Goal: Task Accomplishment & Management: Manage account settings

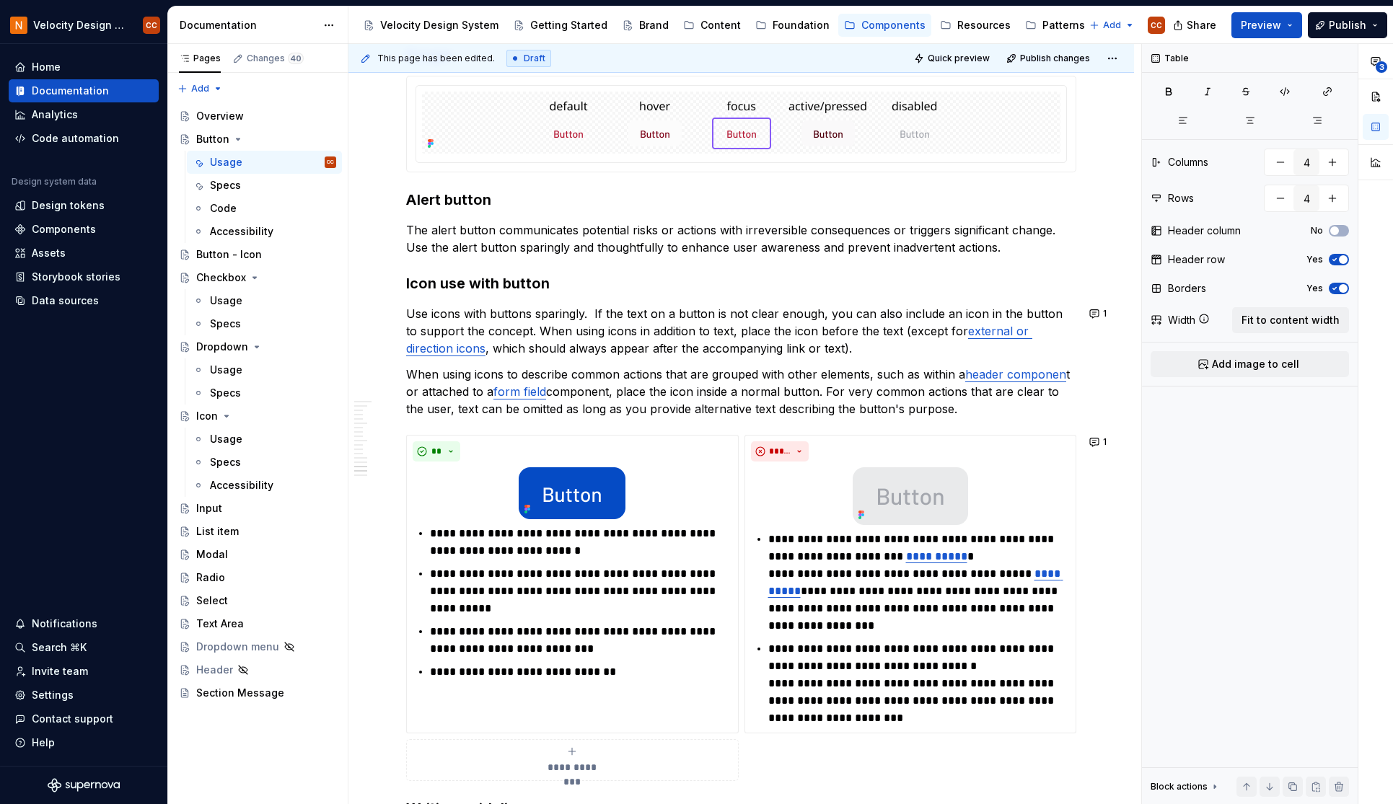
scroll to position [2115, 0]
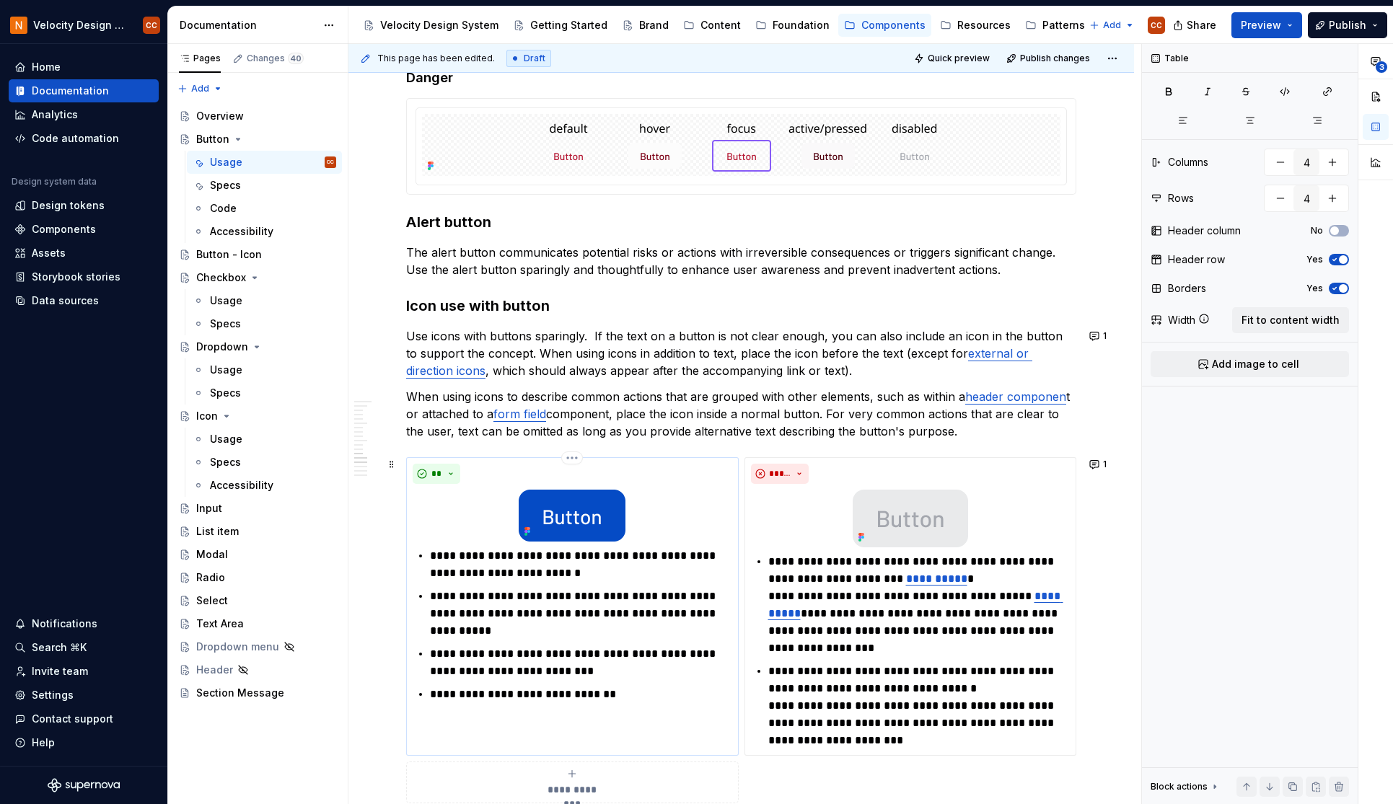
click at [649, 517] on div at bounding box center [571, 516] width 319 height 52
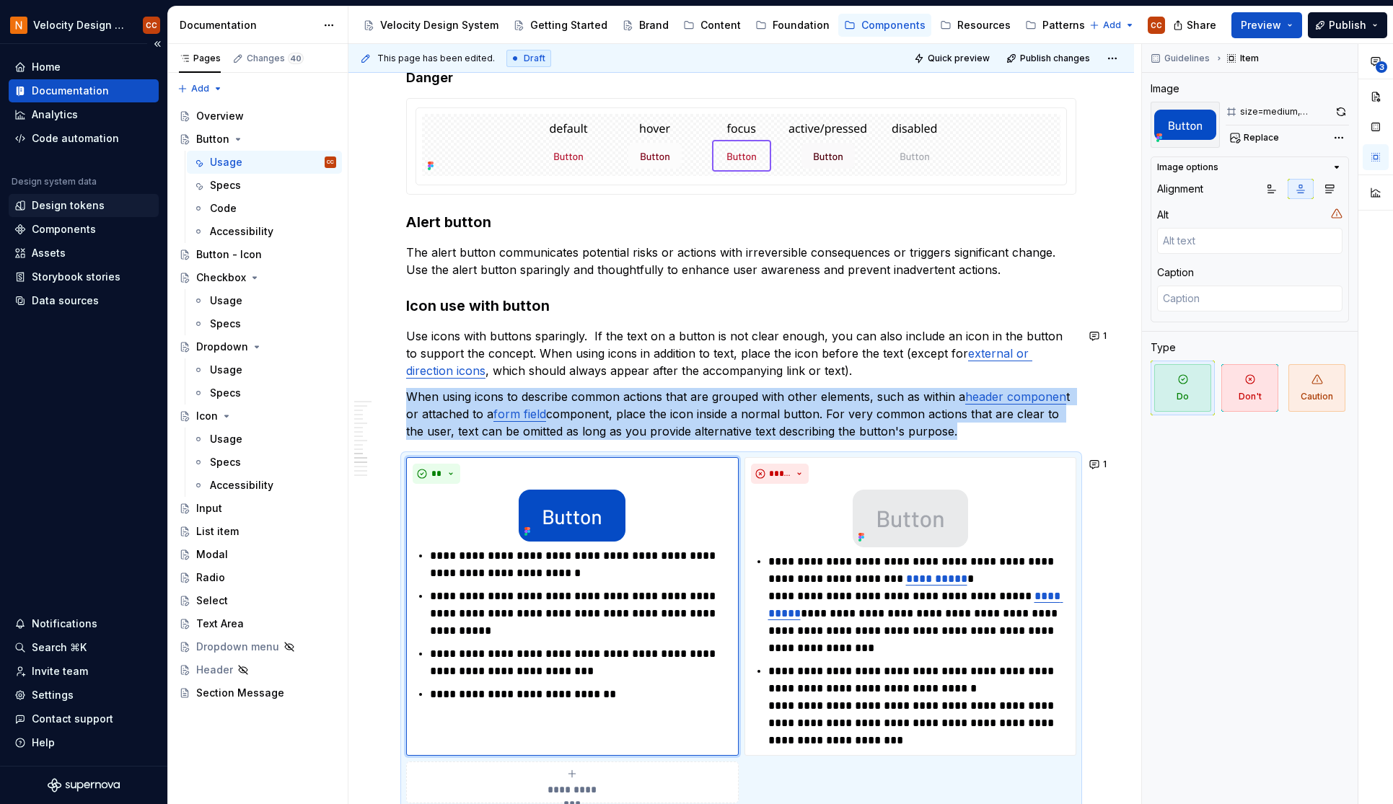
click at [52, 206] on div "Design tokens" at bounding box center [68, 205] width 73 height 14
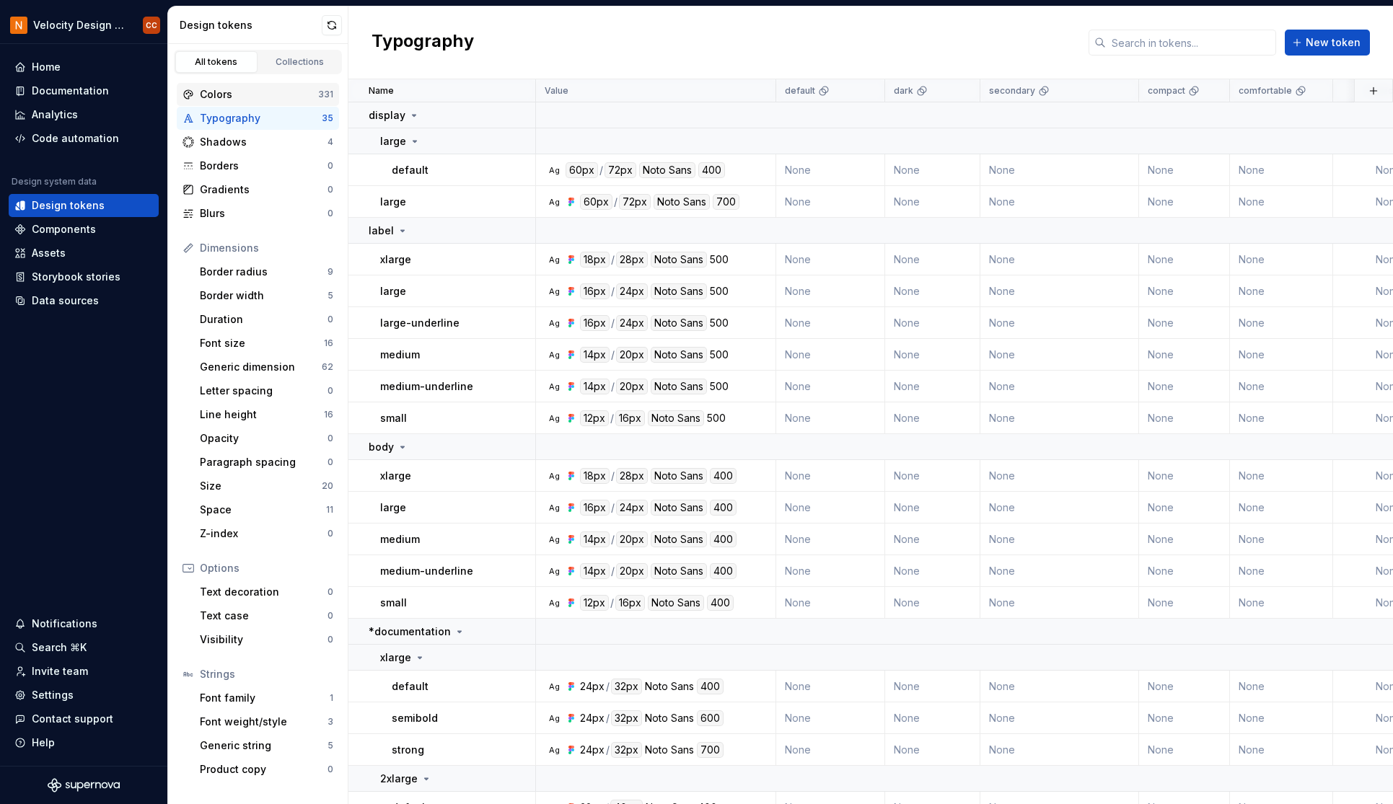
click at [283, 88] on div "Colors" at bounding box center [259, 94] width 118 height 14
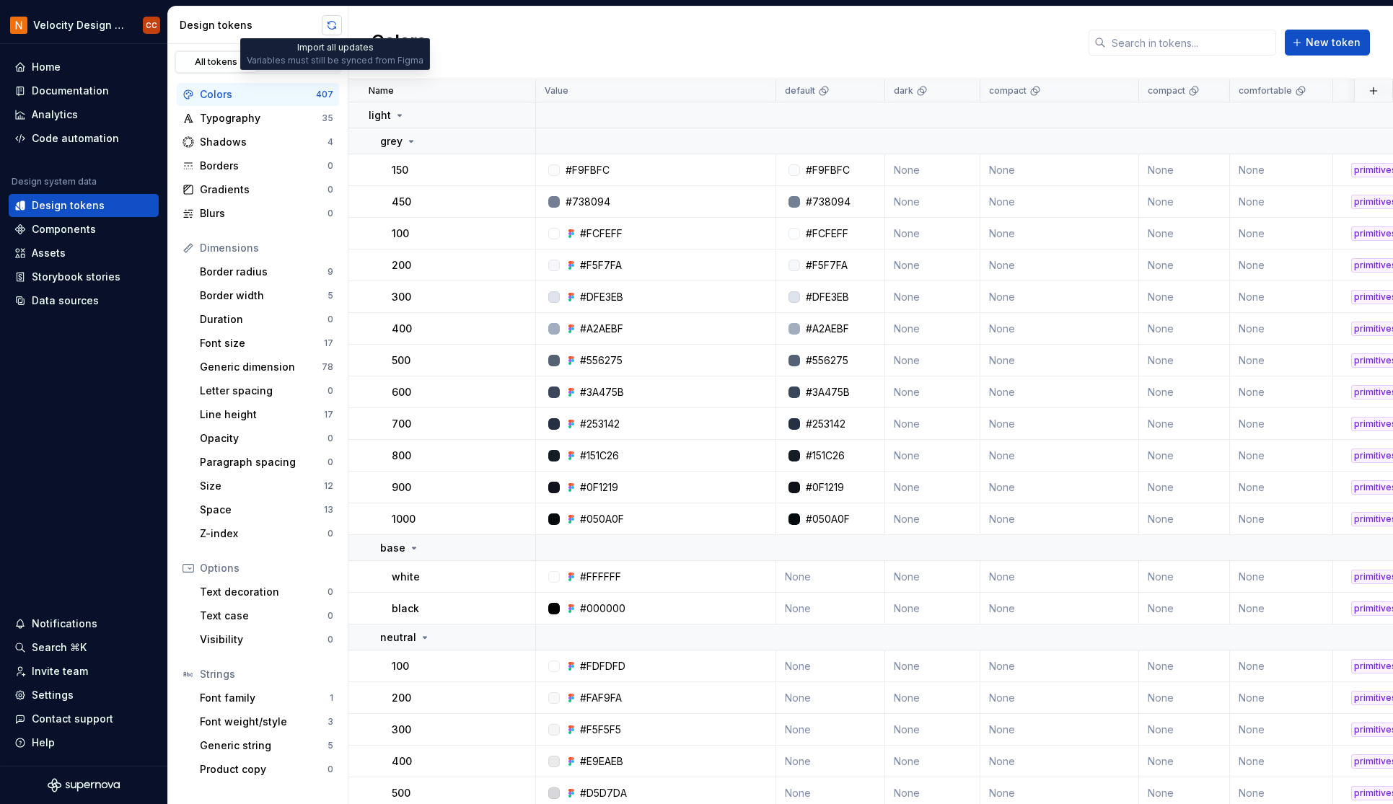
click at [331, 24] on button "button" at bounding box center [332, 25] width 20 height 20
click at [519, 167] on button "button" at bounding box center [516, 170] width 20 height 20
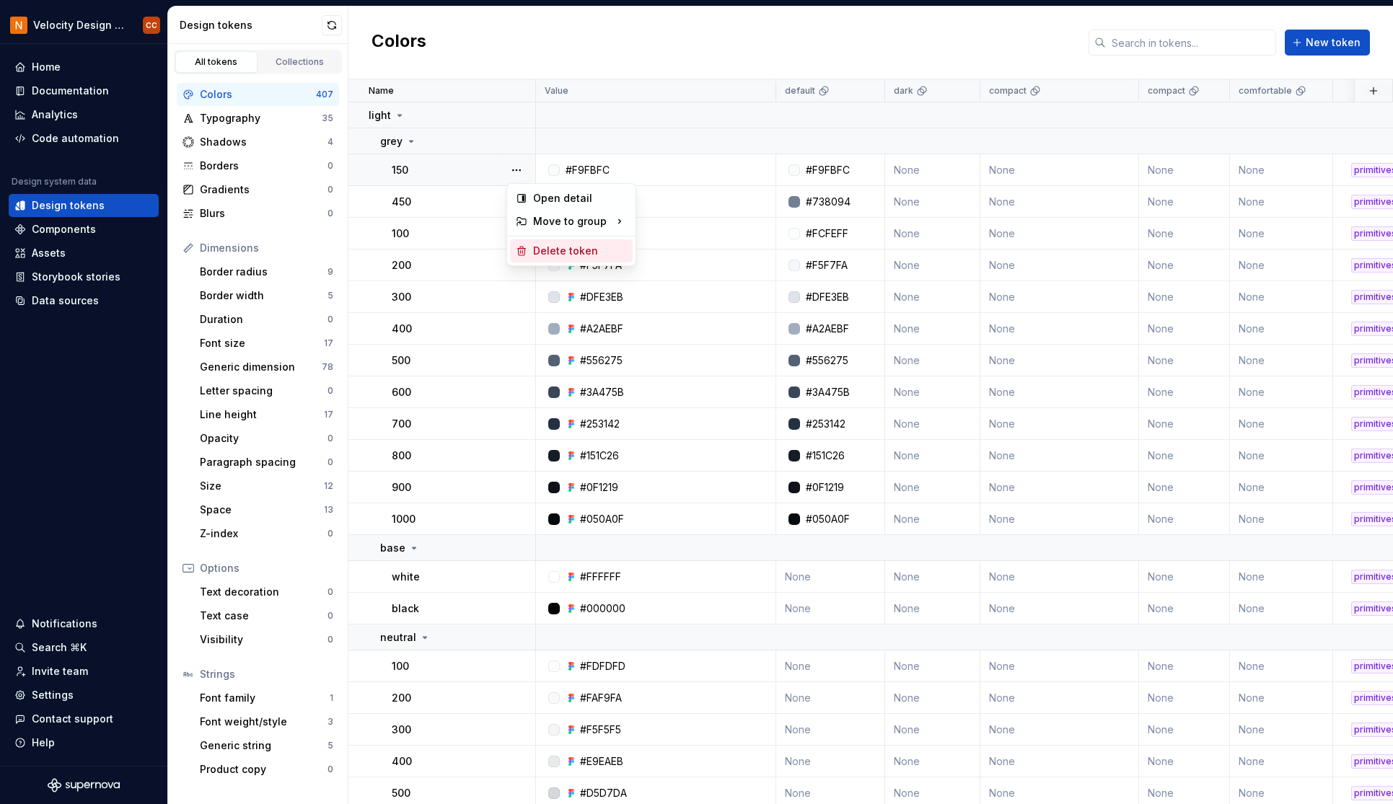
click at [554, 252] on div "Delete token" at bounding box center [580, 251] width 94 height 14
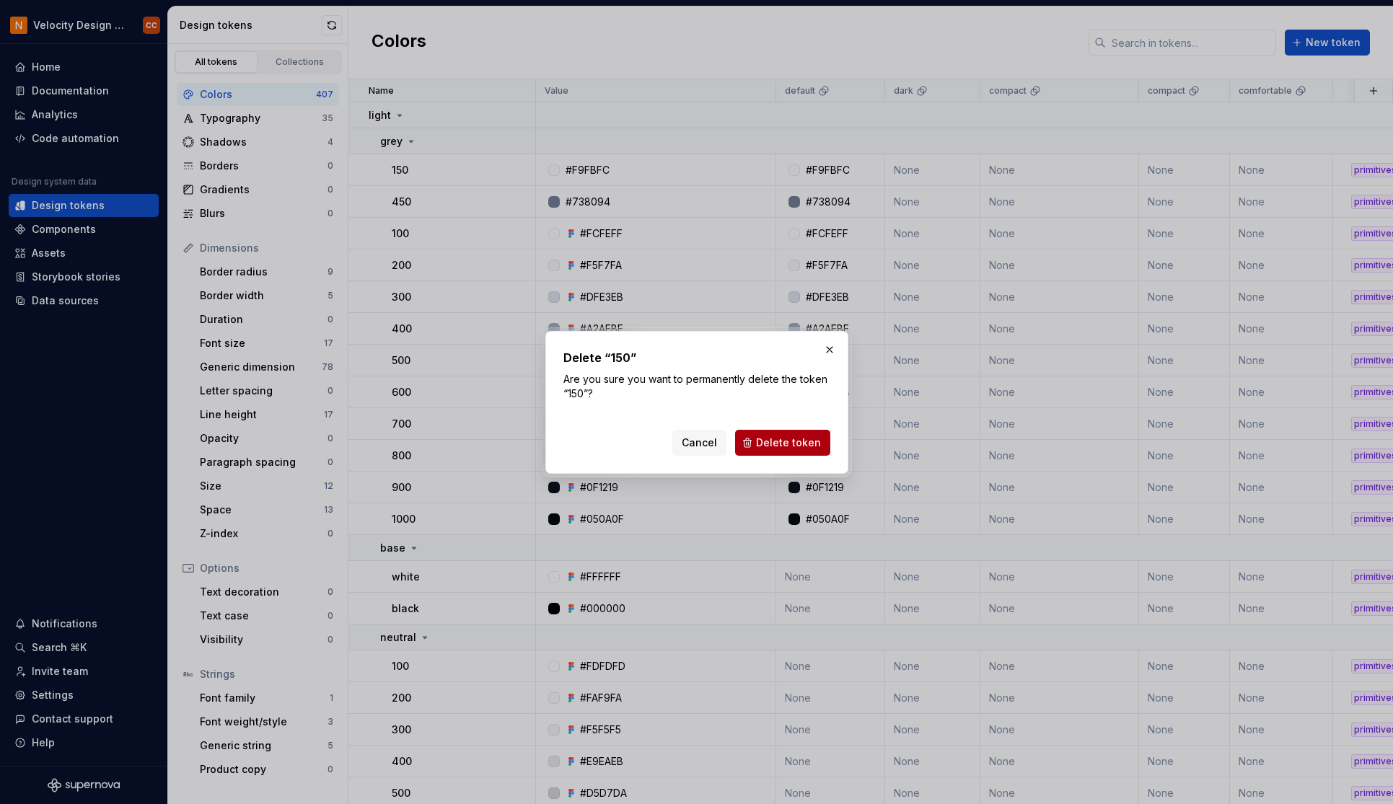
click at [771, 442] on span "Delete token" at bounding box center [788, 443] width 65 height 14
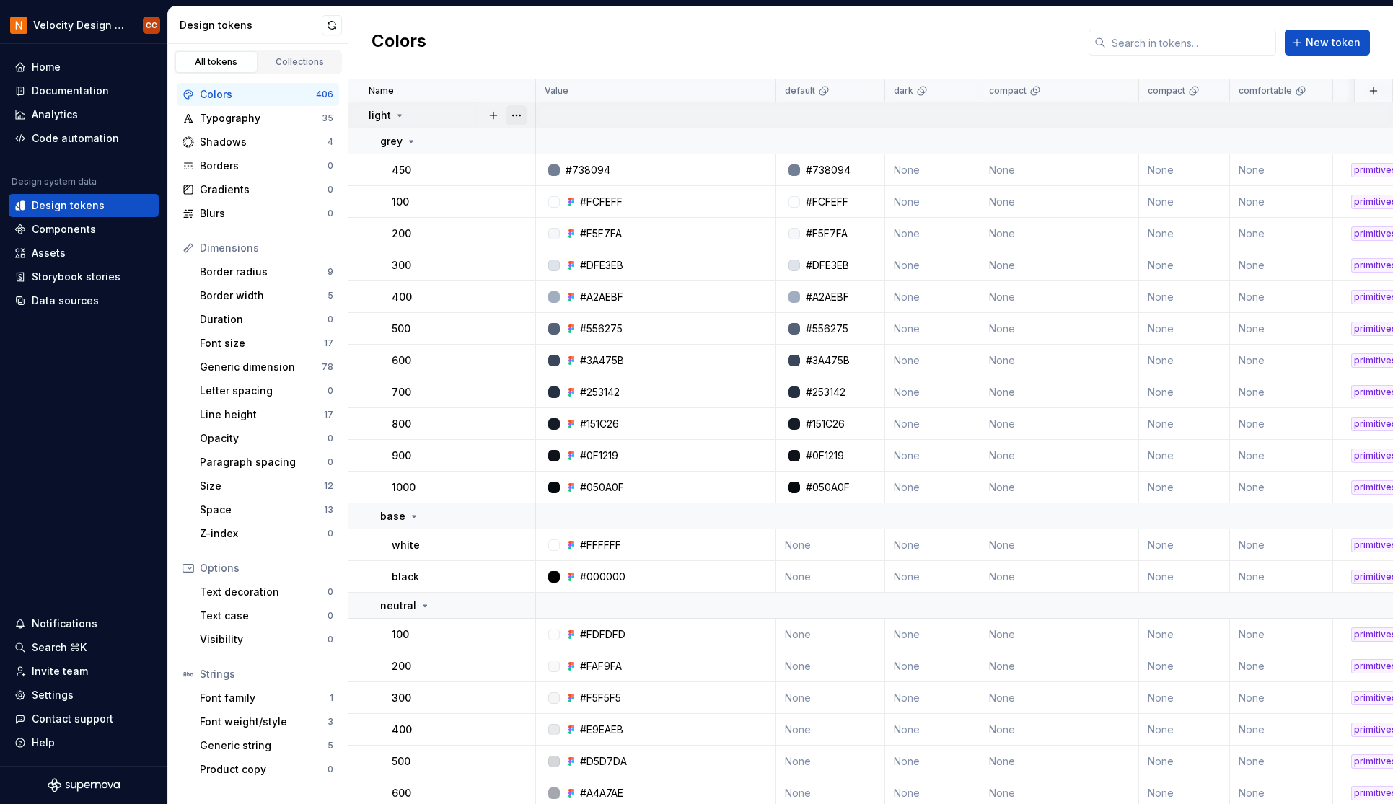
click at [519, 114] on button "button" at bounding box center [516, 115] width 20 height 20
click at [568, 281] on span "Delete group" at bounding box center [557, 278] width 94 height 23
click at [454, 513] on html "Velocity Design System by NAVEX CC Home Documentation Analytics Code automation…" at bounding box center [696, 402] width 1393 height 804
click at [513, 516] on button "button" at bounding box center [516, 516] width 20 height 20
click at [744, 28] on html "Velocity Design System by NAVEX CC Home Documentation Analytics Code automation…" at bounding box center [696, 402] width 1393 height 804
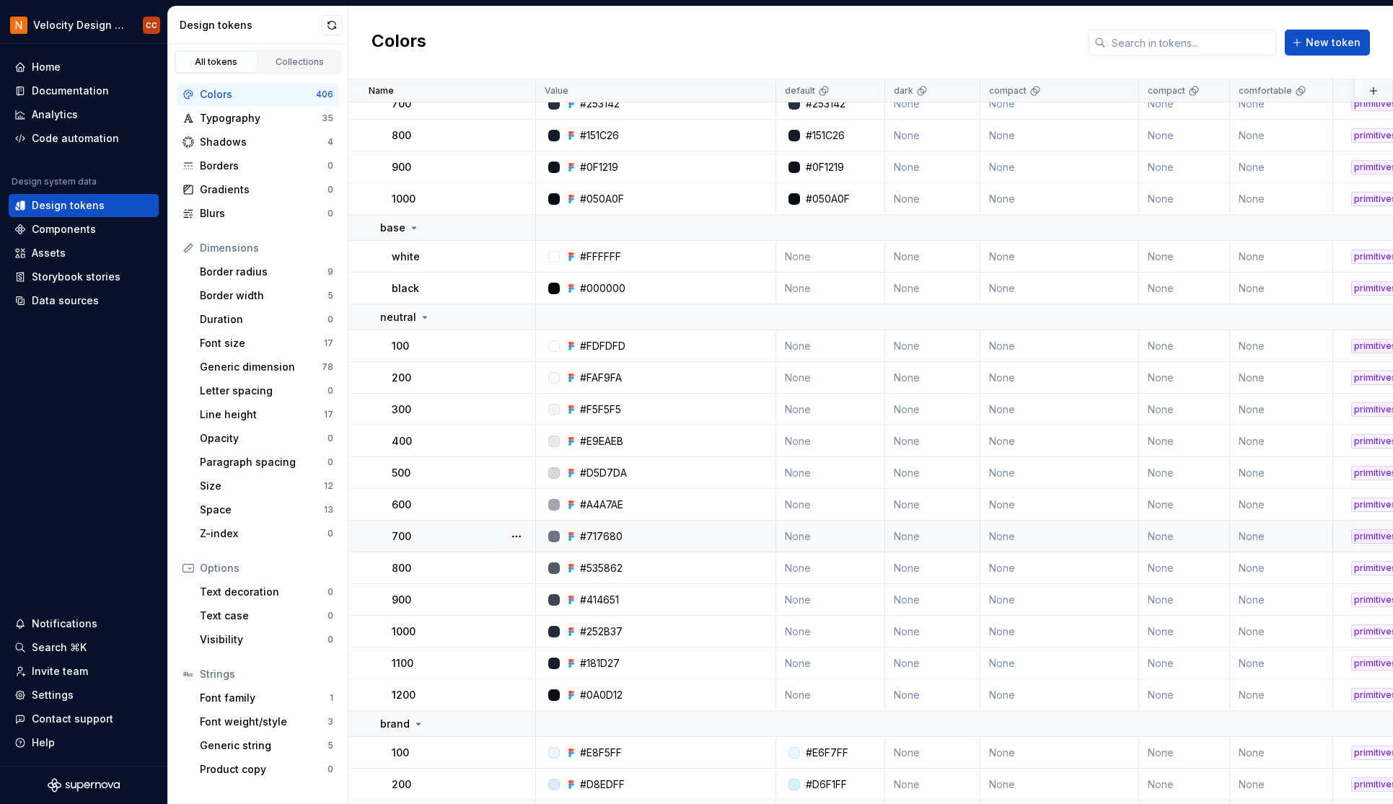
scroll to position [193, 0]
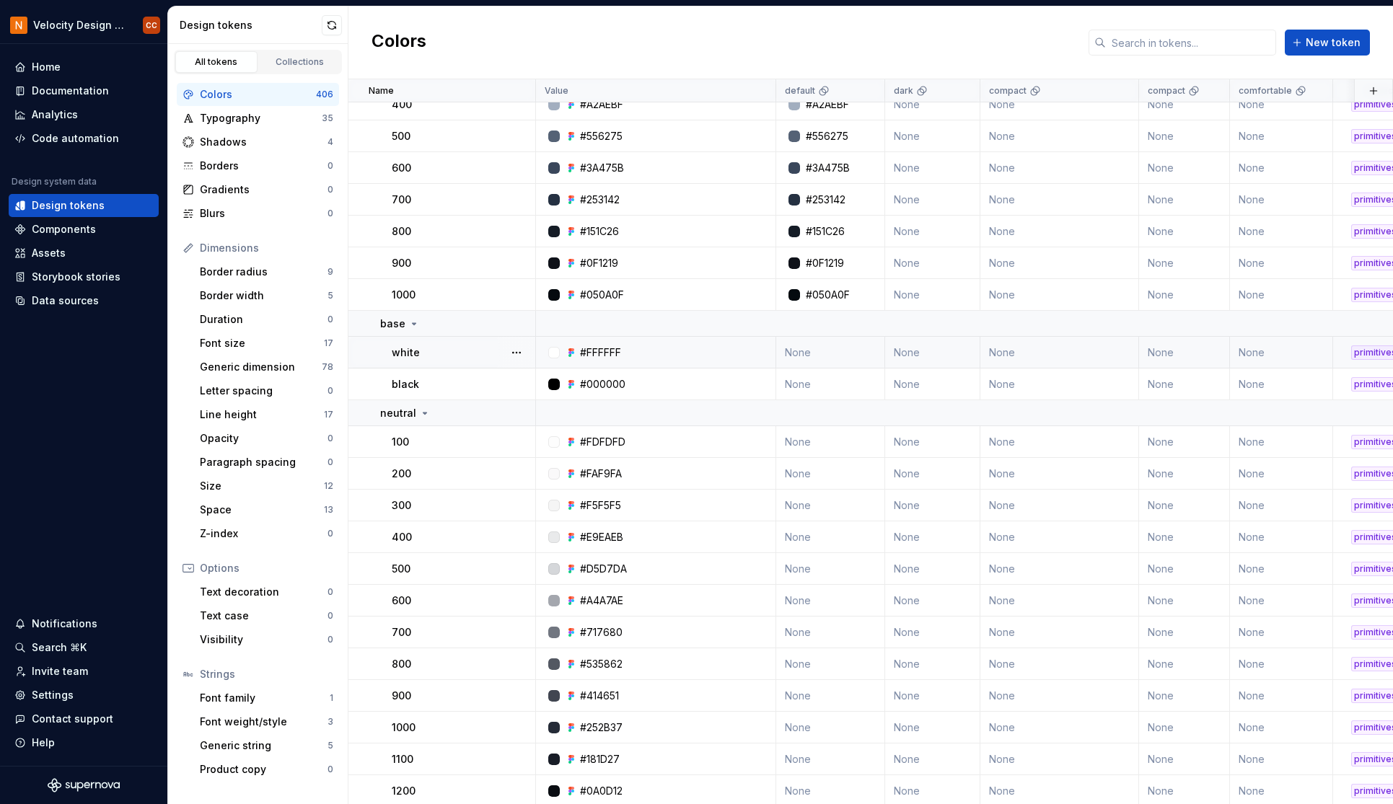
click at [591, 355] on div "#FFFFFF" at bounding box center [600, 352] width 41 height 14
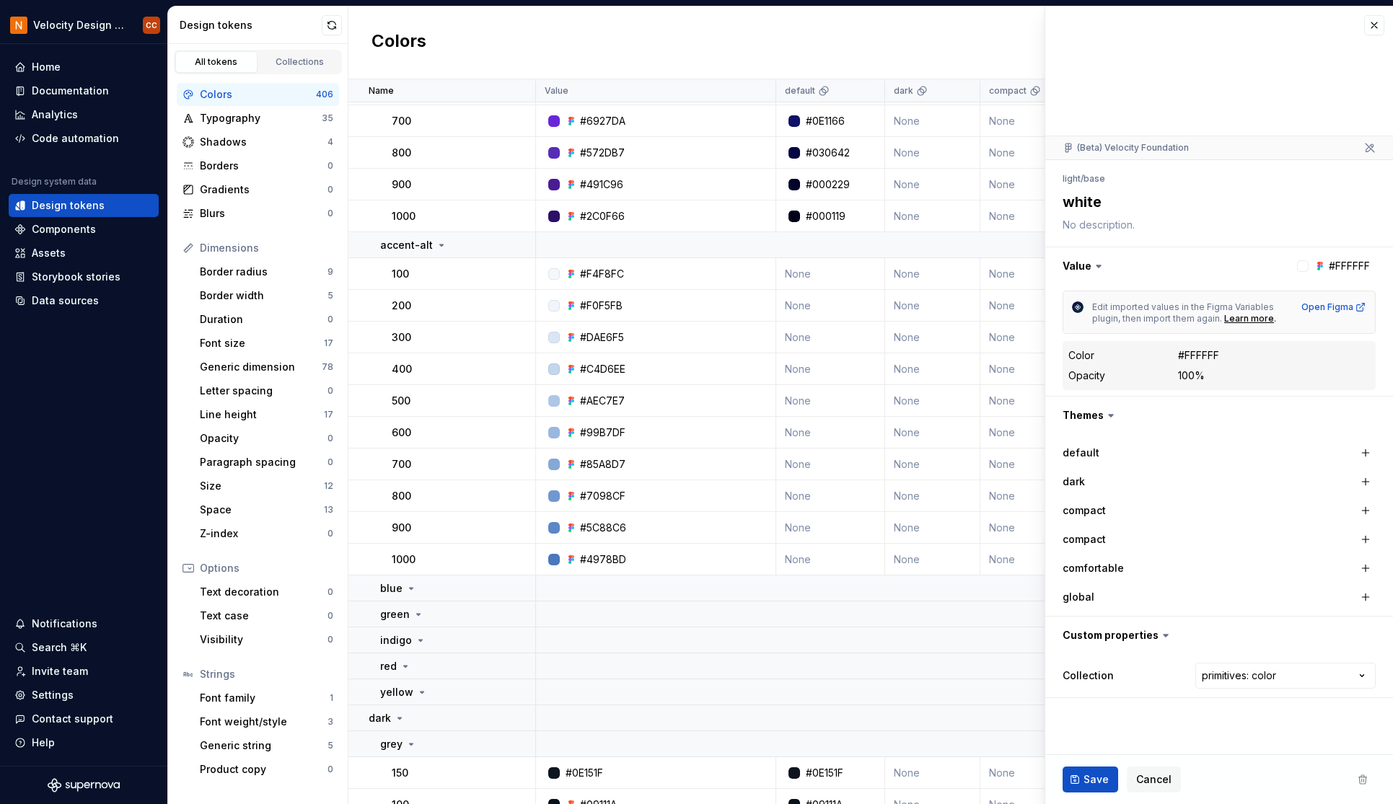
scroll to position [2981, 0]
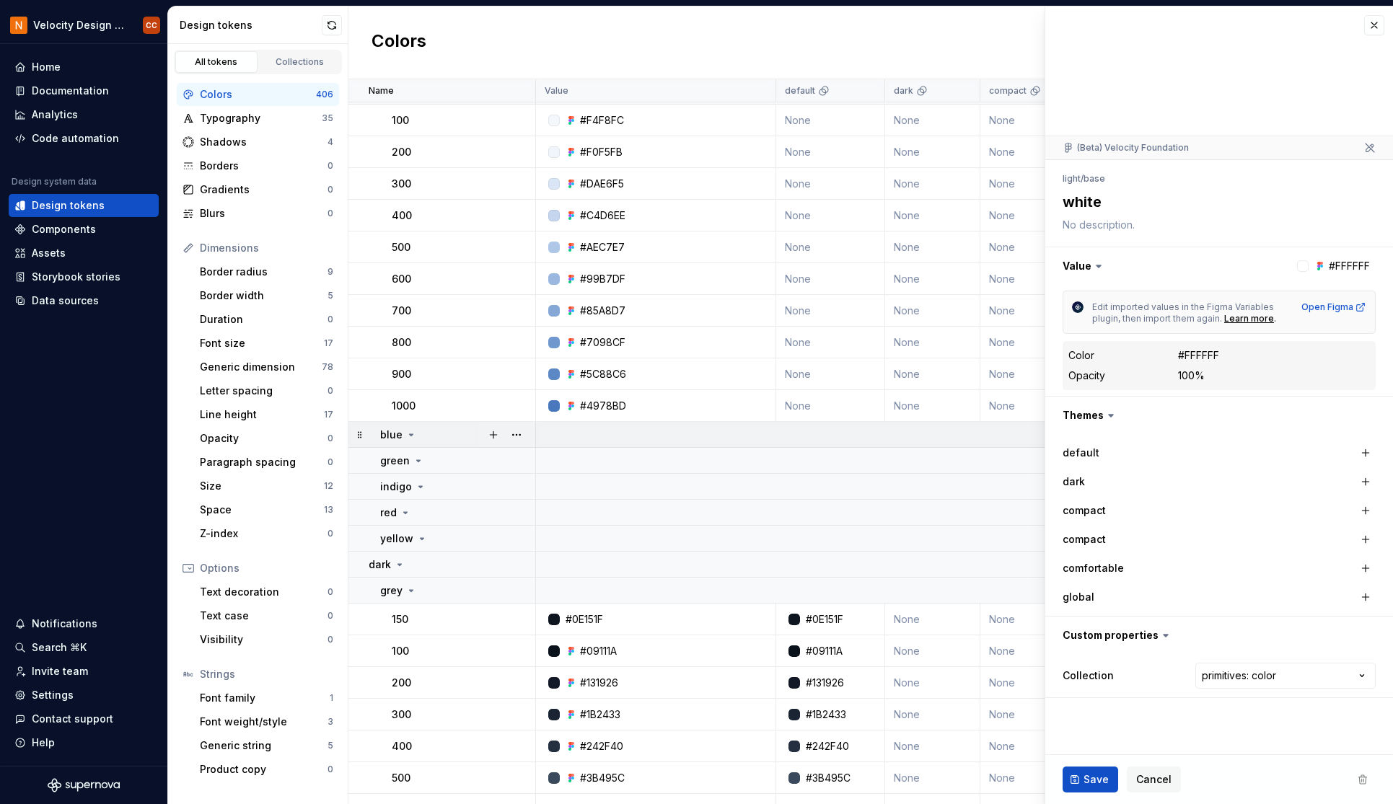
click at [409, 433] on icon at bounding box center [411, 435] width 12 height 12
click at [410, 433] on icon at bounding box center [410, 435] width 1 height 4
click at [516, 434] on button "button" at bounding box center [516, 435] width 20 height 20
click at [567, 600] on div "Delete group" at bounding box center [580, 598] width 94 height 14
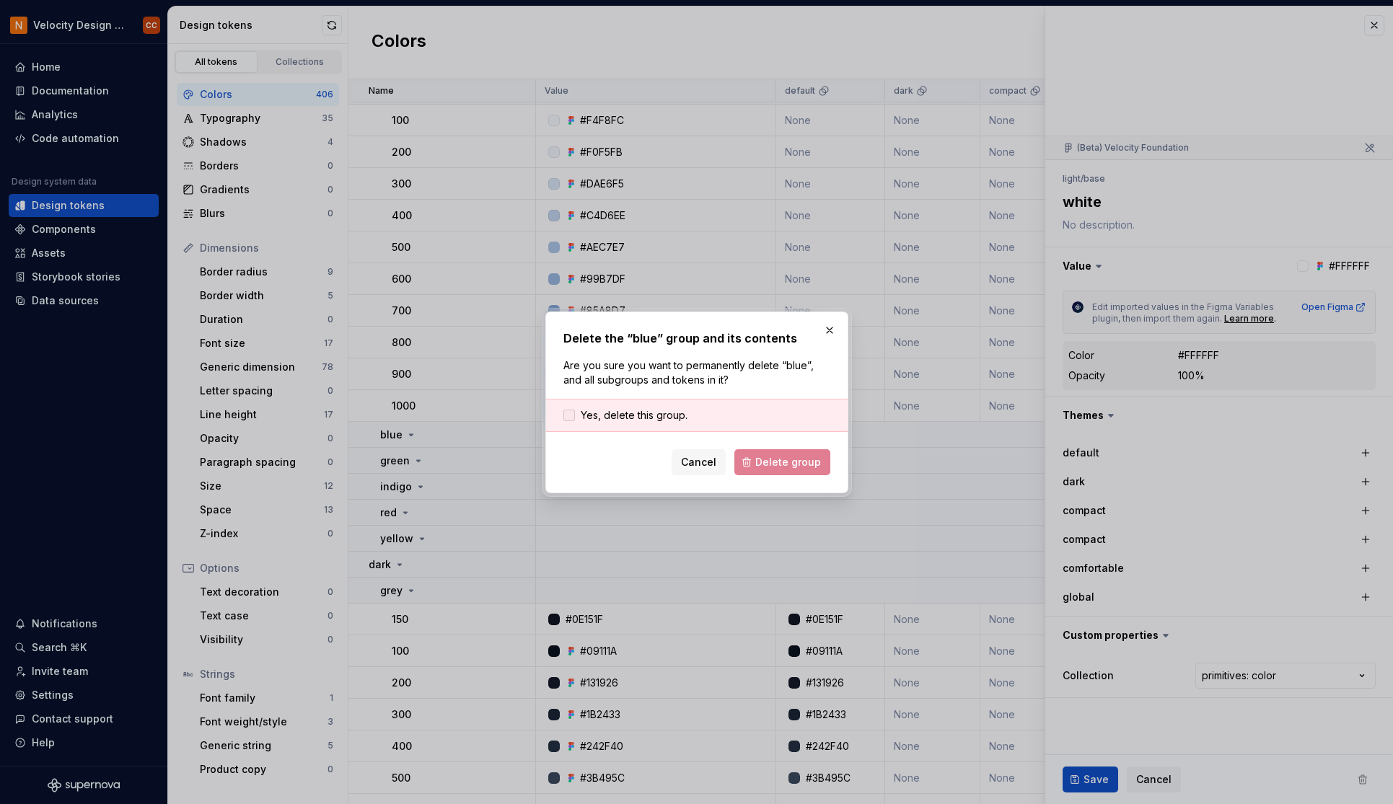
click at [630, 416] on span "Yes, delete this group." at bounding box center [634, 415] width 107 height 14
click at [787, 467] on span "Delete group" at bounding box center [788, 462] width 66 height 14
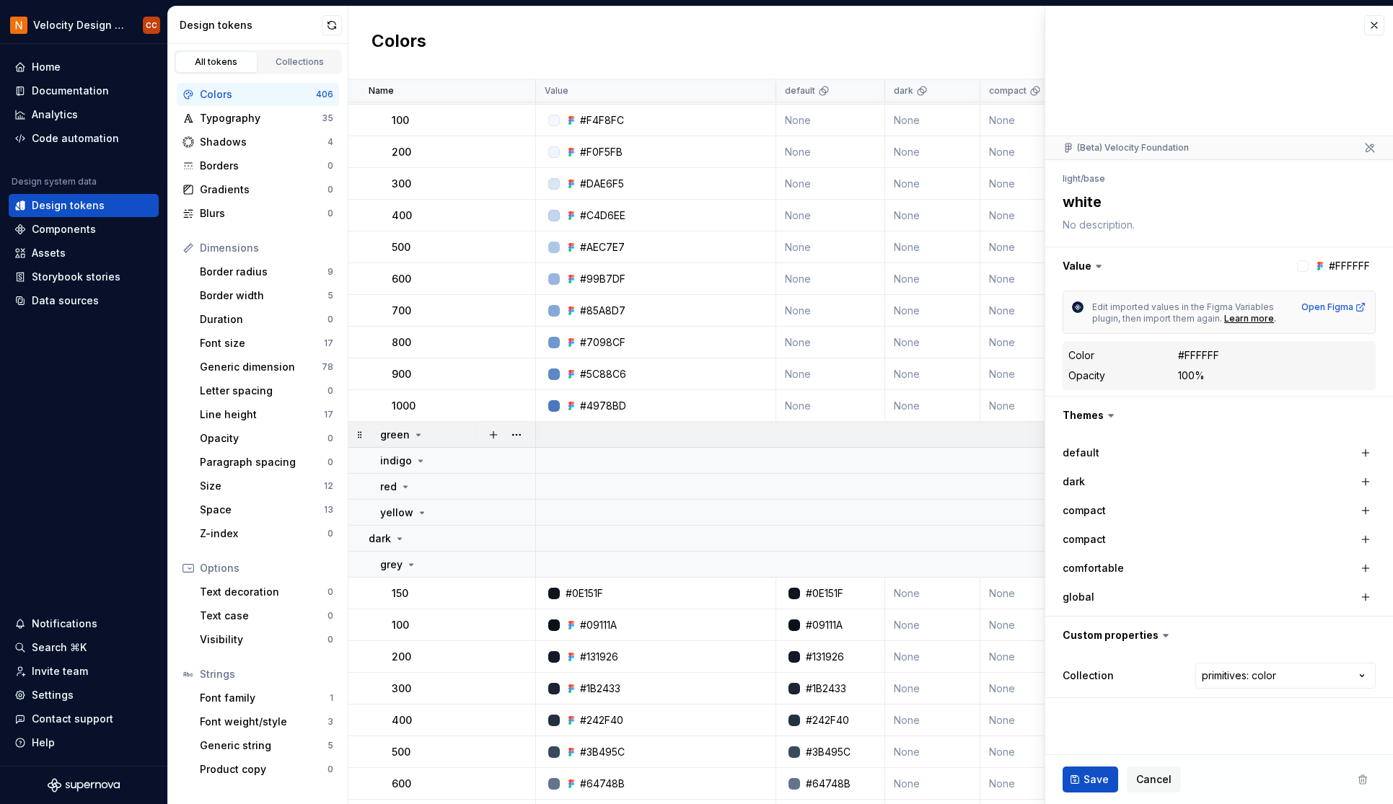
click at [417, 439] on icon at bounding box center [418, 435] width 12 height 12
click at [516, 435] on button "button" at bounding box center [516, 435] width 20 height 20
click at [560, 599] on div "Delete group" at bounding box center [580, 598] width 94 height 14
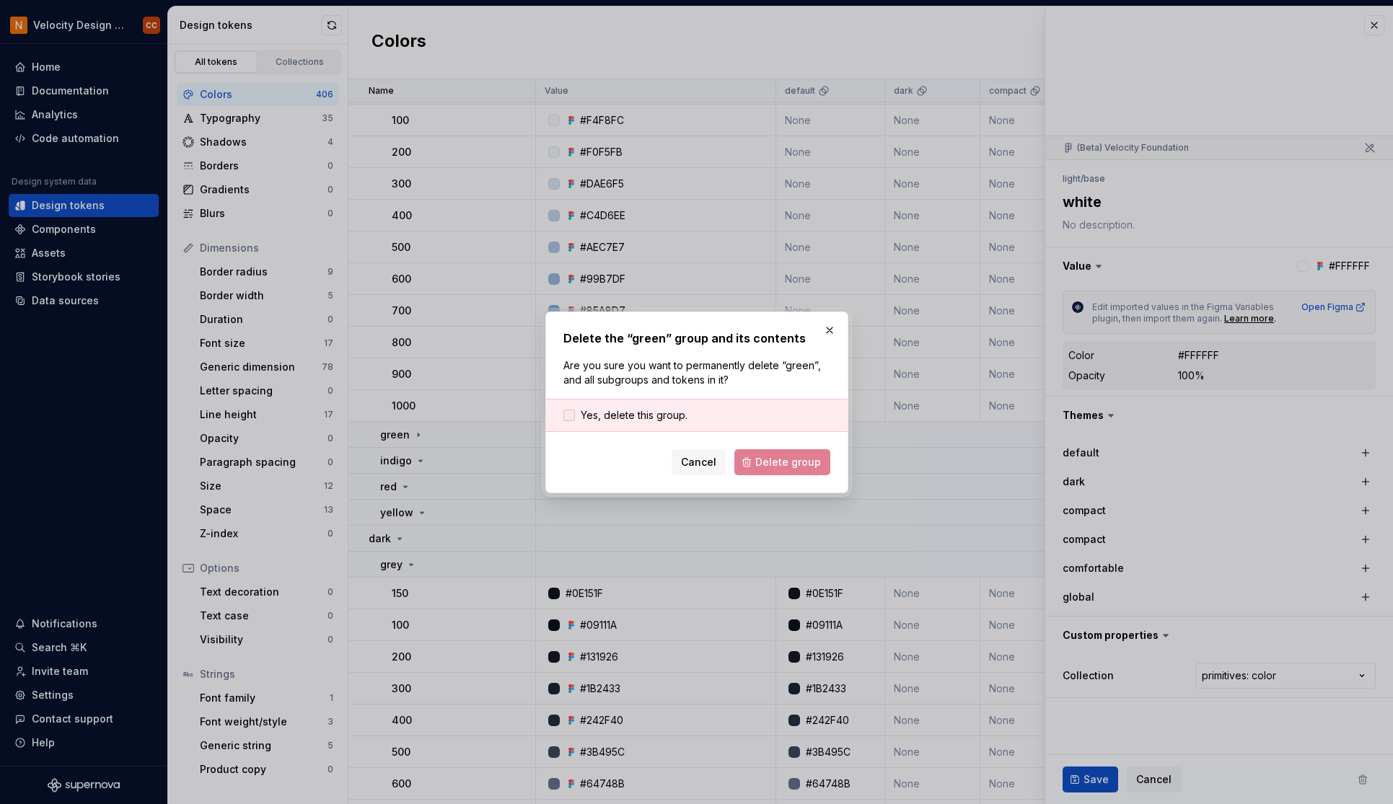
click at [640, 416] on span "Yes, delete this group." at bounding box center [634, 415] width 107 height 14
click at [777, 462] on span "Delete group" at bounding box center [788, 462] width 66 height 14
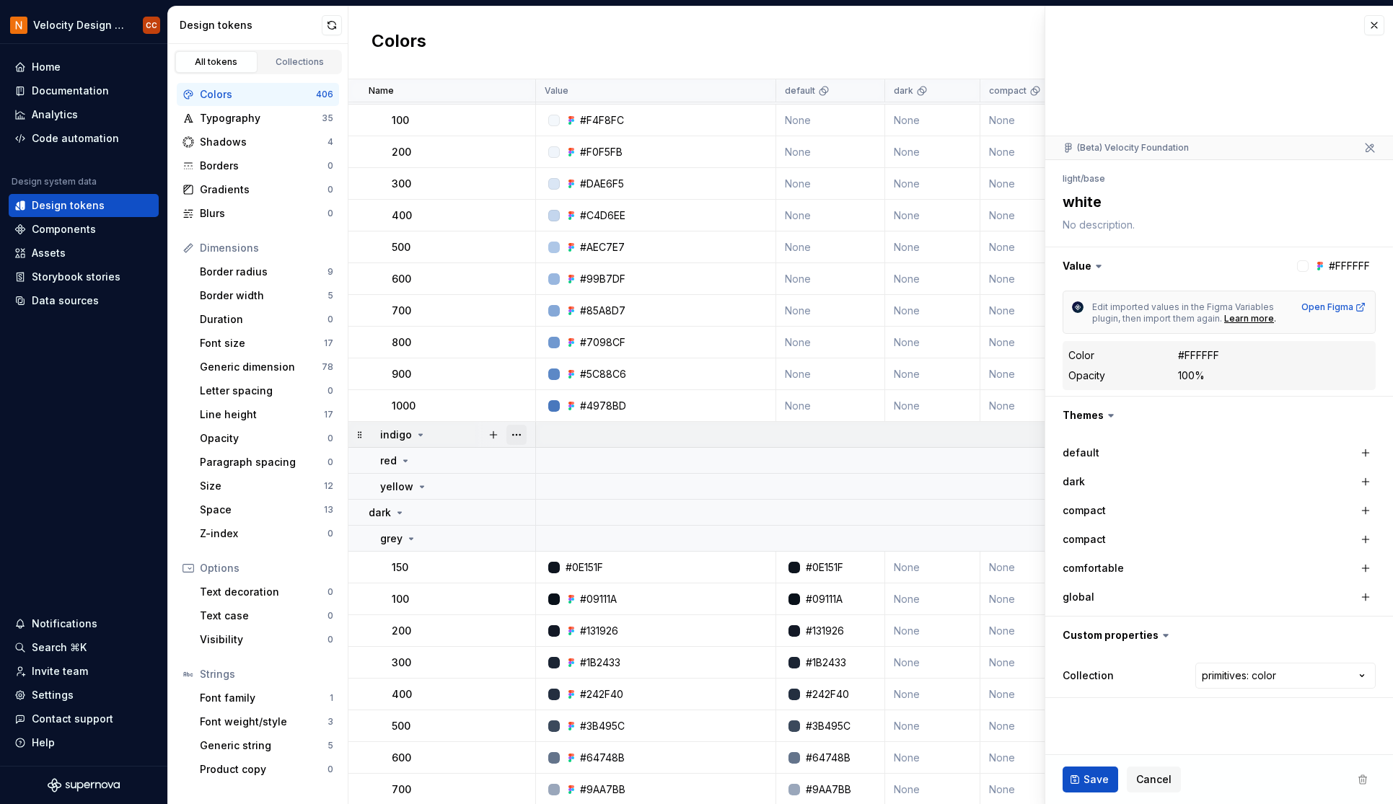
click at [513, 436] on button "button" at bounding box center [516, 435] width 20 height 20
click at [578, 598] on div "Delete group" at bounding box center [580, 598] width 94 height 14
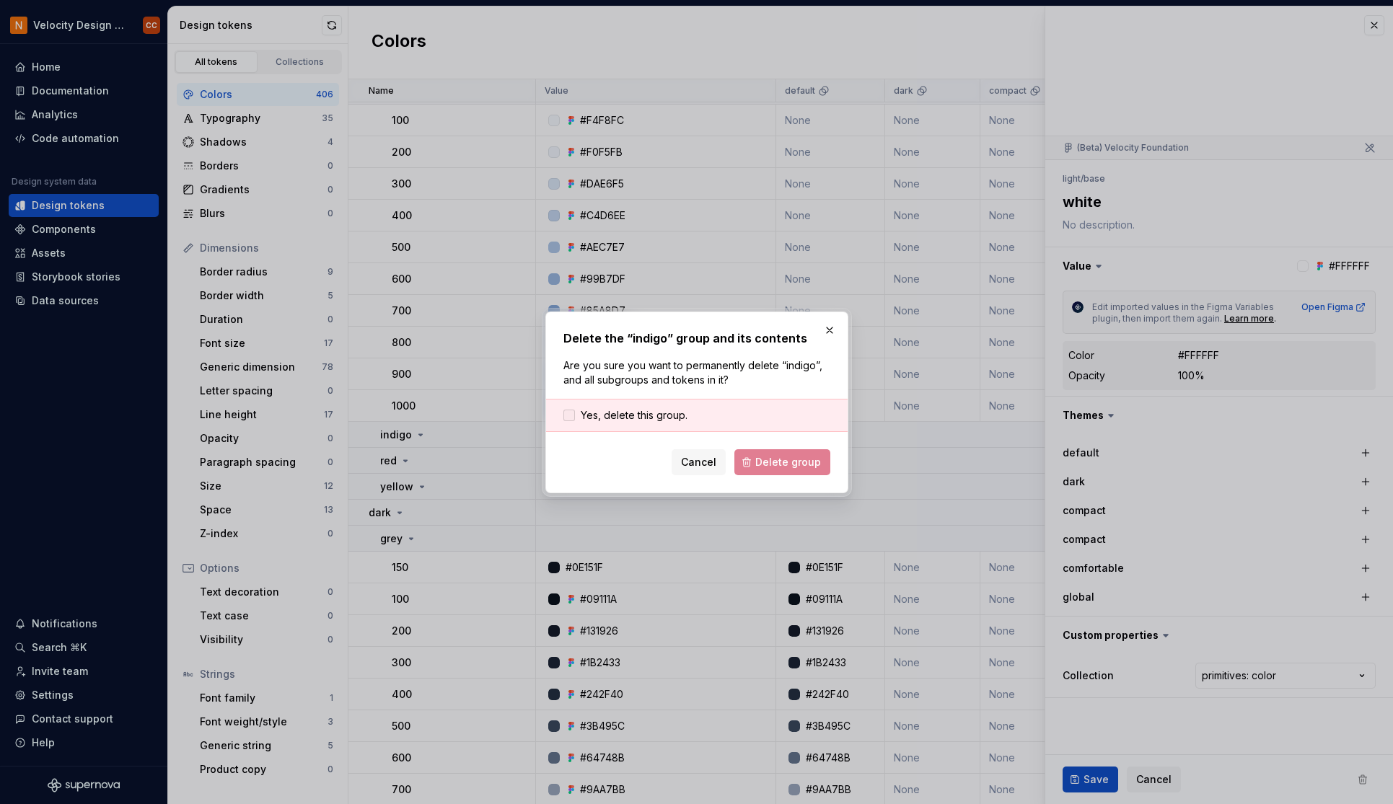
click at [635, 415] on span "Yes, delete this group." at bounding box center [634, 415] width 107 height 14
click at [787, 458] on span "Delete group" at bounding box center [788, 462] width 66 height 14
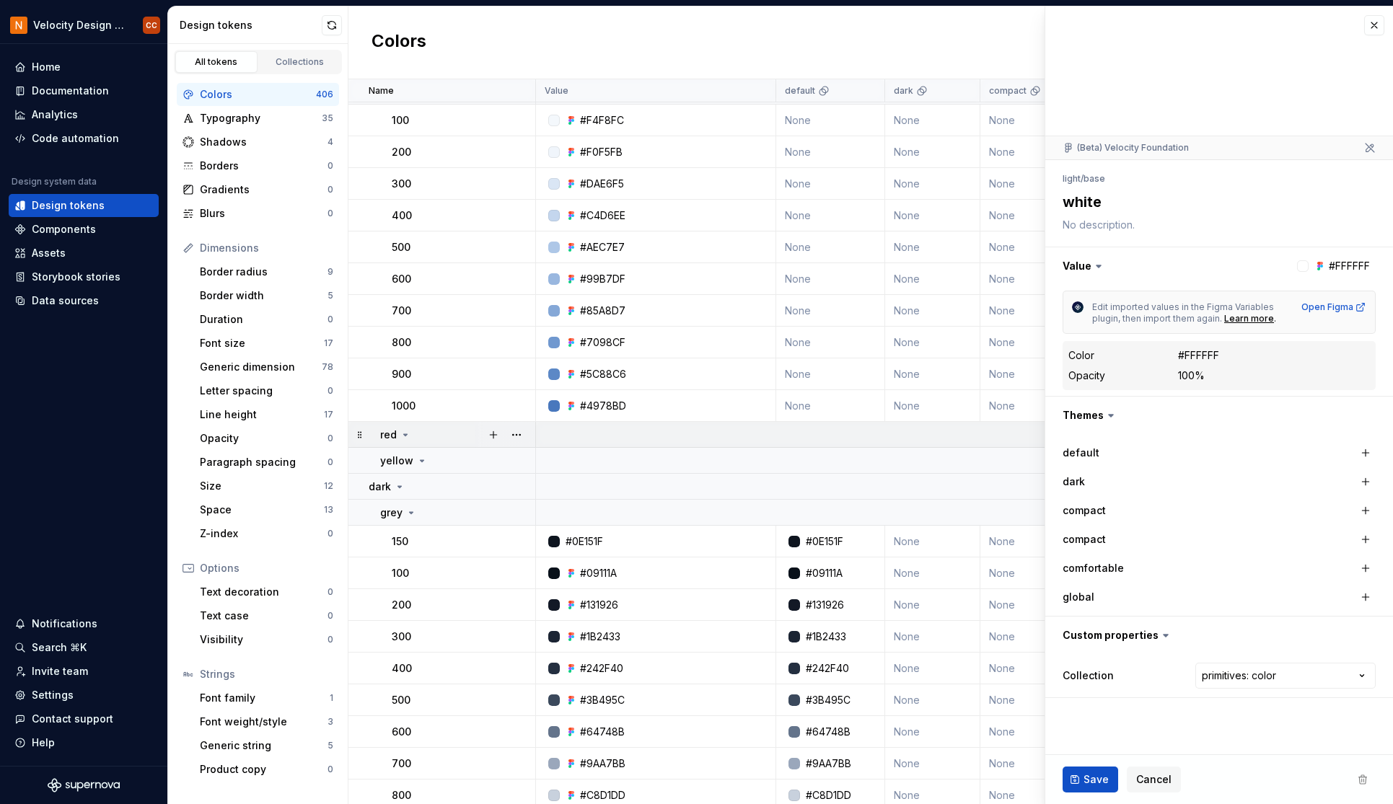
click at [407, 435] on icon at bounding box center [406, 435] width 12 height 12
click at [511, 438] on button "button" at bounding box center [516, 435] width 20 height 20
click at [581, 598] on div "Delete group" at bounding box center [580, 598] width 94 height 14
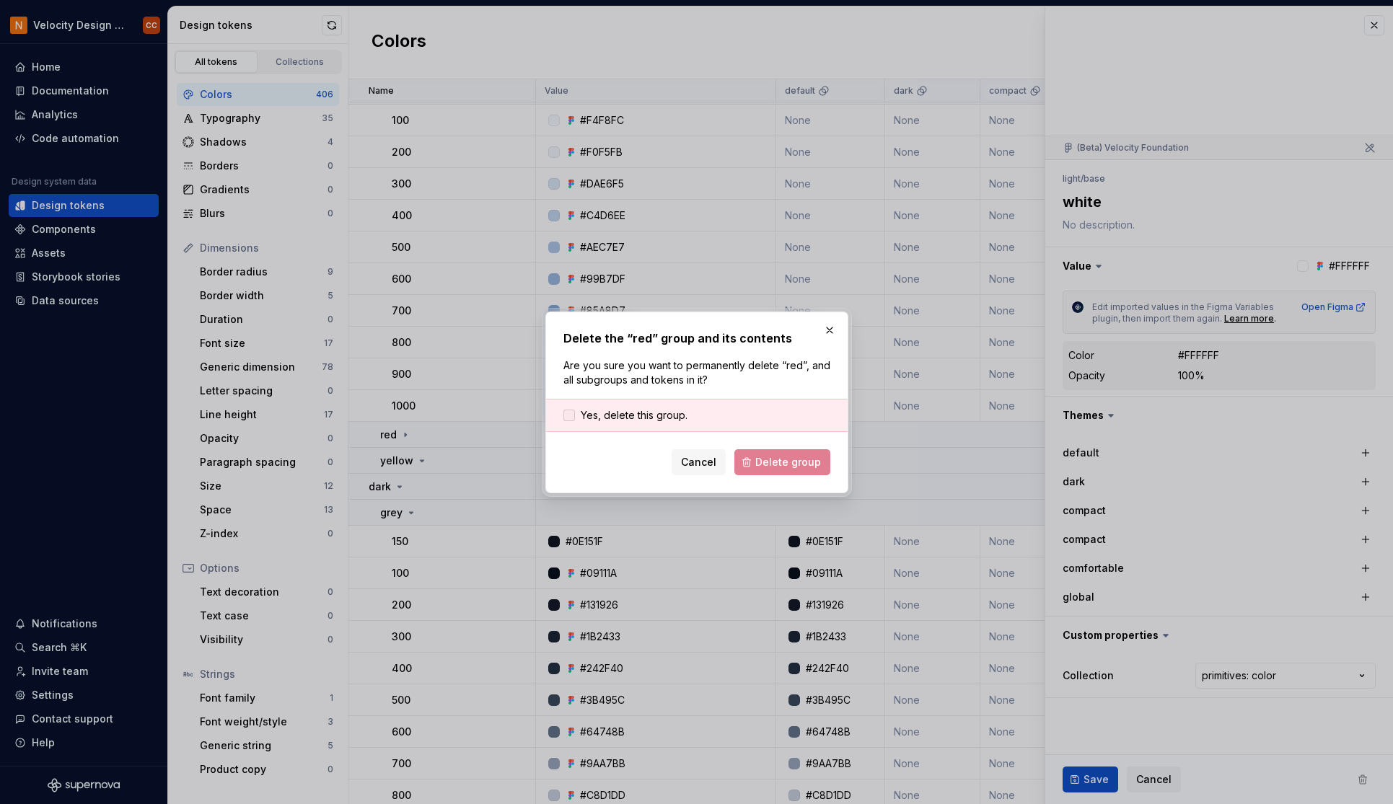
click at [651, 414] on span "Yes, delete this group." at bounding box center [634, 415] width 107 height 14
click at [777, 456] on span "Delete group" at bounding box center [788, 462] width 66 height 14
type textarea "*"
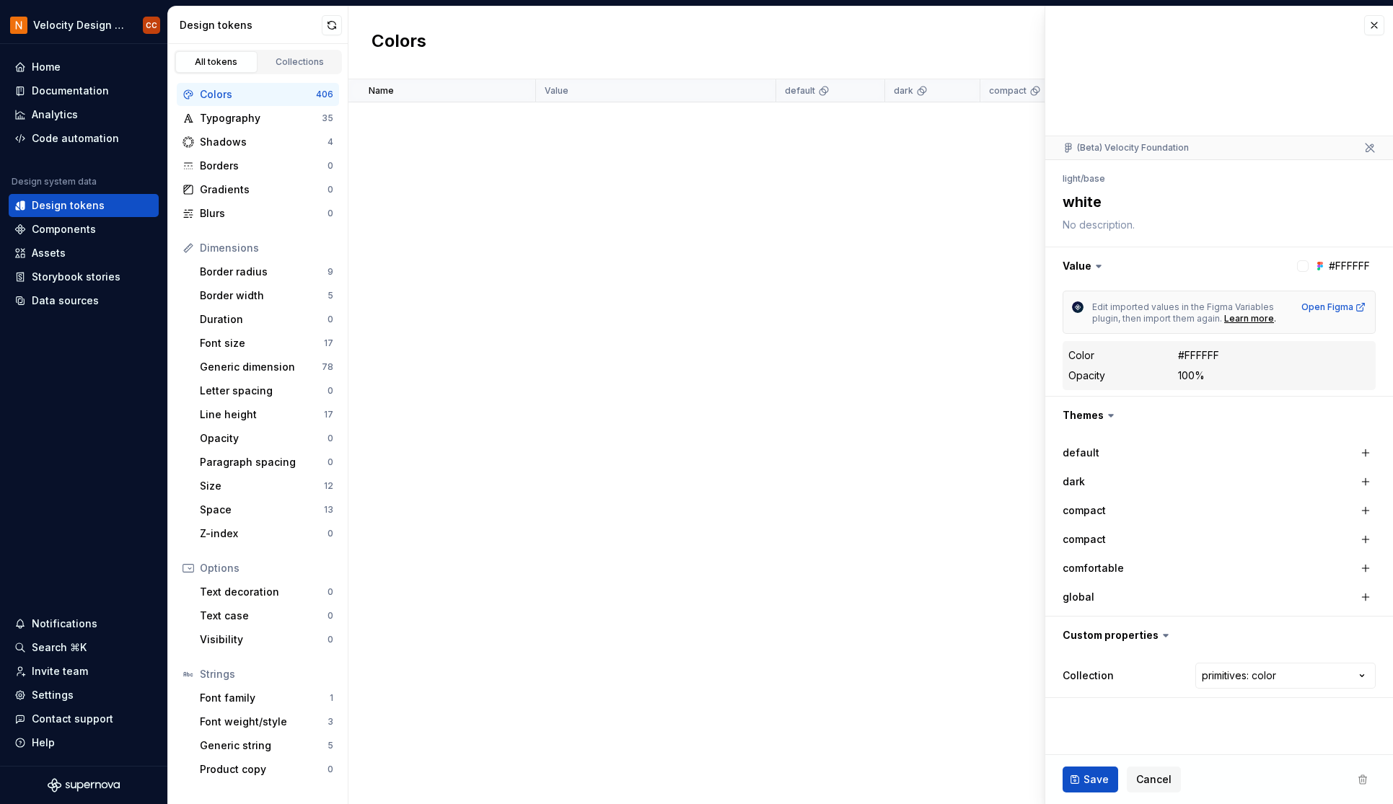
scroll to position [6154, 0]
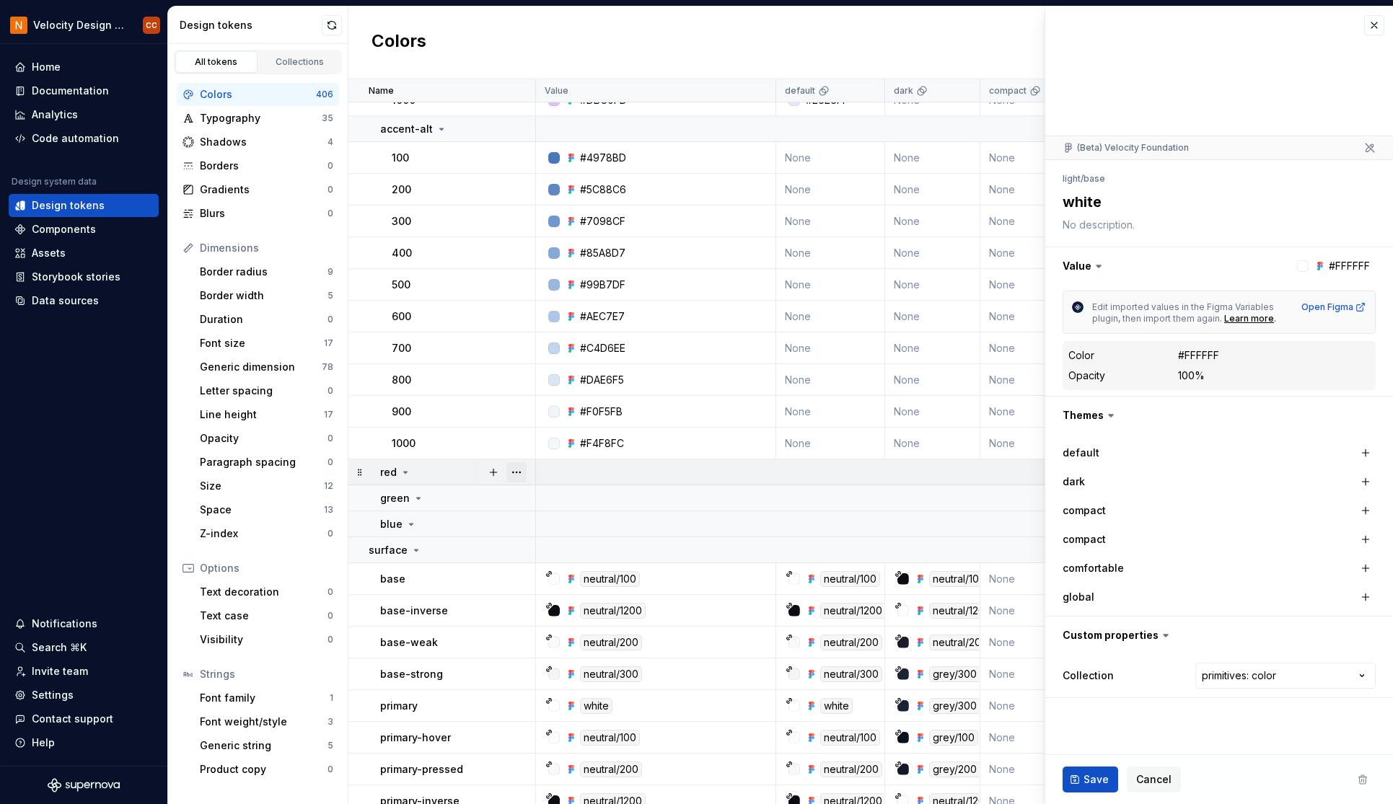
click at [520, 472] on button "button" at bounding box center [516, 472] width 20 height 20
click at [570, 639] on div "Delete group" at bounding box center [580, 635] width 94 height 14
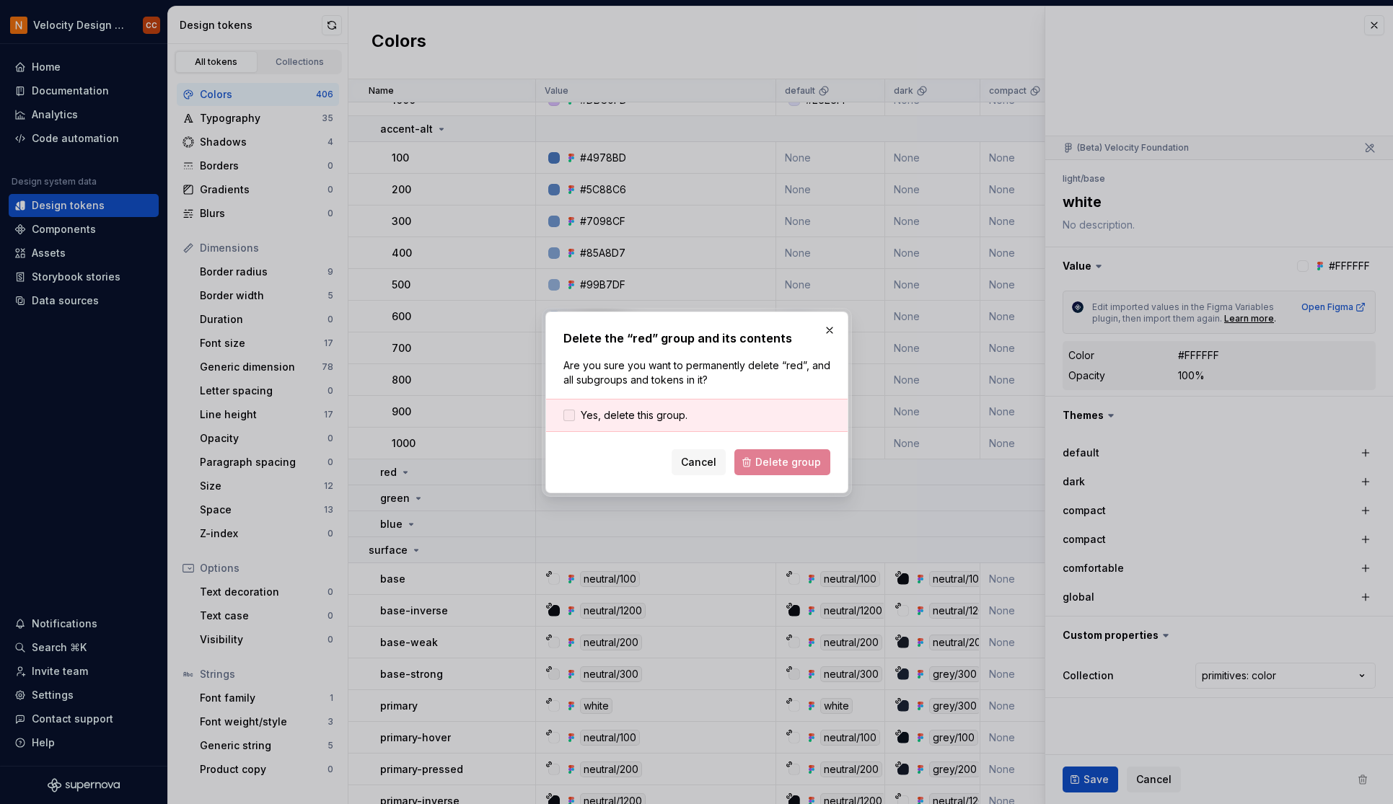
click at [669, 412] on span "Yes, delete this group." at bounding box center [634, 415] width 107 height 14
click at [767, 465] on span "Delete group" at bounding box center [788, 462] width 66 height 14
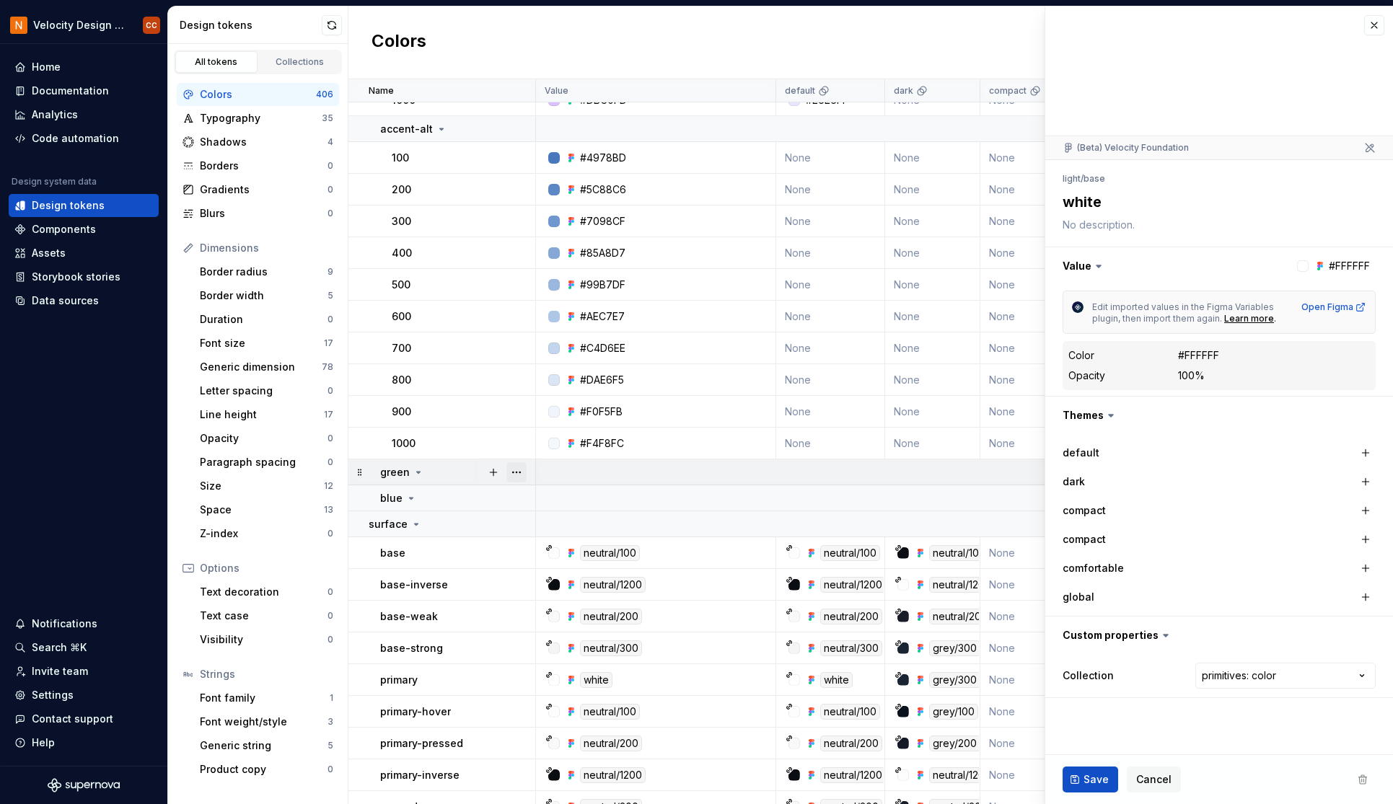
click at [512, 473] on button "button" at bounding box center [516, 472] width 20 height 20
click at [570, 635] on div "Delete group" at bounding box center [580, 635] width 94 height 14
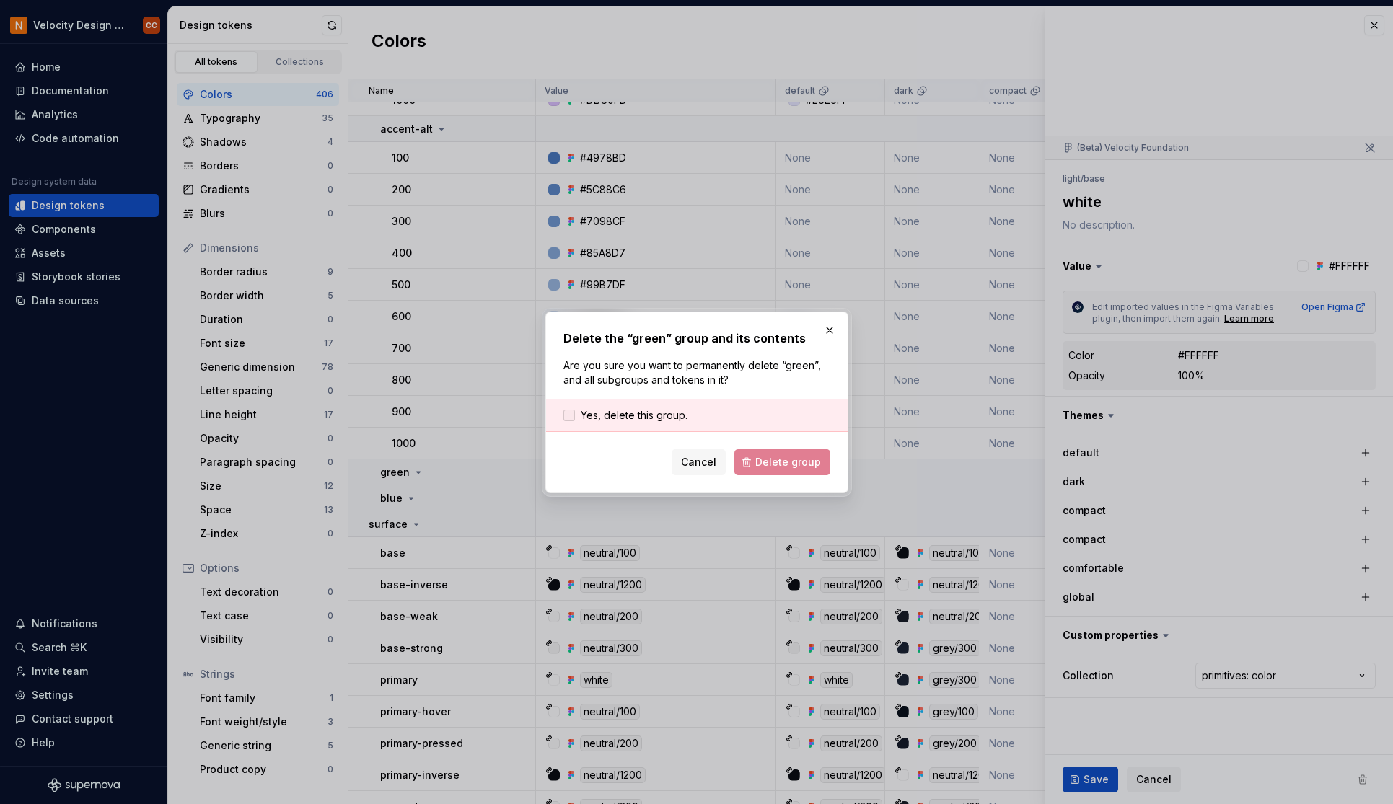
click at [668, 411] on span "Yes, delete this group." at bounding box center [634, 415] width 107 height 14
click at [764, 459] on span "Delete group" at bounding box center [788, 462] width 66 height 14
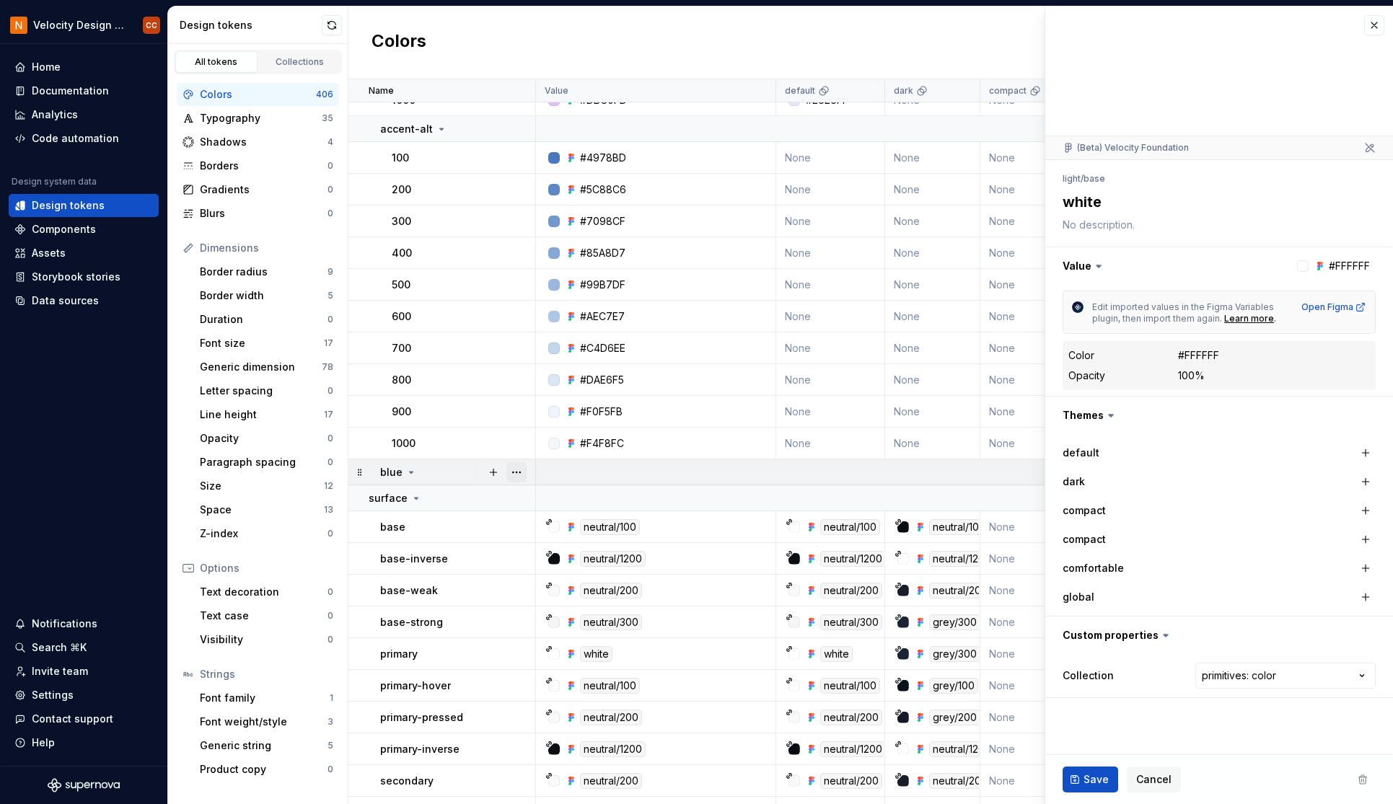
click at [519, 471] on button "button" at bounding box center [516, 472] width 20 height 20
click at [562, 633] on div "Delete group" at bounding box center [580, 635] width 94 height 14
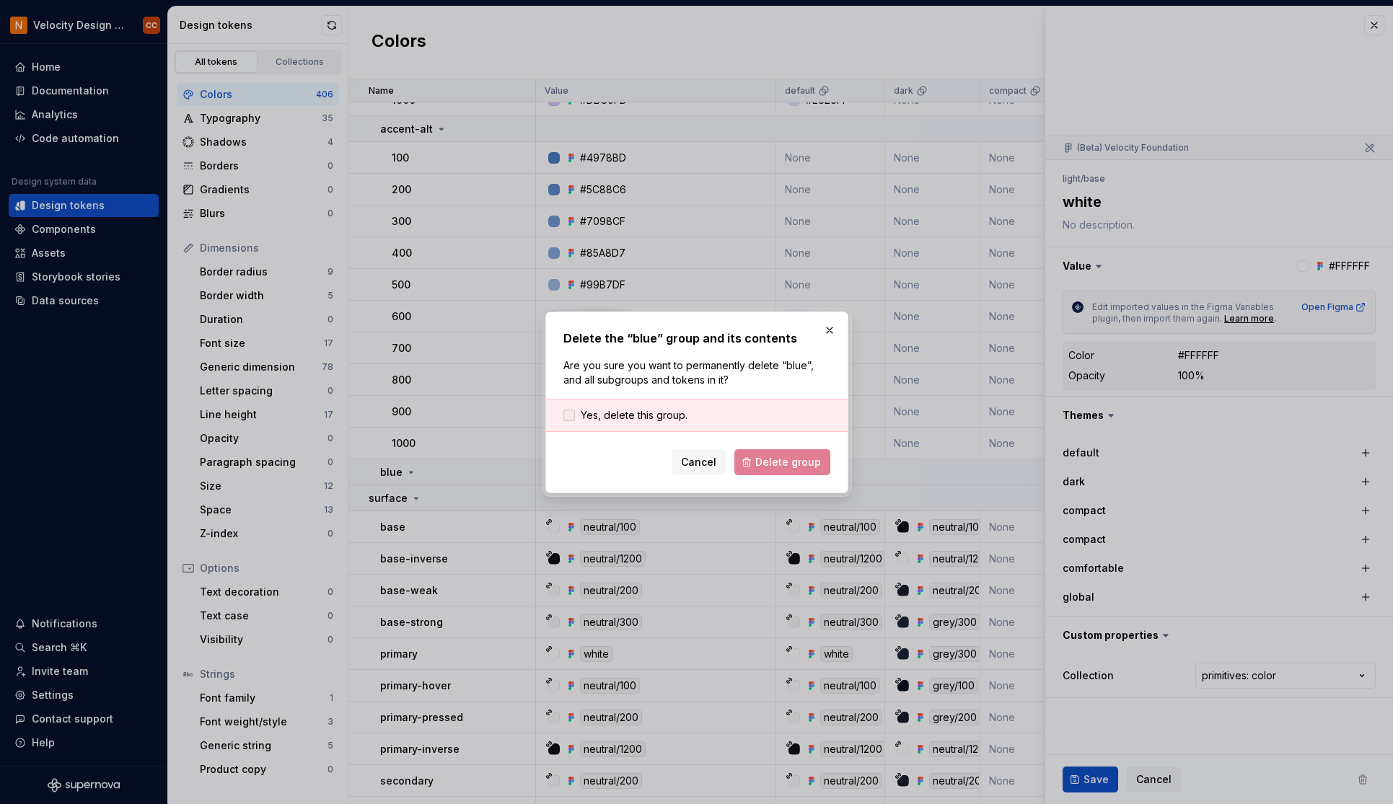
click at [658, 413] on span "Yes, delete this group." at bounding box center [634, 415] width 107 height 14
click at [756, 458] on button "Delete group" at bounding box center [782, 462] width 96 height 26
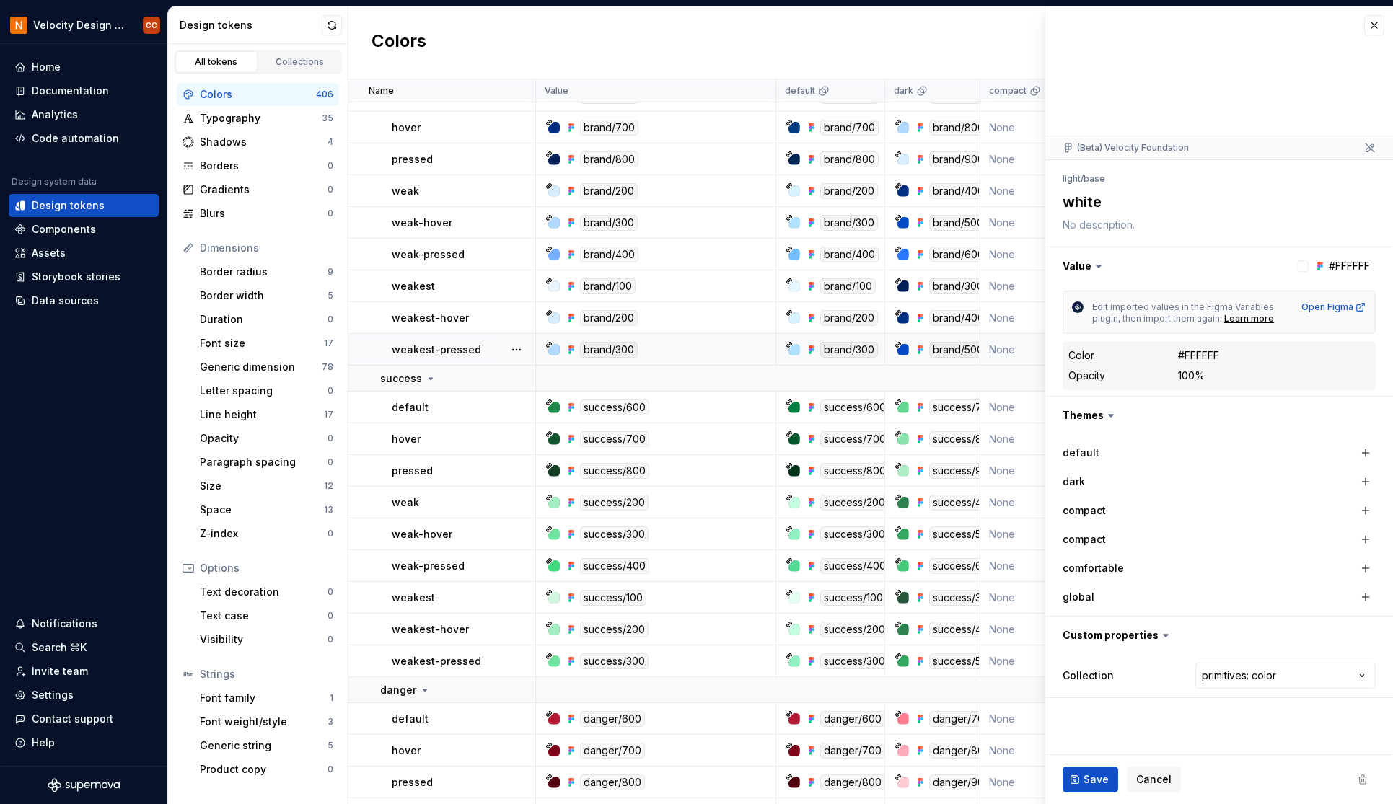
scroll to position [7116, 0]
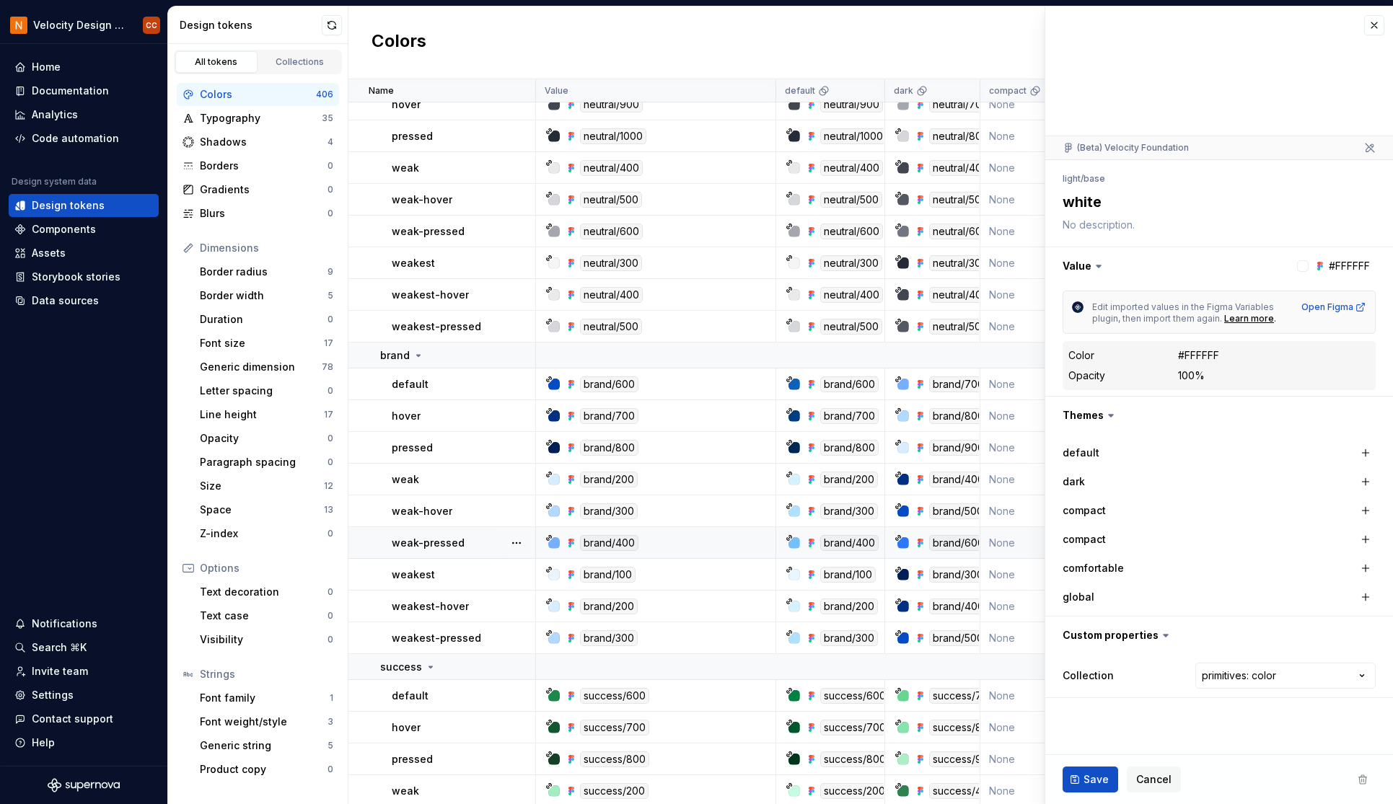
type textarea "*"
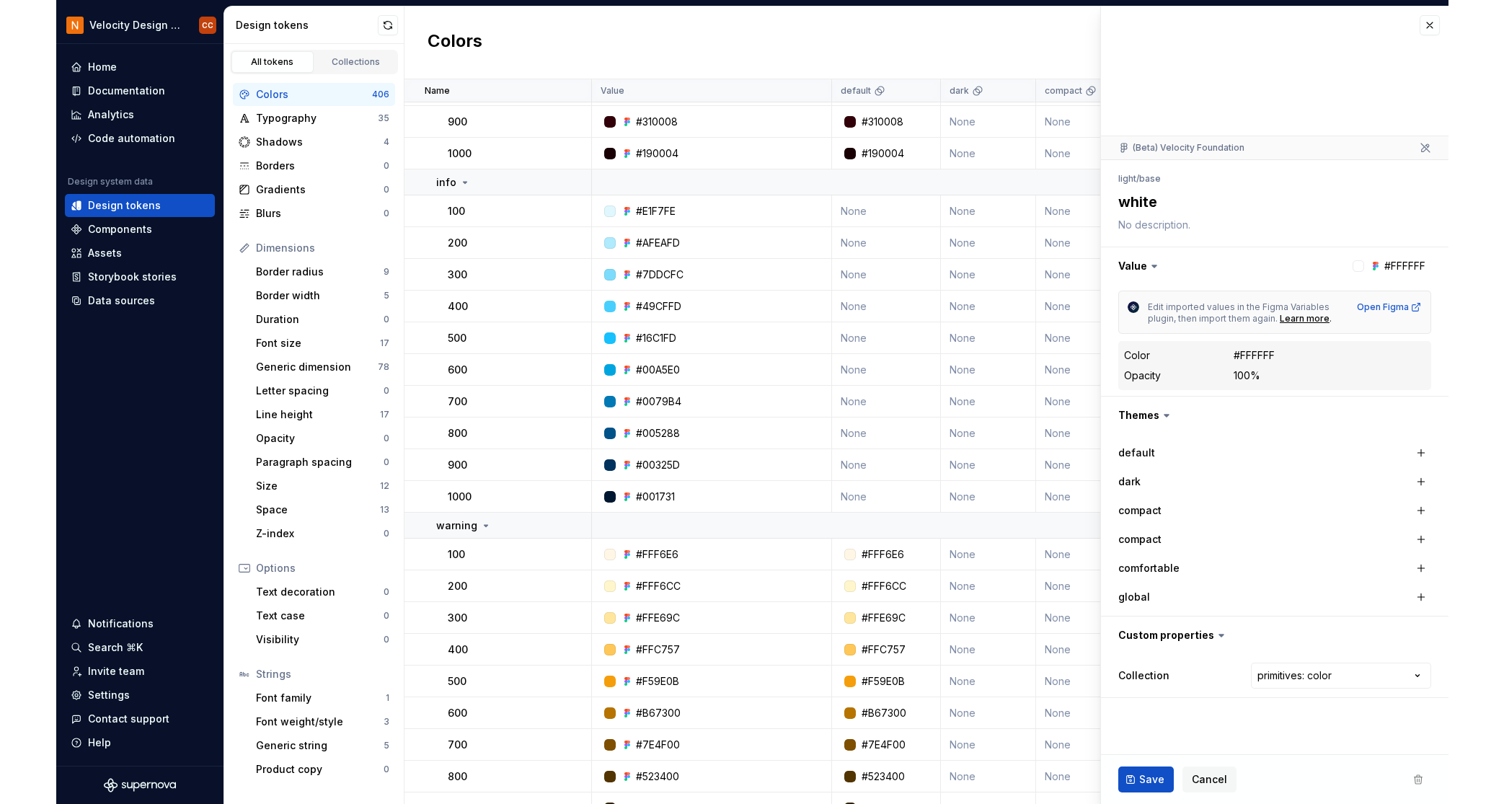
scroll to position [1827, 0]
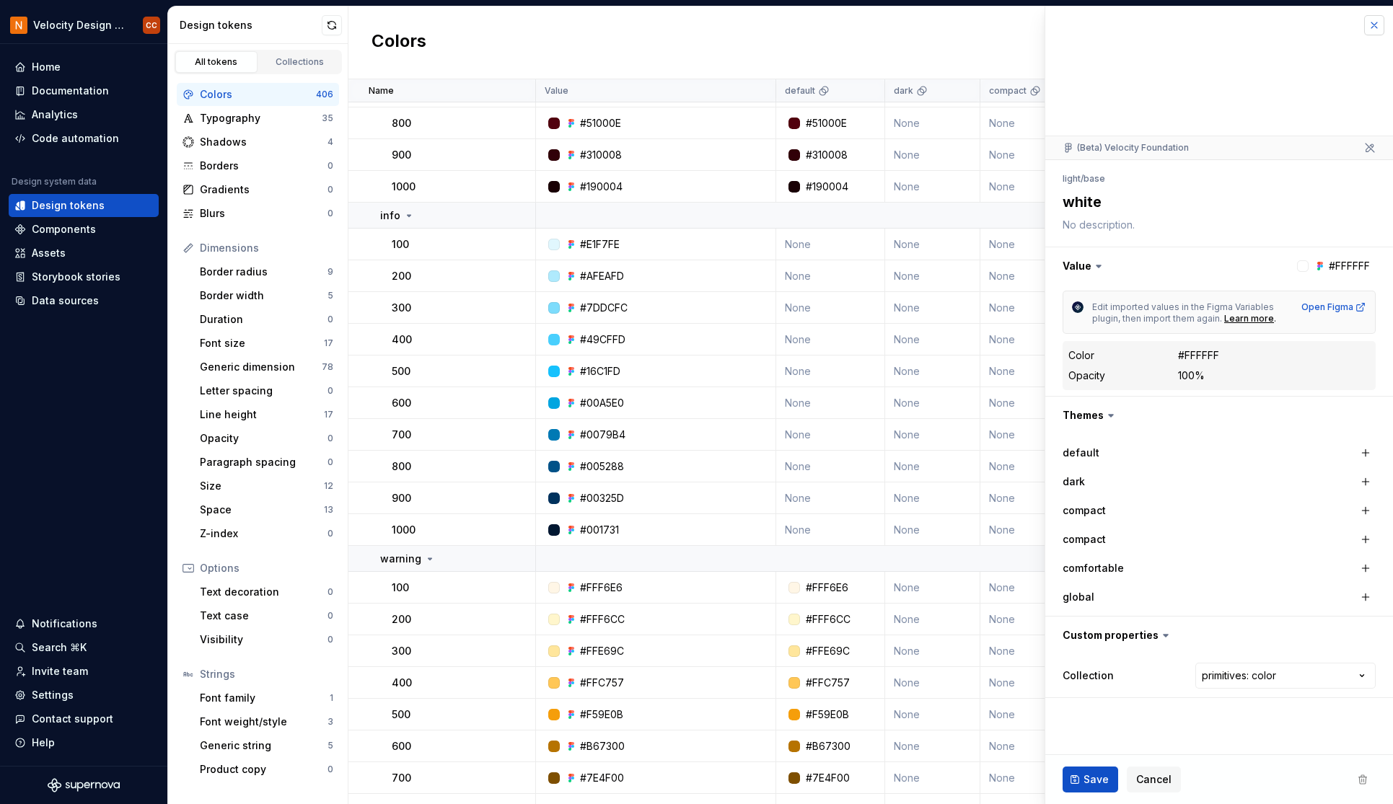
click at [1378, 22] on button "button" at bounding box center [1374, 25] width 20 height 20
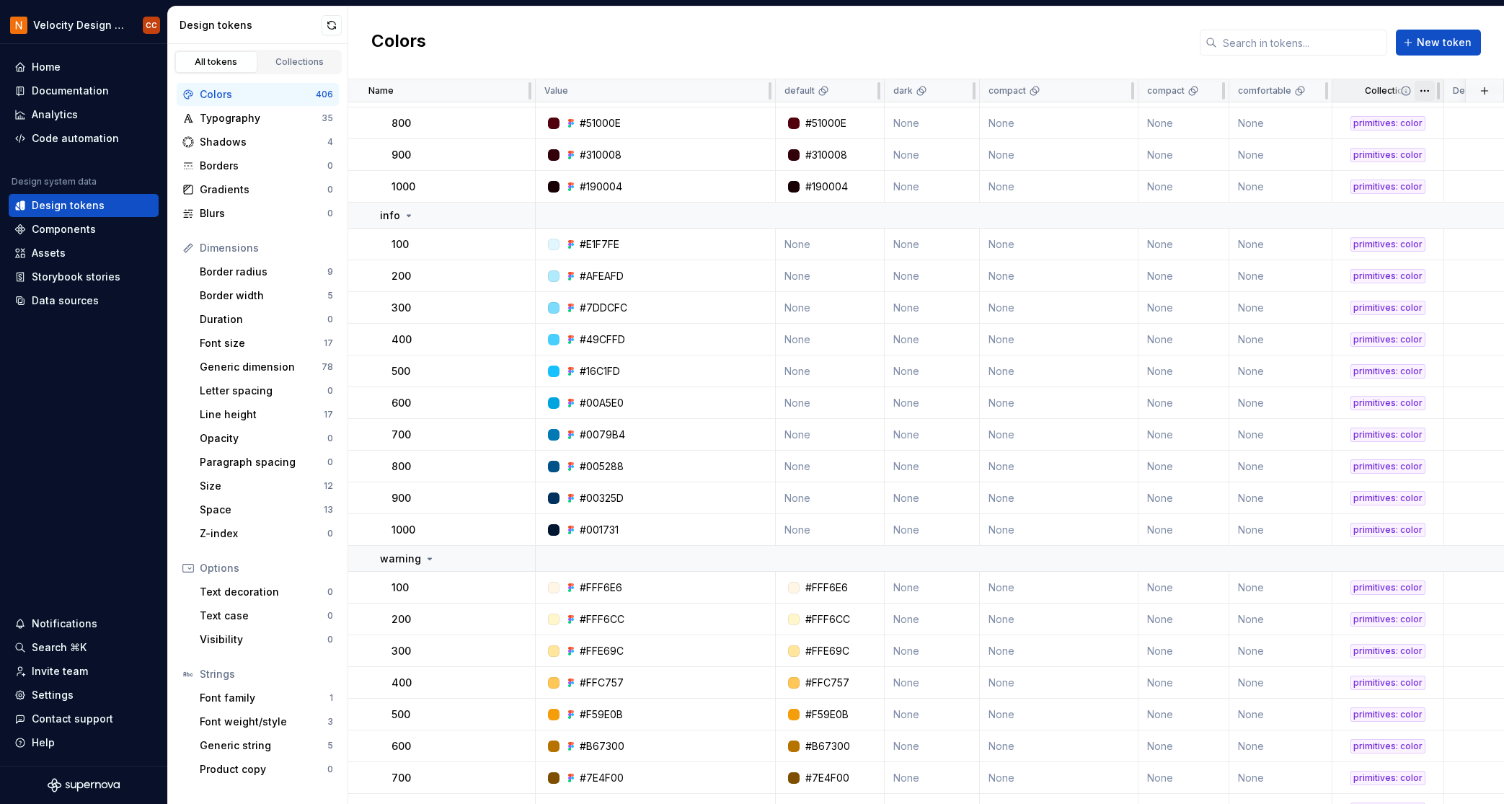
click at [1392, 94] on html "Velocity Design System by NAVEX CC Home Documentation Analytics Code automation…" at bounding box center [752, 402] width 1504 height 804
click at [1378, 94] on html "Velocity Design System by NAVEX CC Home Documentation Analytics Code automation…" at bounding box center [752, 402] width 1504 height 804
click at [1378, 94] on p "Collection" at bounding box center [1386, 91] width 43 height 12
click at [1392, 94] on icon at bounding box center [1406, 91] width 12 height 12
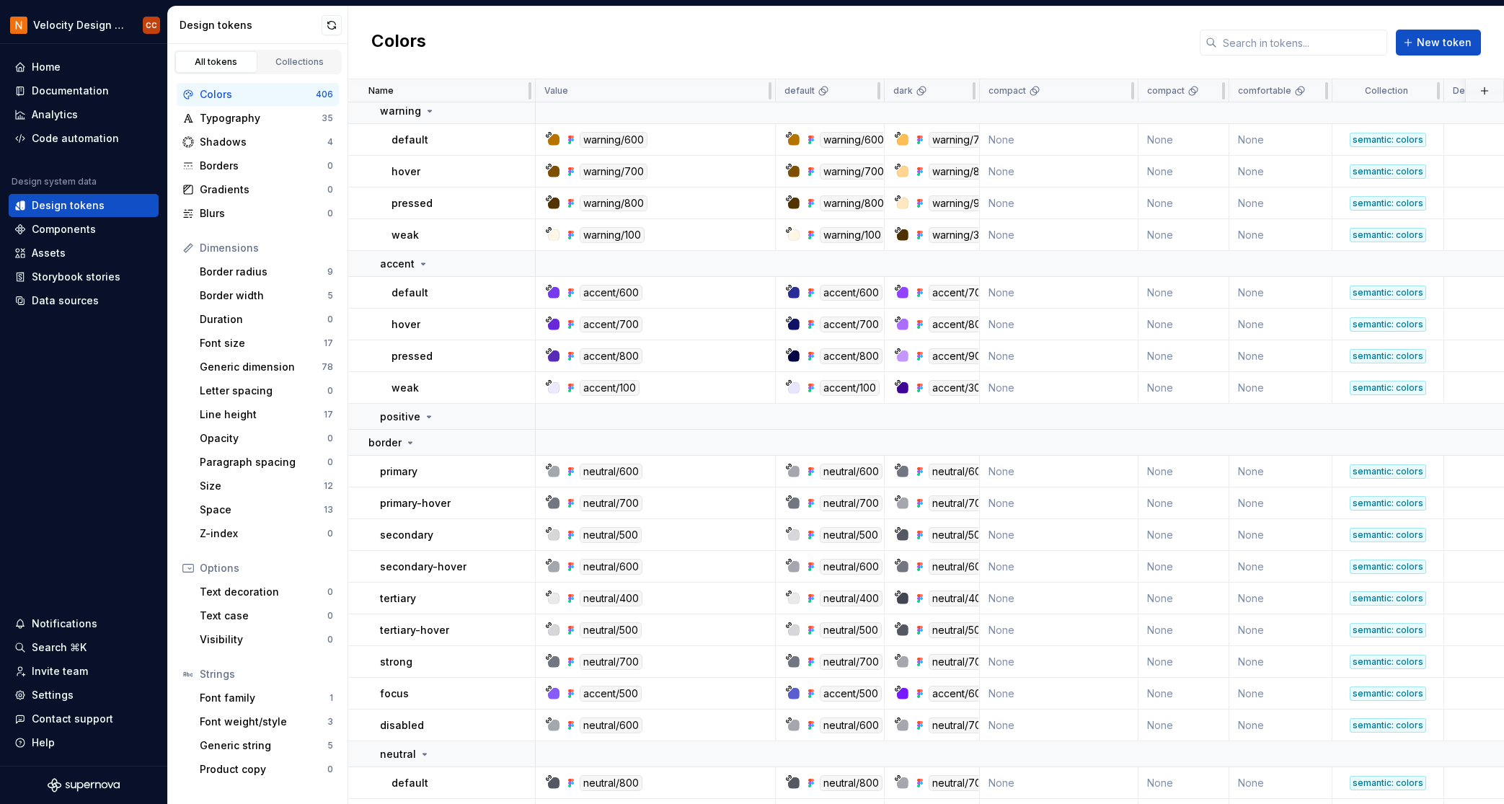
scroll to position [12019, 0]
click at [438, 415] on div "positive" at bounding box center [457, 416] width 154 height 14
click at [423, 416] on icon at bounding box center [429, 416] width 12 height 12
click at [428, 416] on icon at bounding box center [430, 415] width 4 height 1
click at [515, 420] on button "button" at bounding box center [516, 416] width 20 height 20
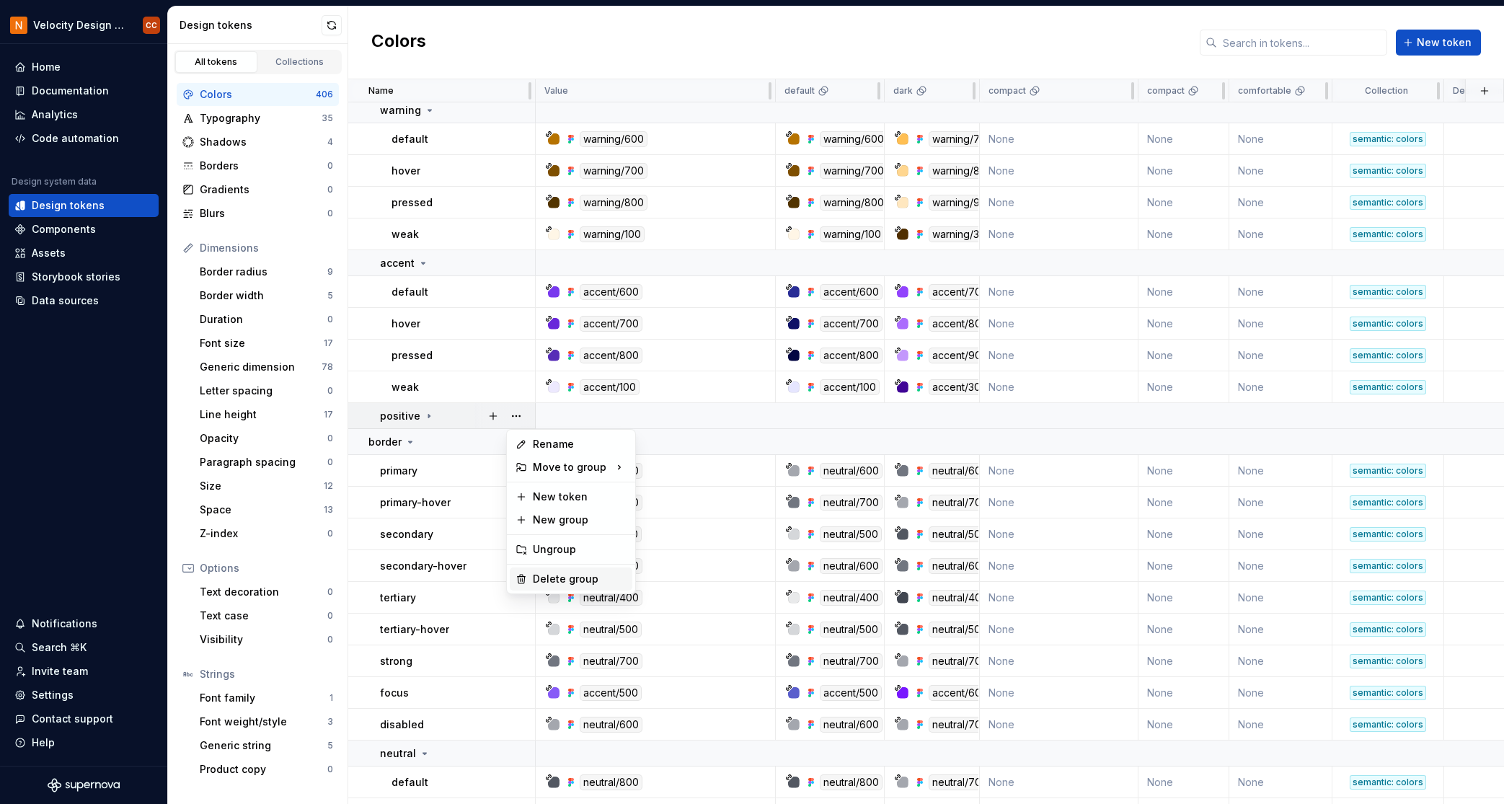
click at [583, 578] on div "Delete group" at bounding box center [580, 579] width 94 height 14
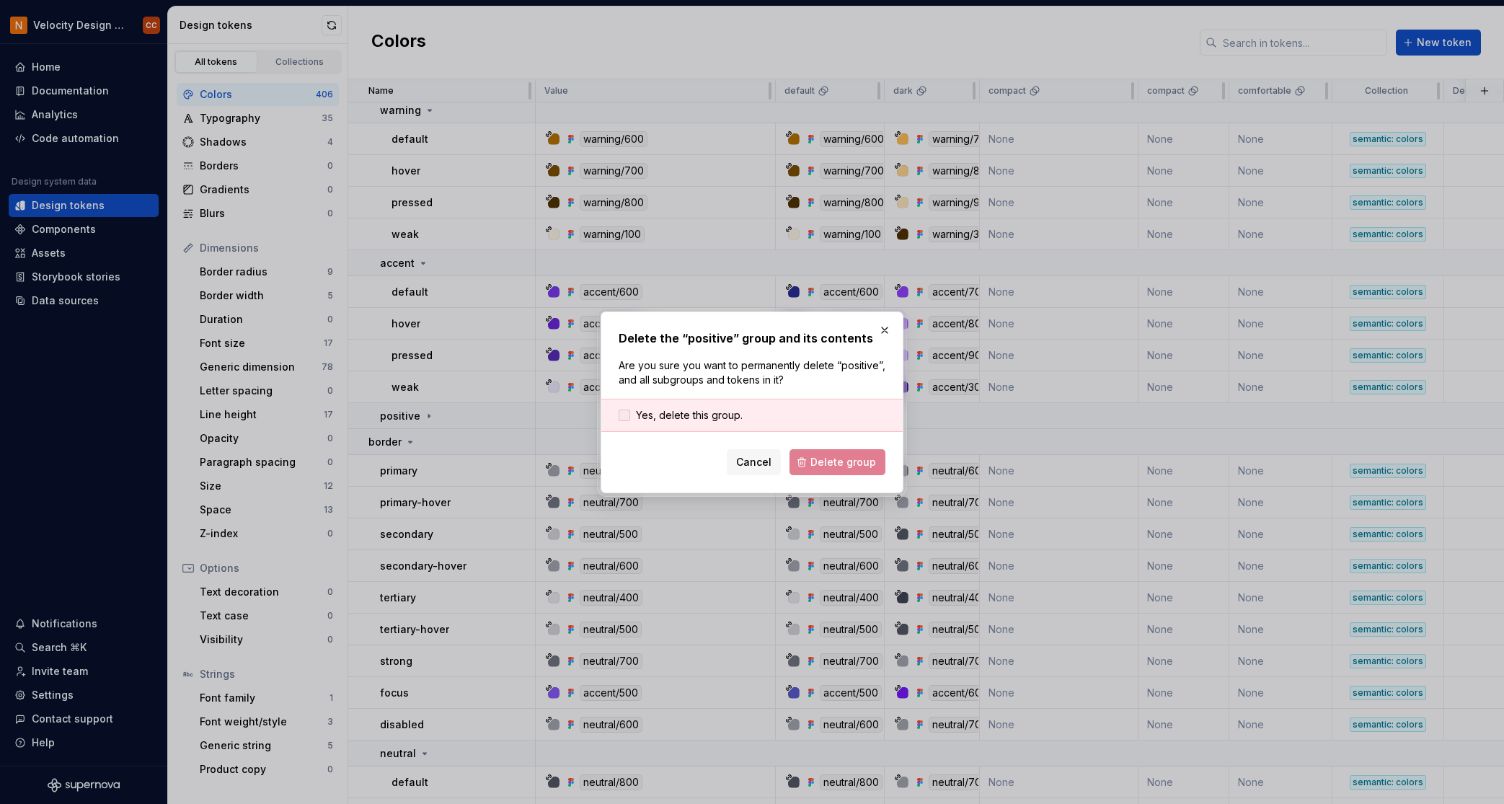
click at [707, 418] on span "Yes, delete this group." at bounding box center [689, 415] width 107 height 14
click at [824, 459] on span "Delete group" at bounding box center [844, 462] width 66 height 14
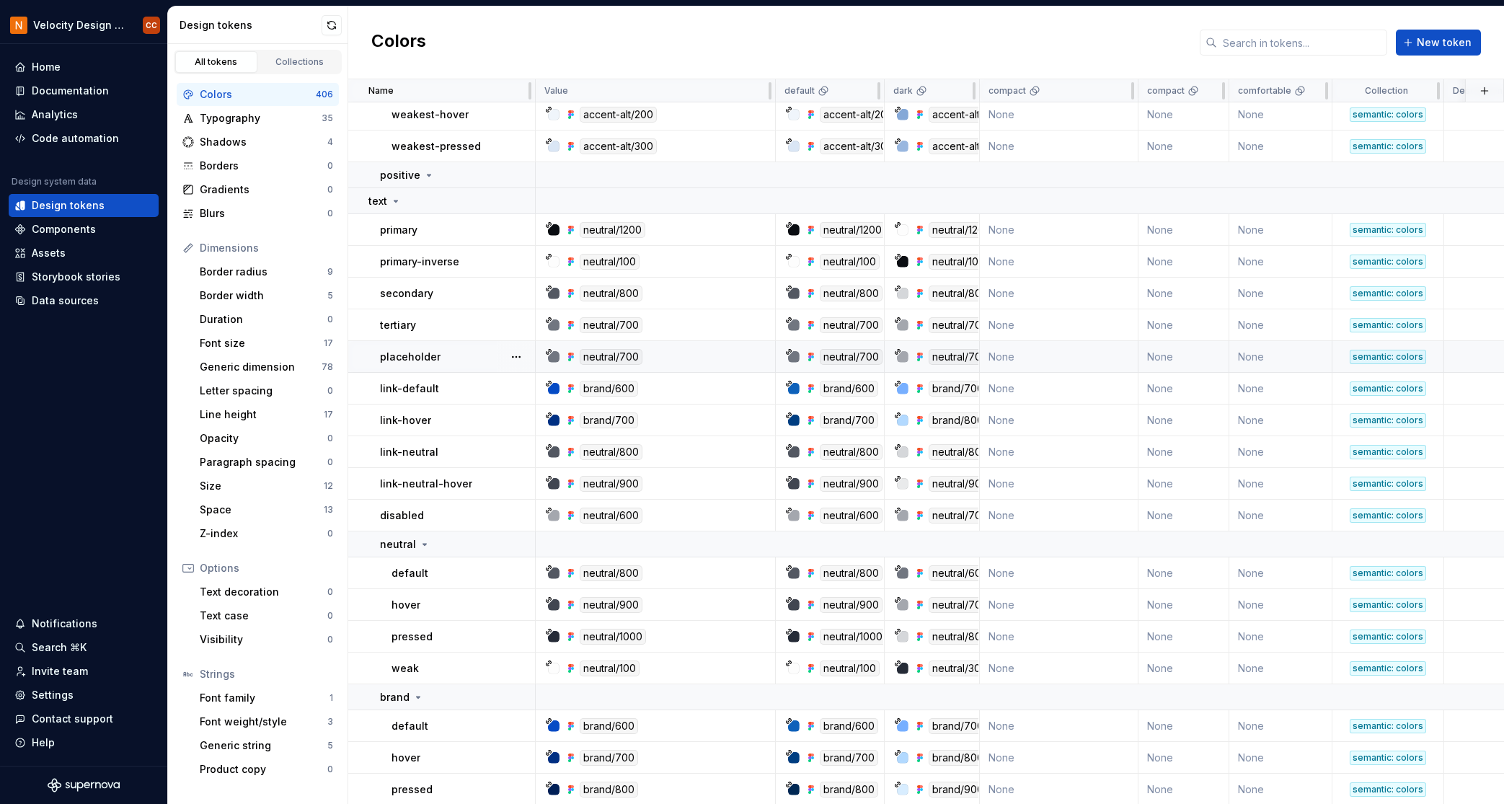
scroll to position [9327, 0]
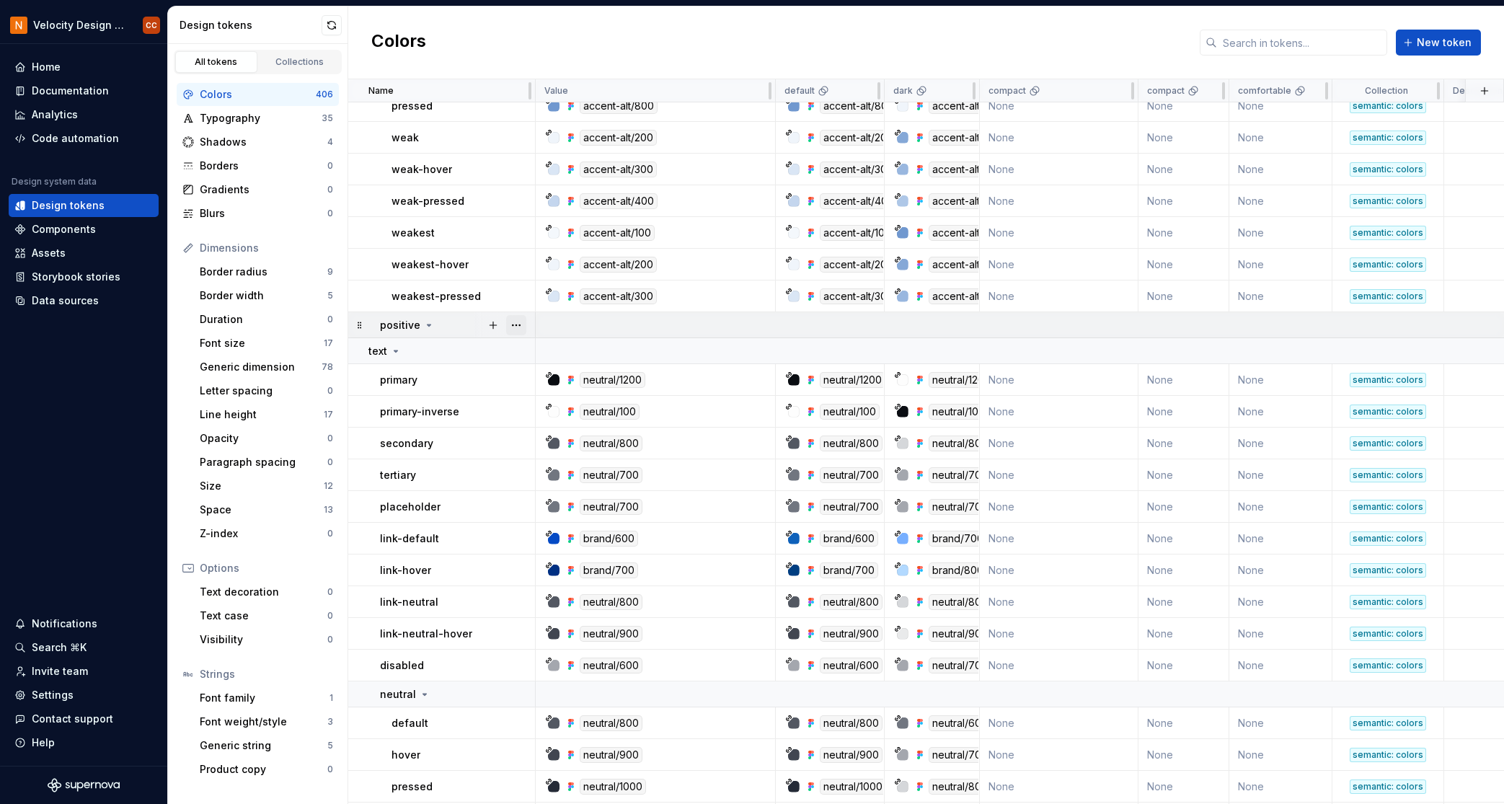
click at [517, 324] on button "button" at bounding box center [516, 325] width 20 height 20
click at [555, 490] on div "Delete group" at bounding box center [580, 488] width 94 height 14
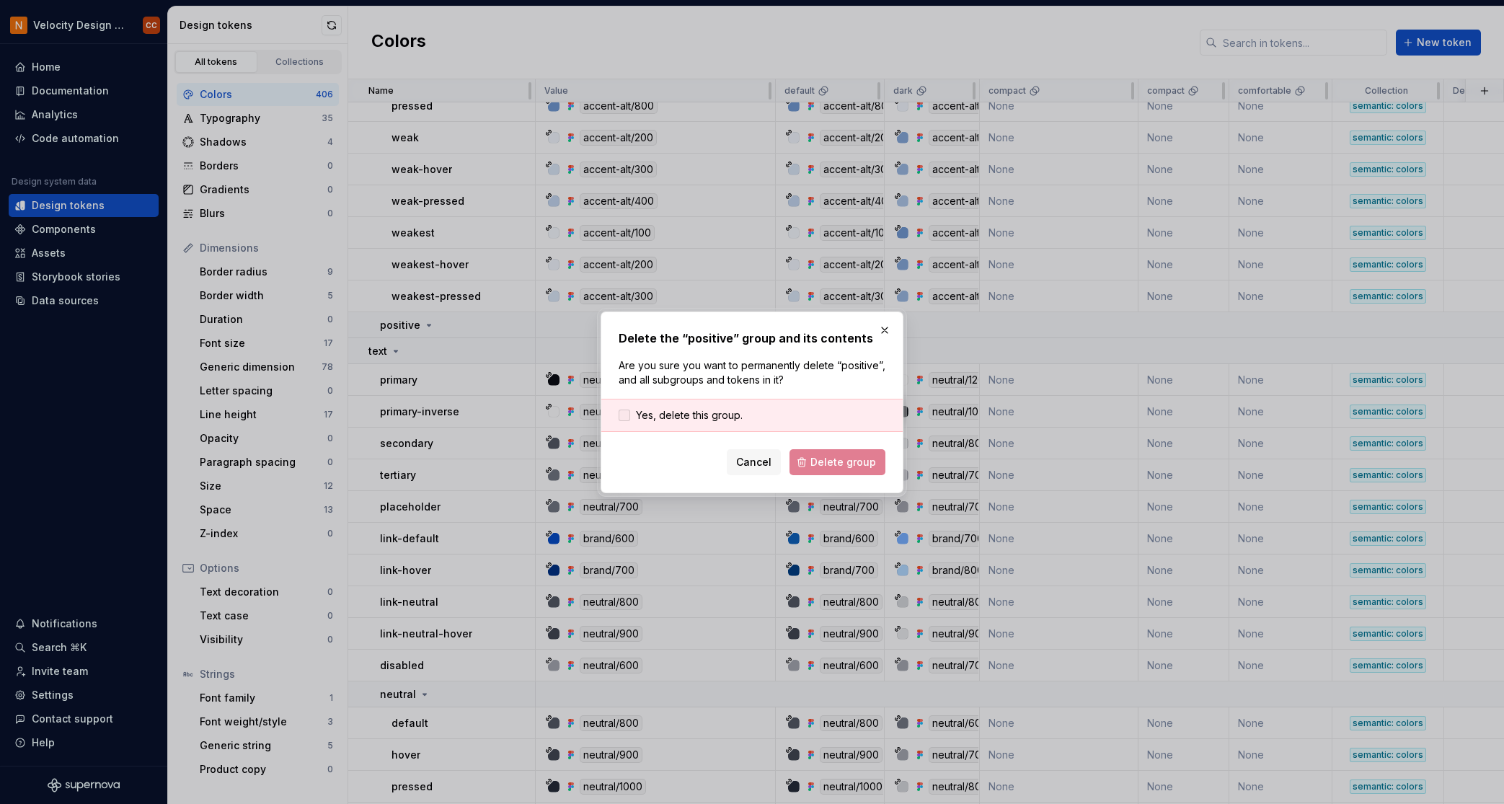
click at [696, 415] on span "Yes, delete this group." at bounding box center [689, 415] width 107 height 14
click at [829, 458] on span "Delete group" at bounding box center [844, 462] width 66 height 14
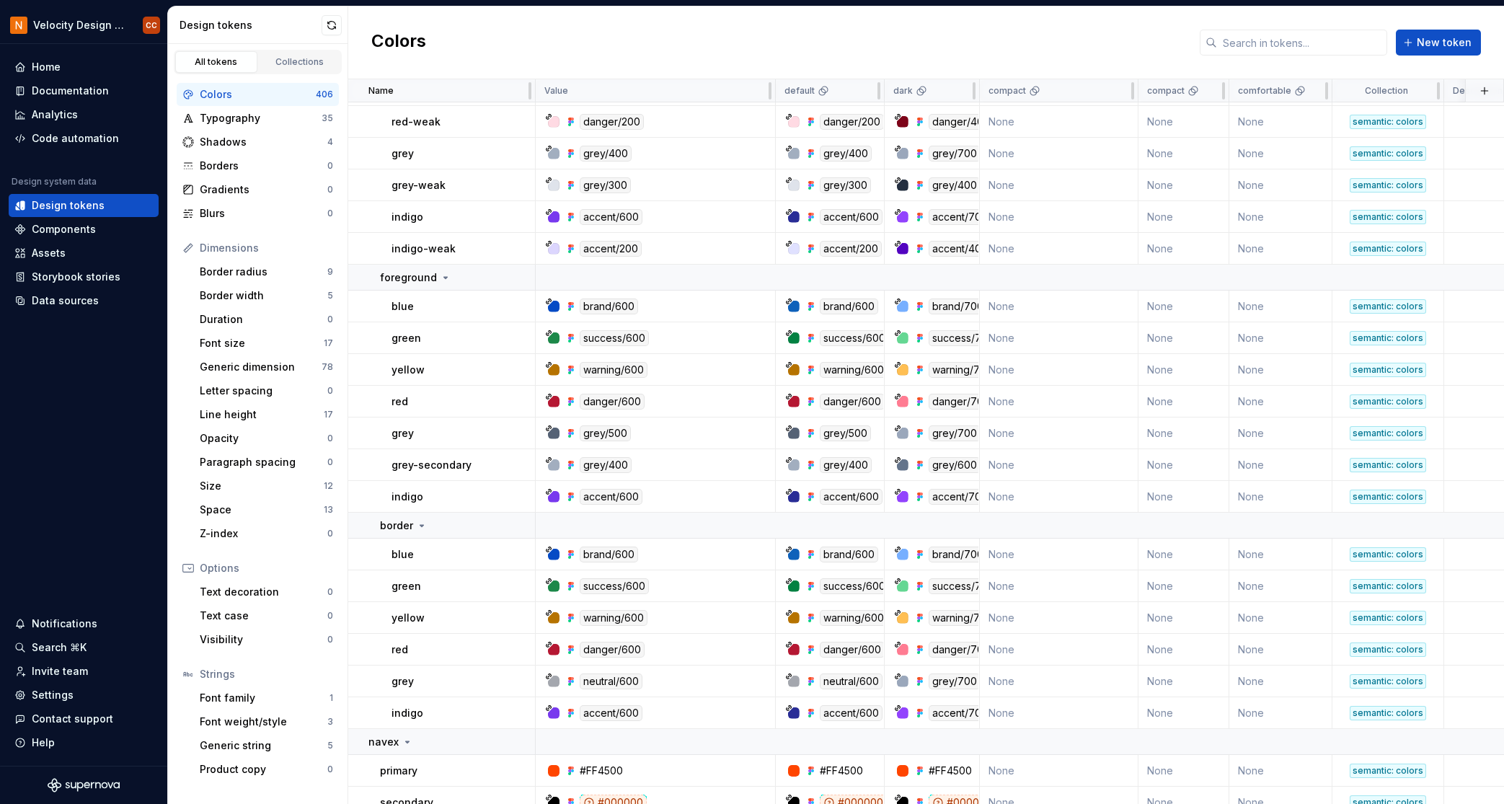
scroll to position [13772, 0]
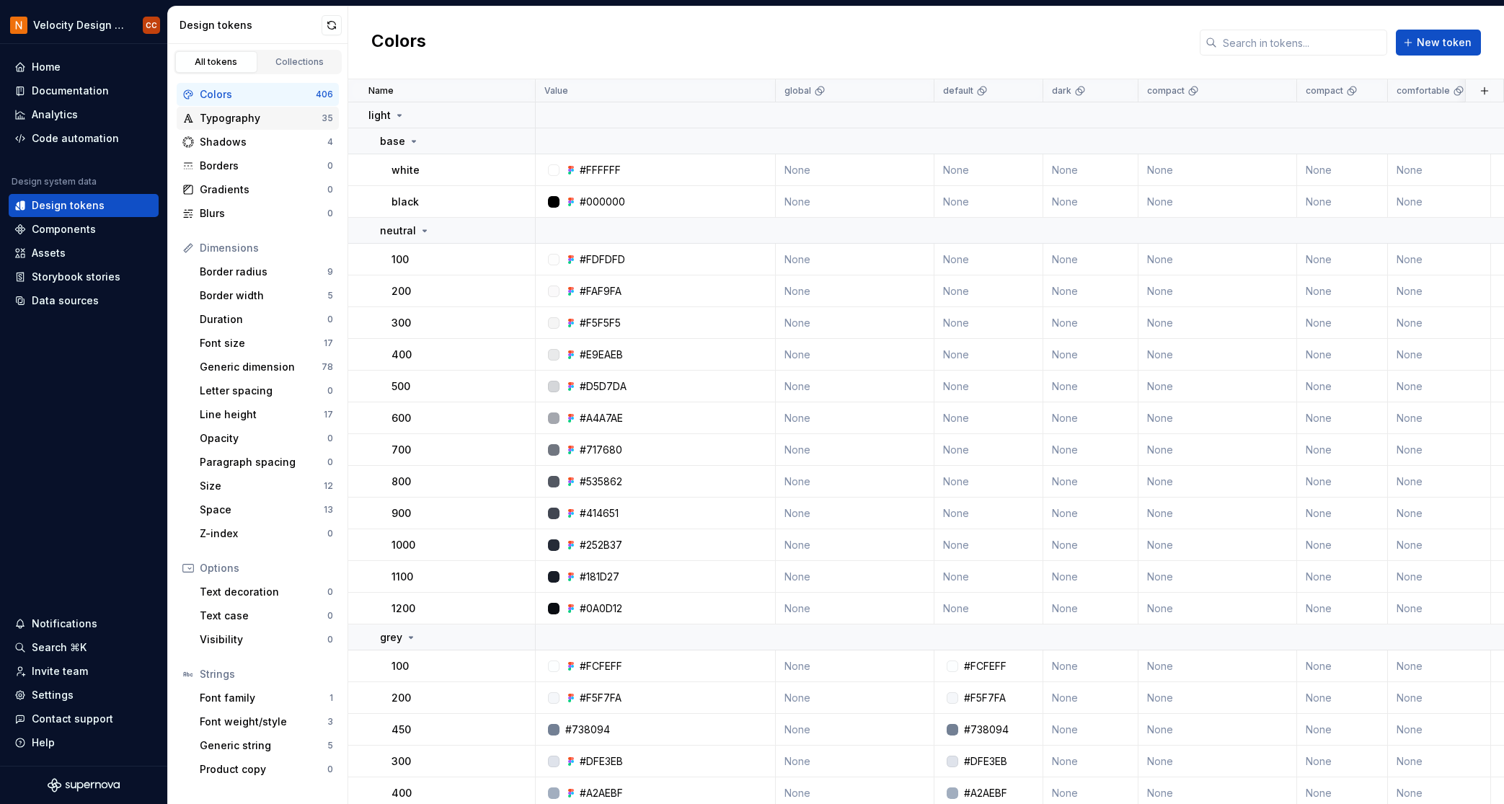
click at [260, 113] on div "Typography" at bounding box center [261, 118] width 122 height 14
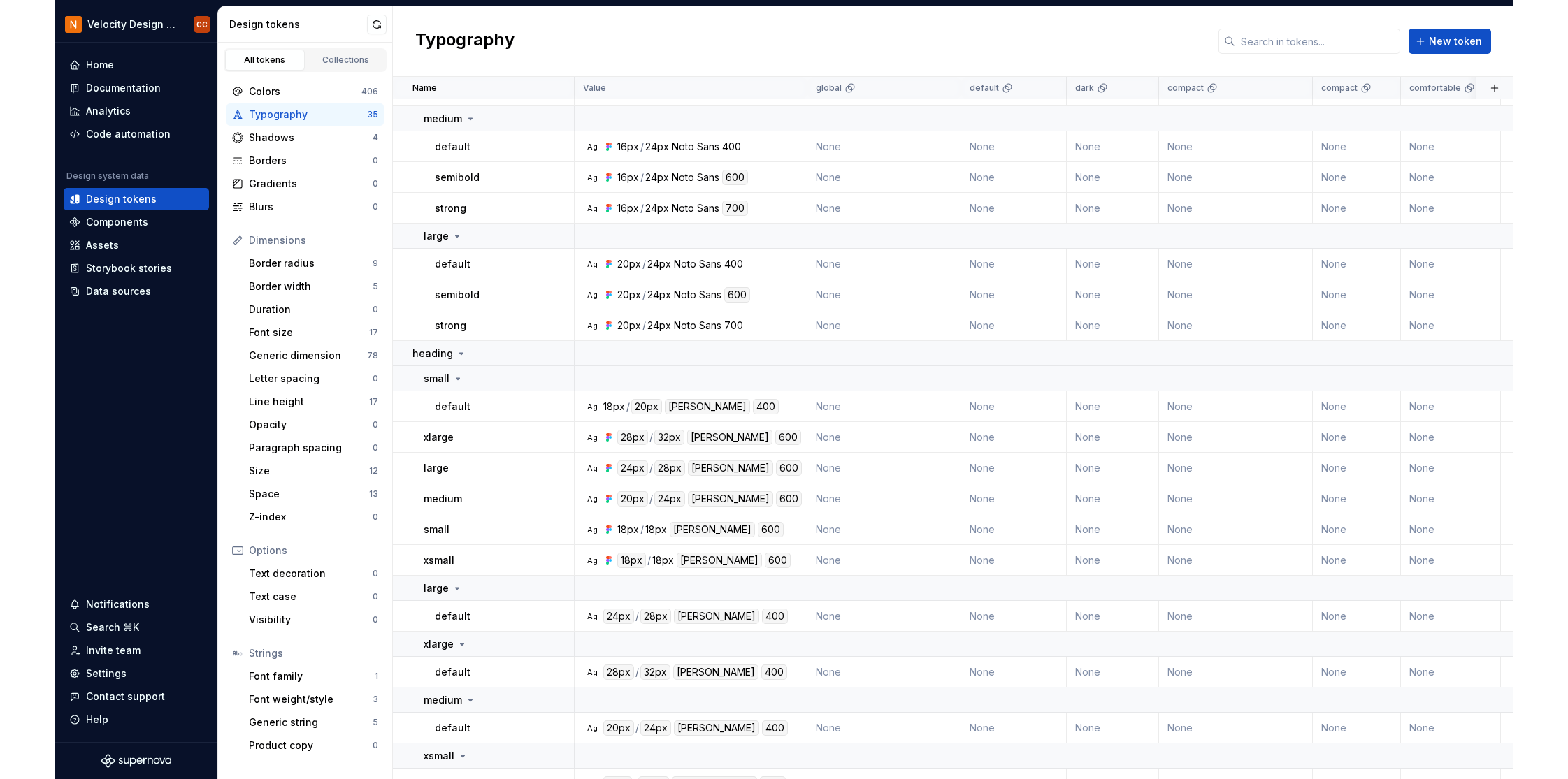
scroll to position [781, 0]
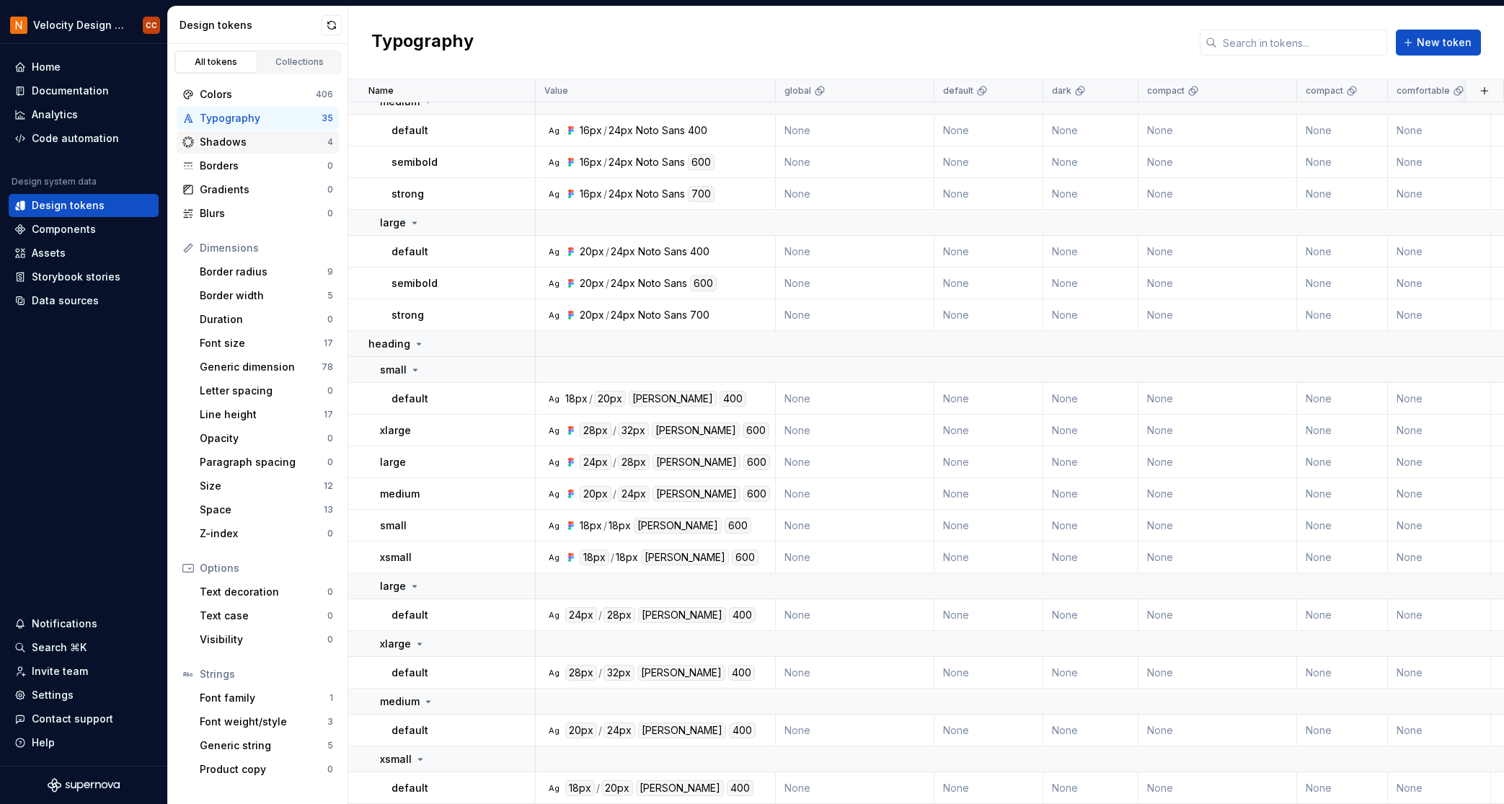
click at [251, 139] on div "Shadows" at bounding box center [264, 142] width 128 height 14
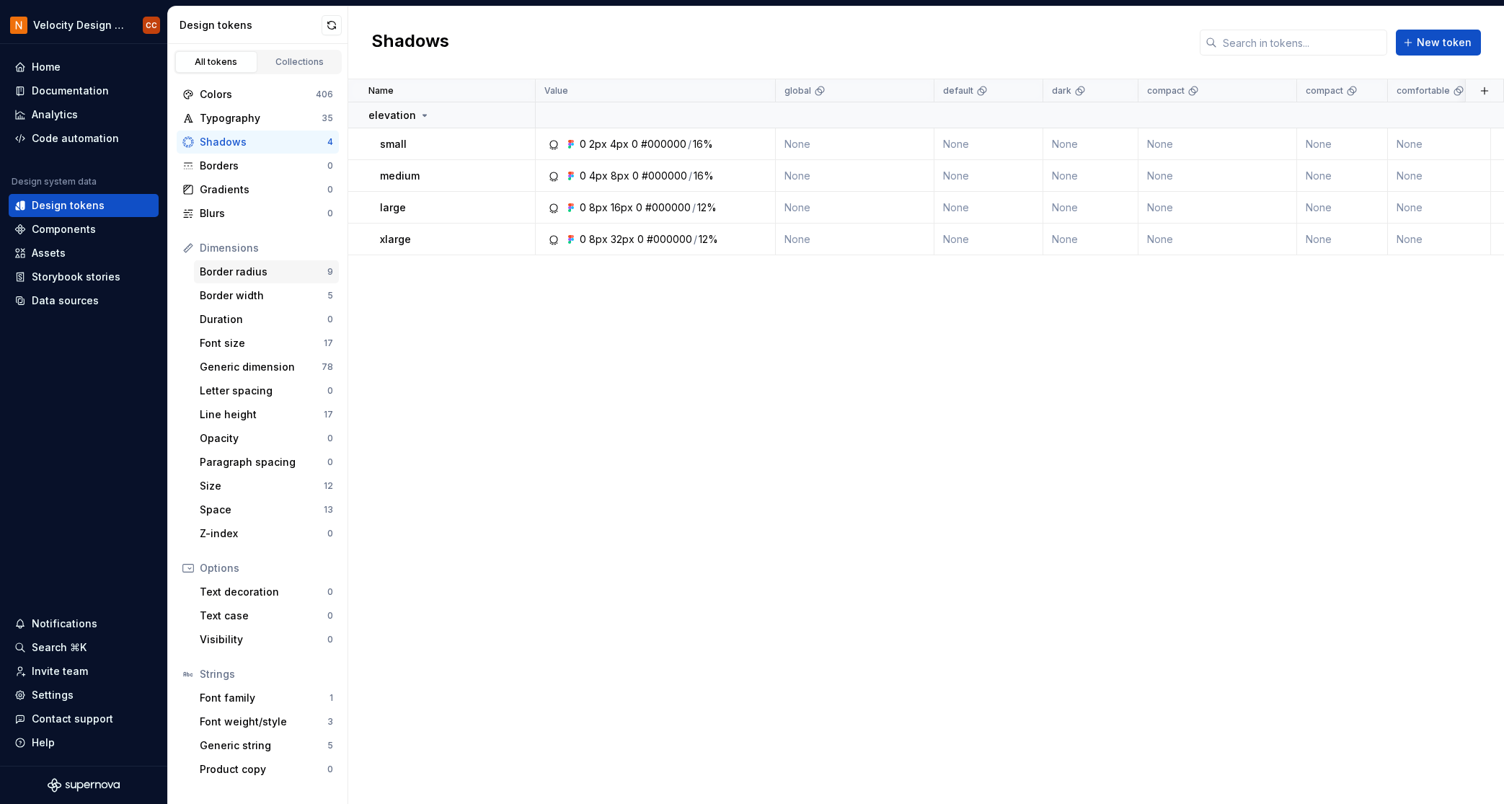
click at [242, 270] on div "Border radius" at bounding box center [264, 272] width 128 height 14
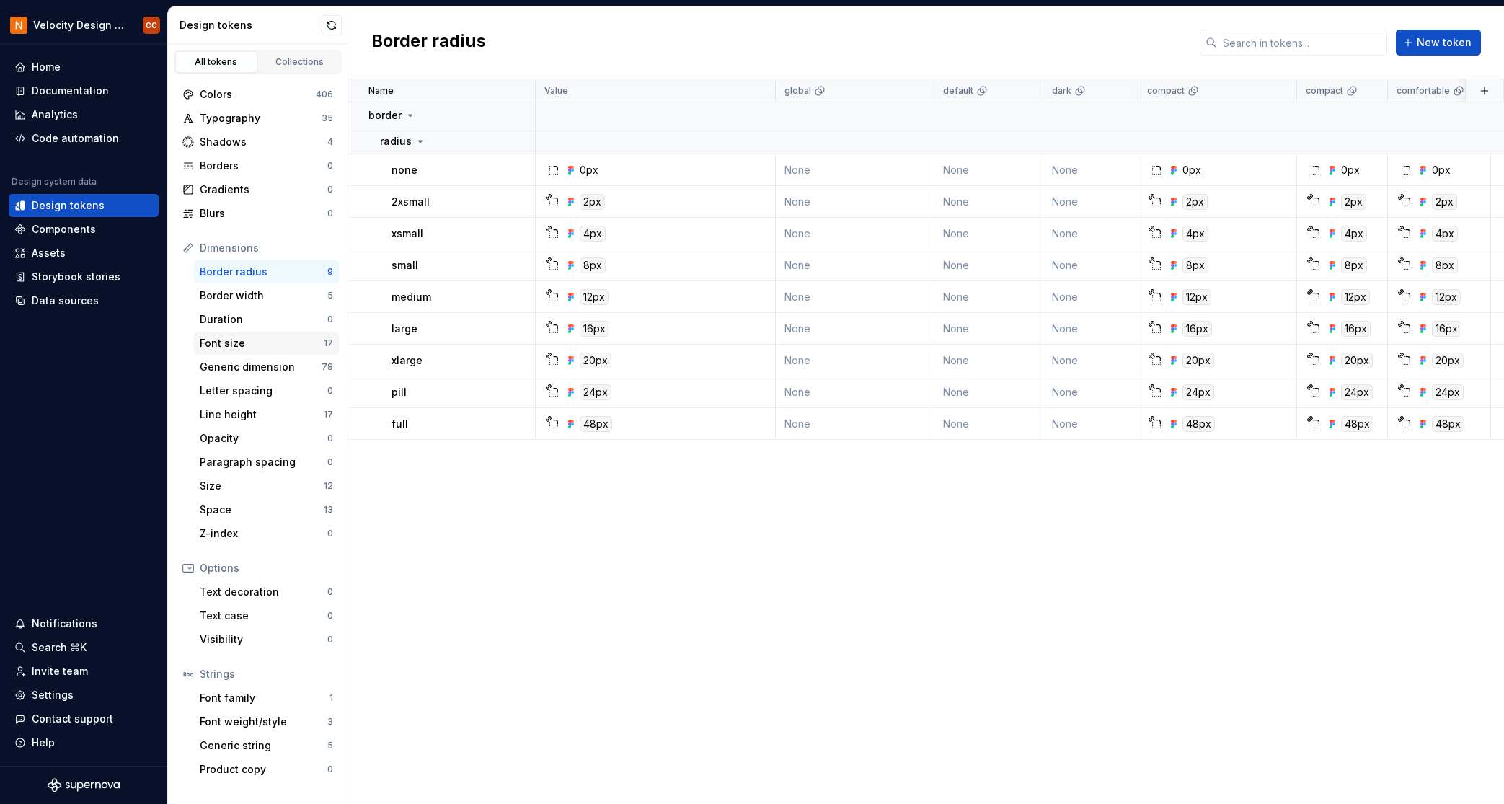
click at [229, 345] on div "Font size" at bounding box center [262, 343] width 124 height 14
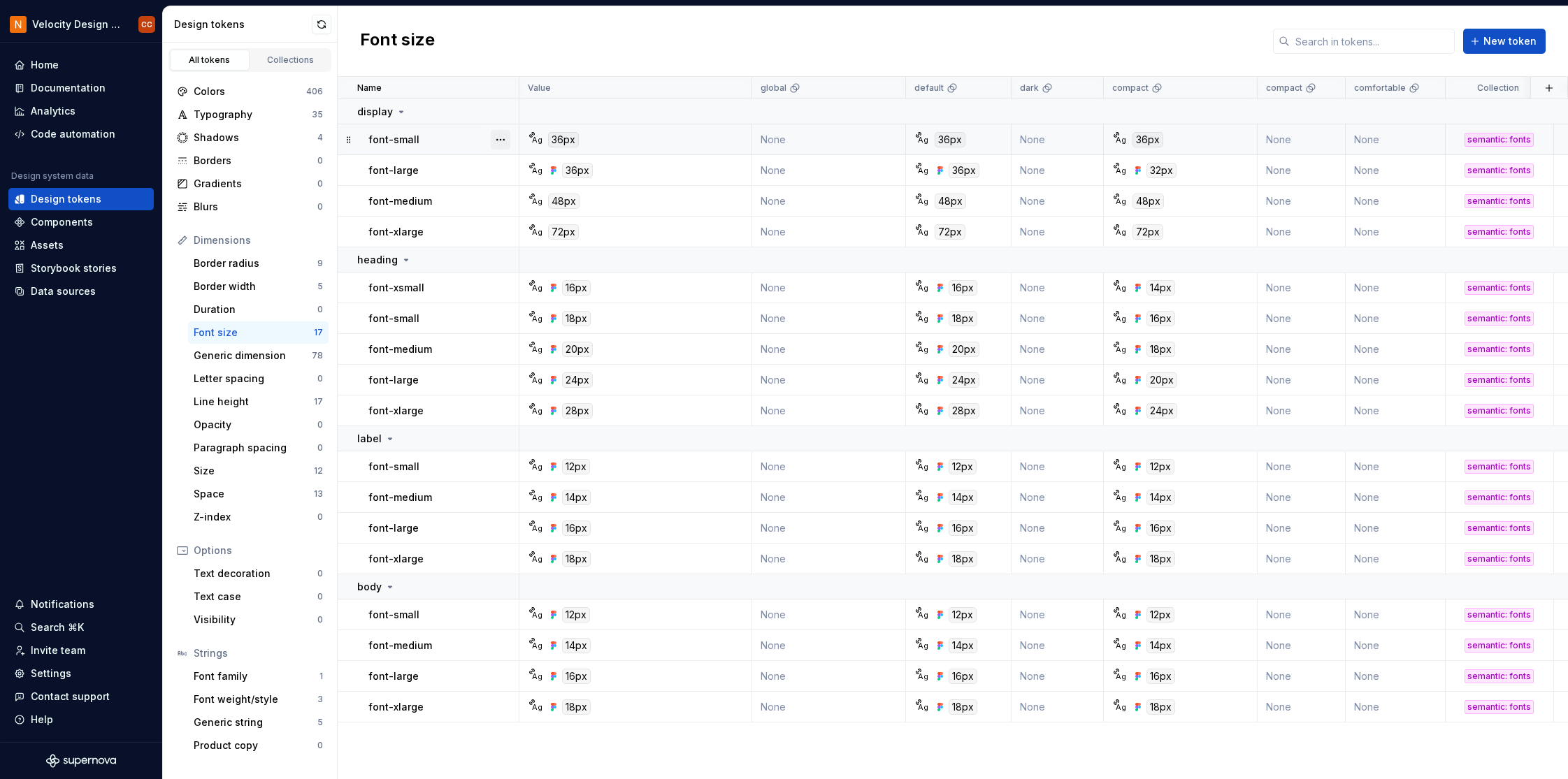
click at [503, 139] on button "button" at bounding box center [500, 140] width 19 height 19
click at [532, 221] on div "Delete token" at bounding box center [562, 218] width 91 height 14
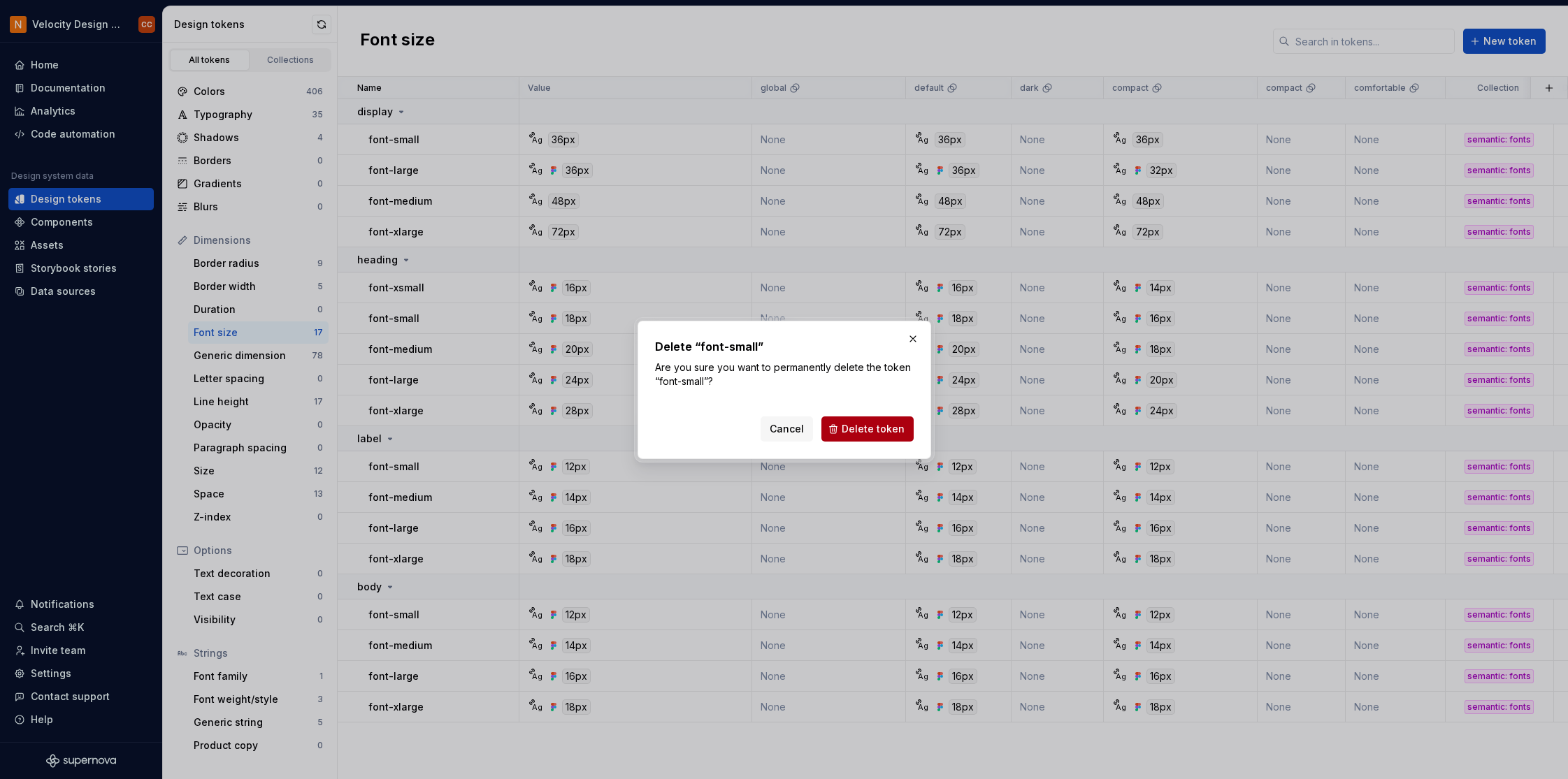
click at [873, 425] on span "Delete token" at bounding box center [872, 429] width 63 height 14
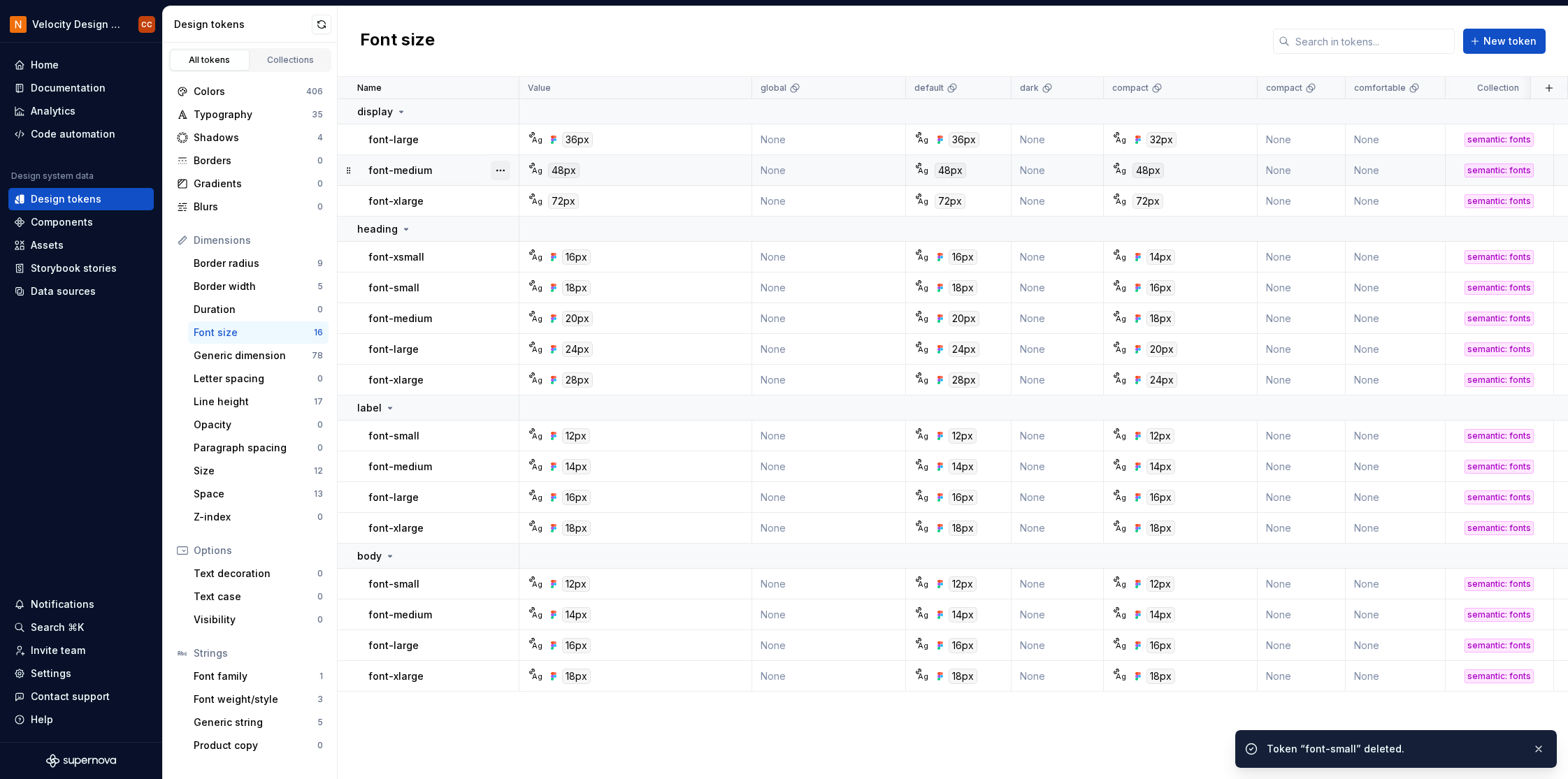
click at [500, 167] on button "button" at bounding box center [500, 171] width 19 height 19
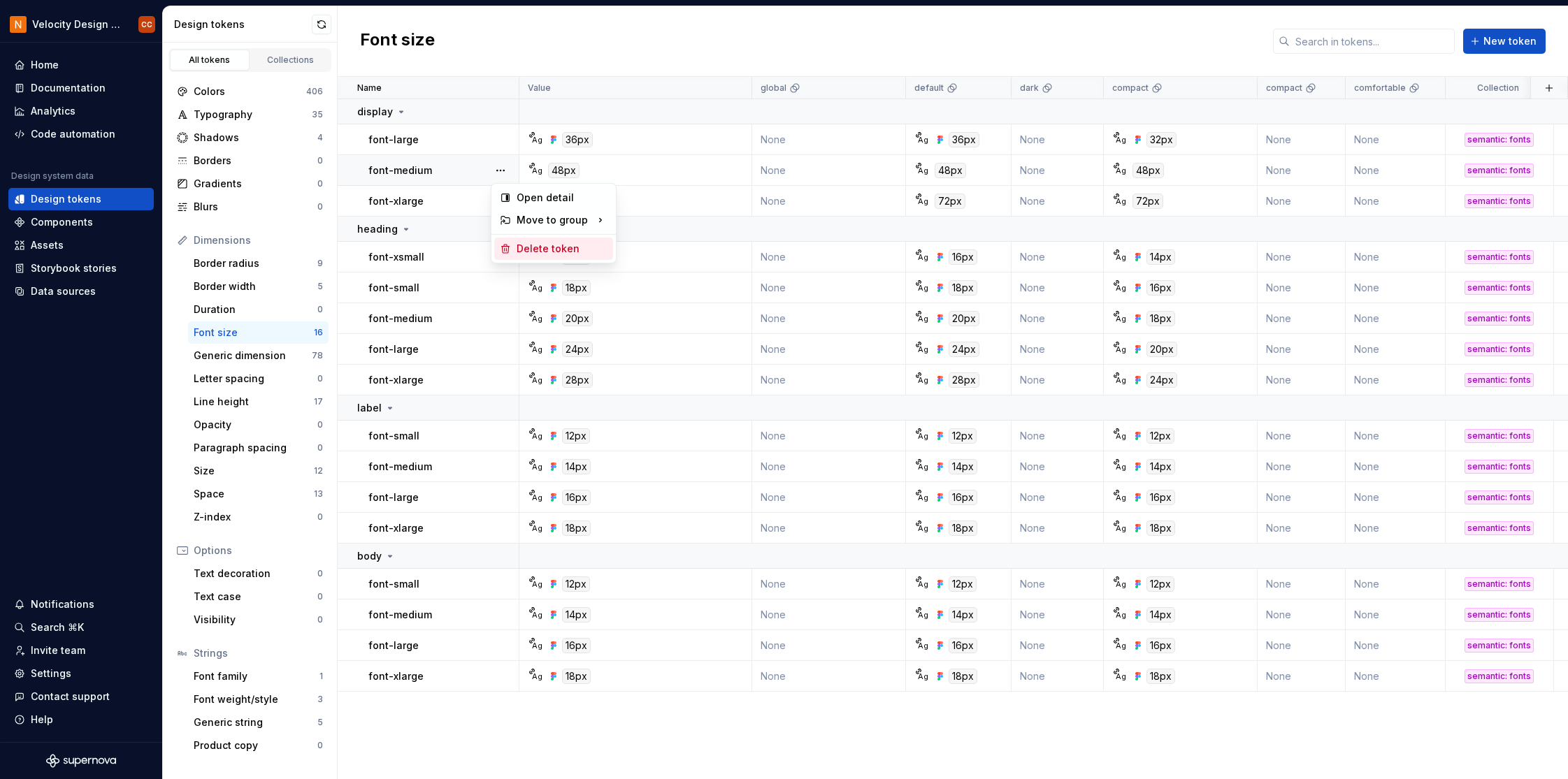
click at [559, 252] on div "Delete token" at bounding box center [562, 249] width 91 height 14
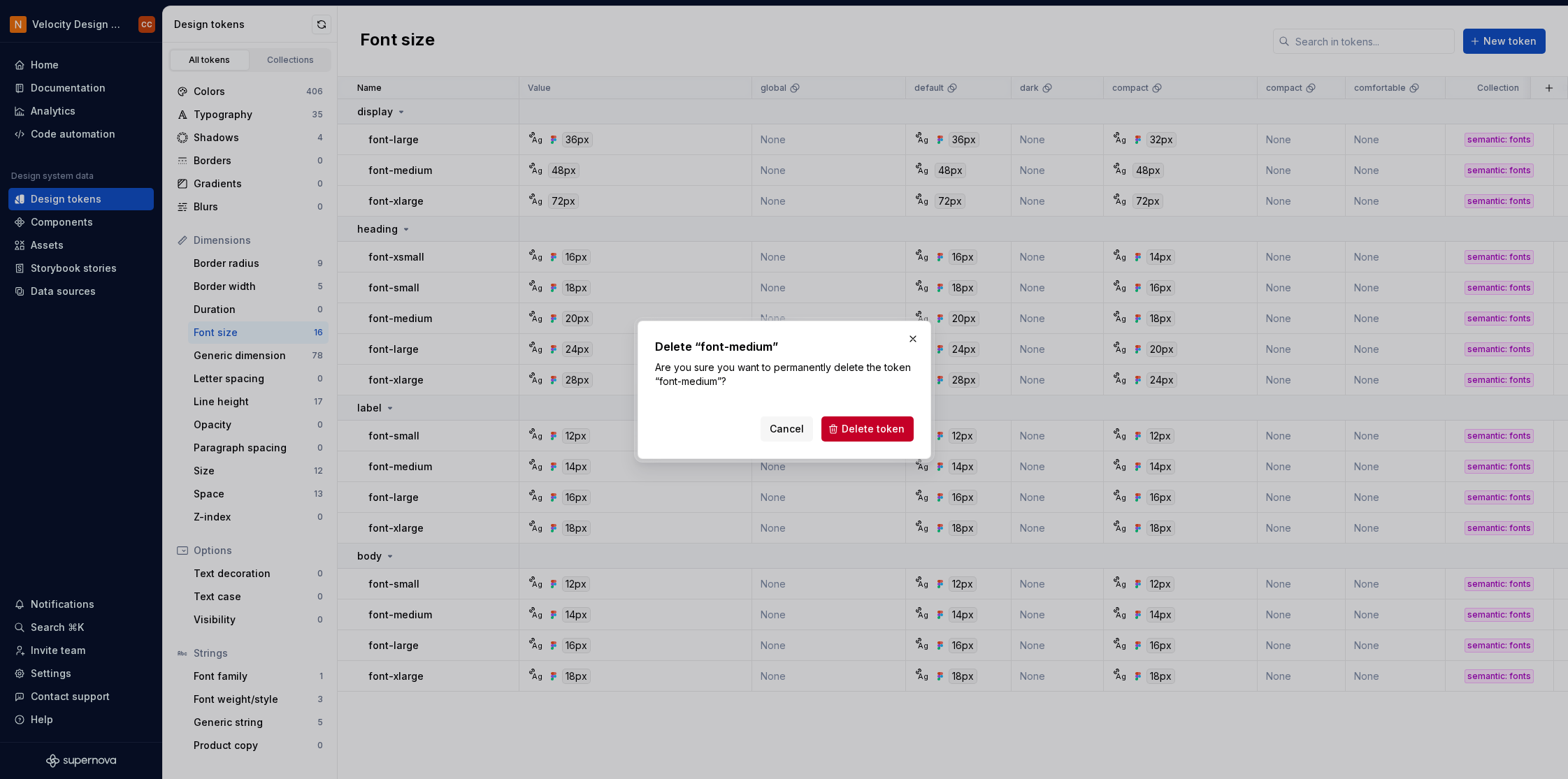
click at [854, 430] on span "Delete token" at bounding box center [872, 429] width 63 height 14
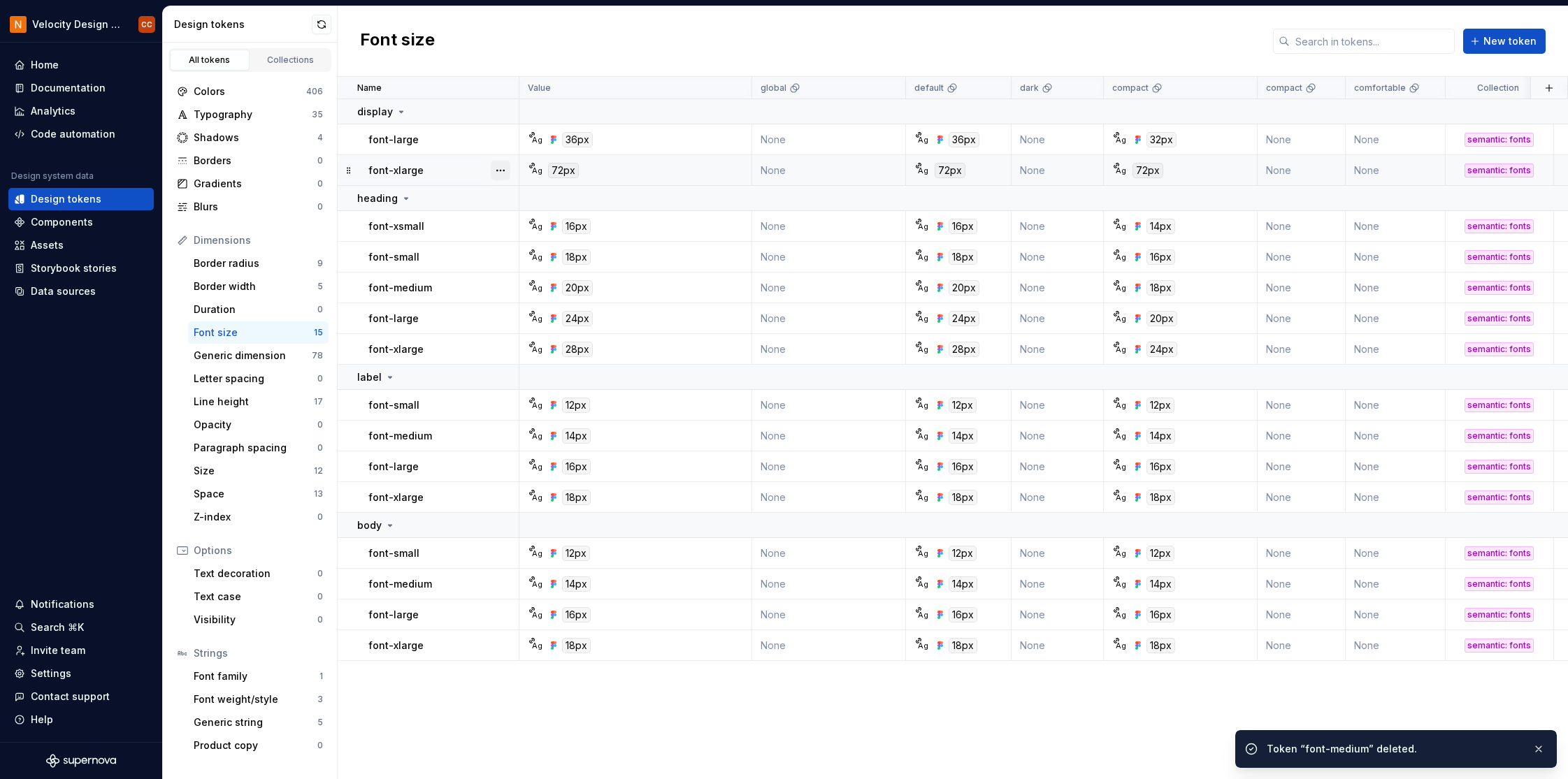
click at [500, 171] on button "button" at bounding box center [500, 171] width 19 height 19
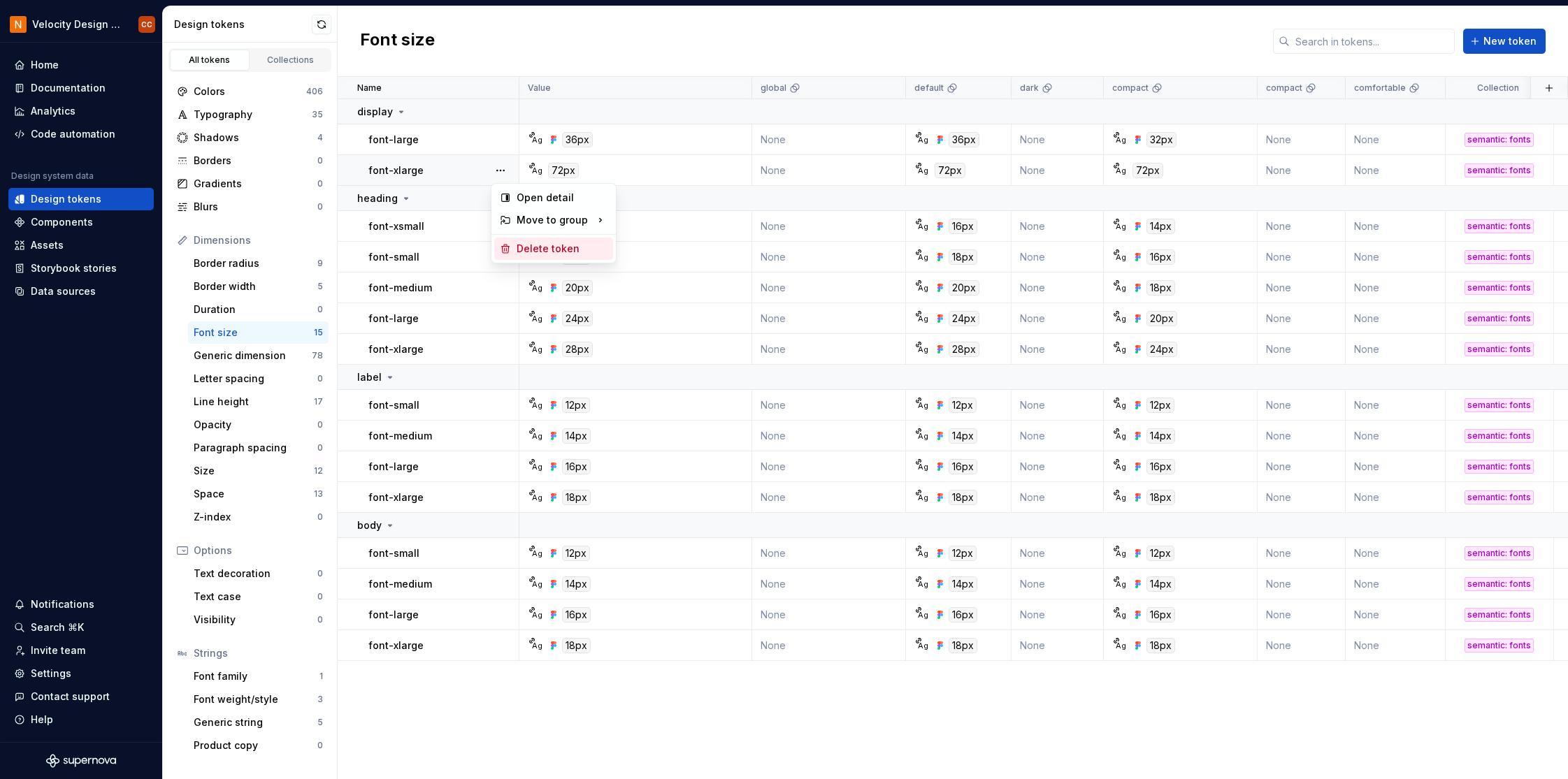
click at [531, 247] on div "Delete token" at bounding box center [562, 249] width 91 height 14
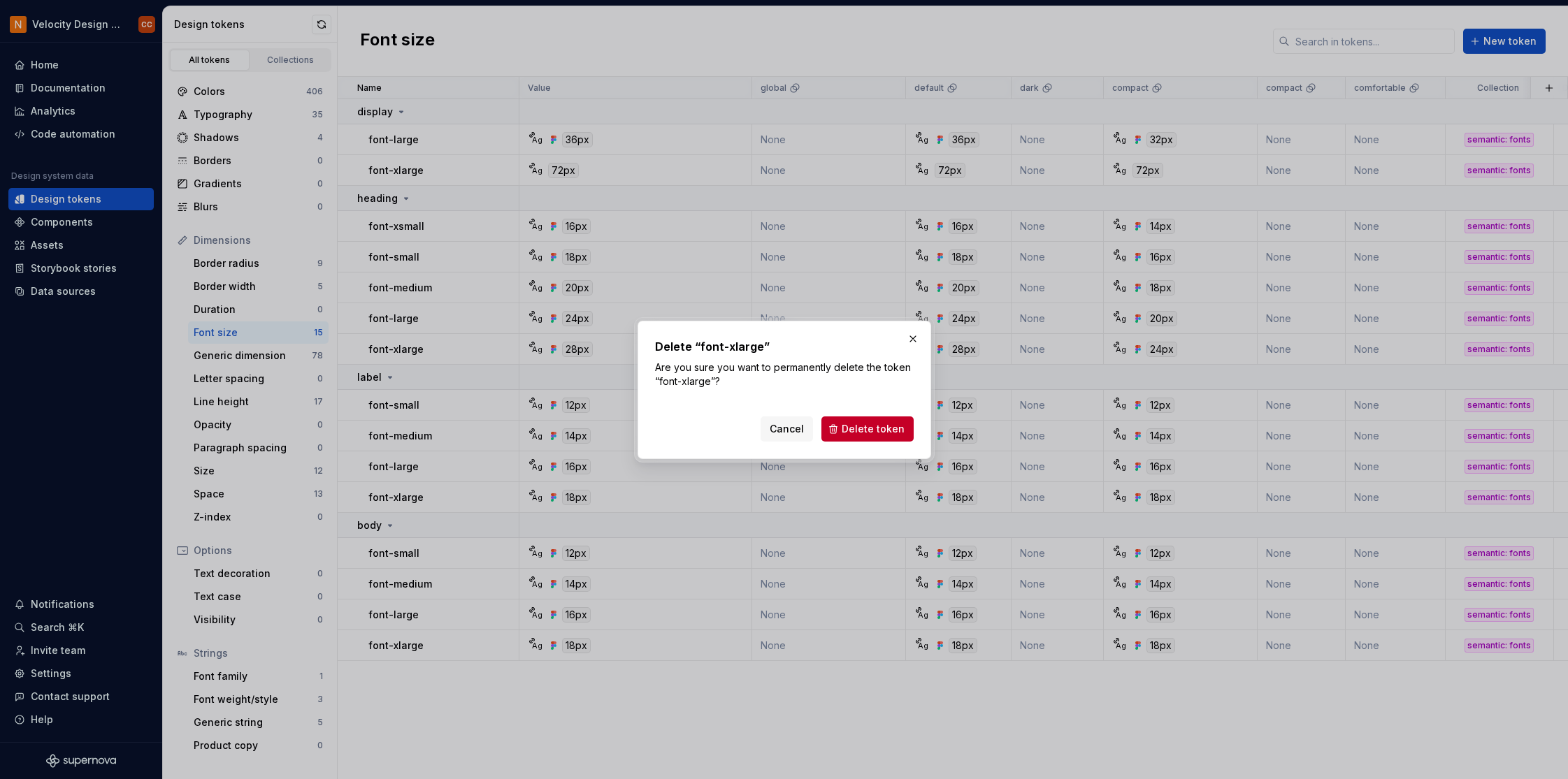
drag, startPoint x: 846, startPoint y: 430, endPoint x: 843, endPoint y: 423, distance: 7.6
click at [847, 430] on span "Delete token" at bounding box center [872, 429] width 63 height 14
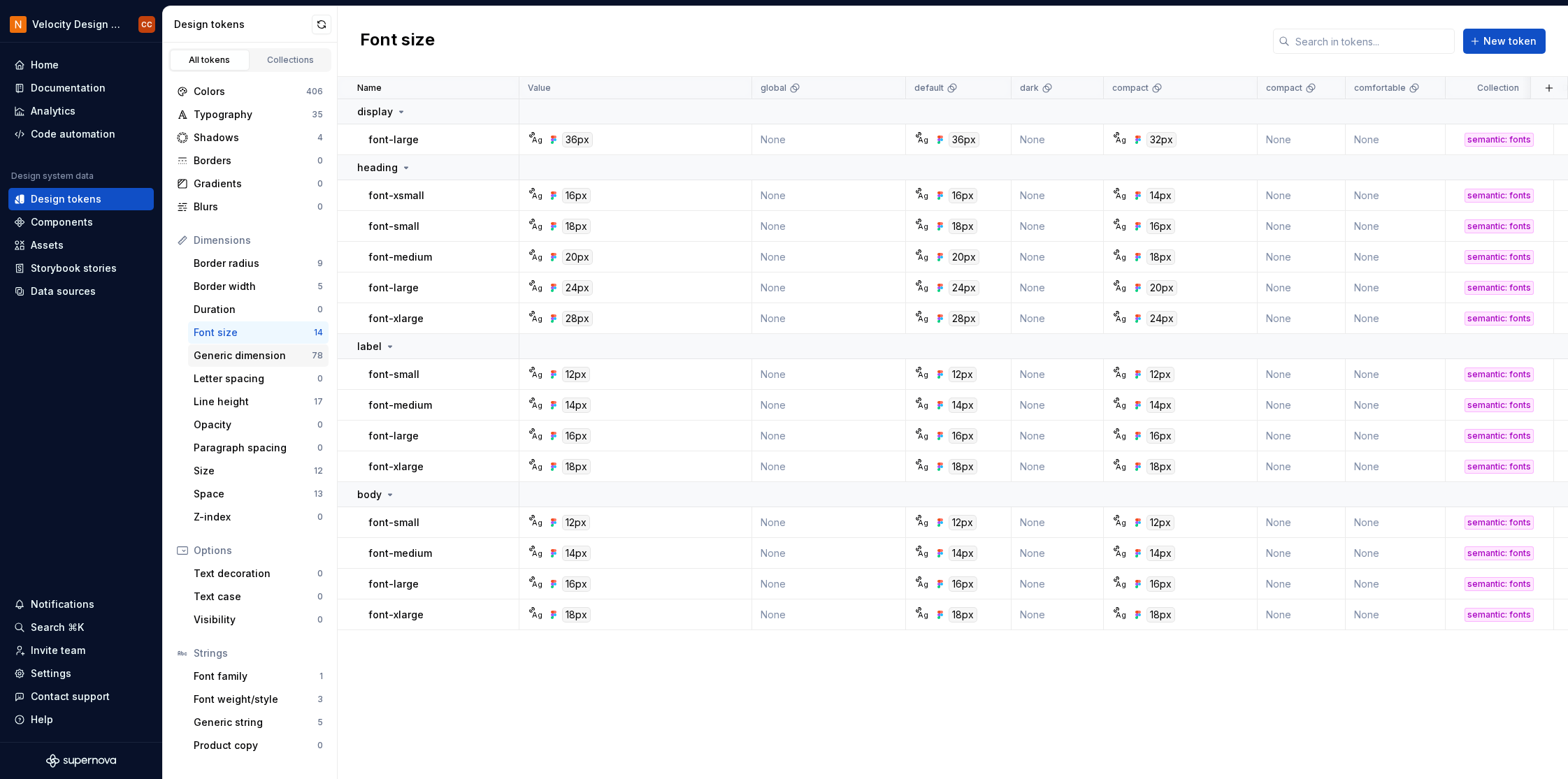
click at [272, 357] on div "Generic dimension" at bounding box center [253, 356] width 118 height 14
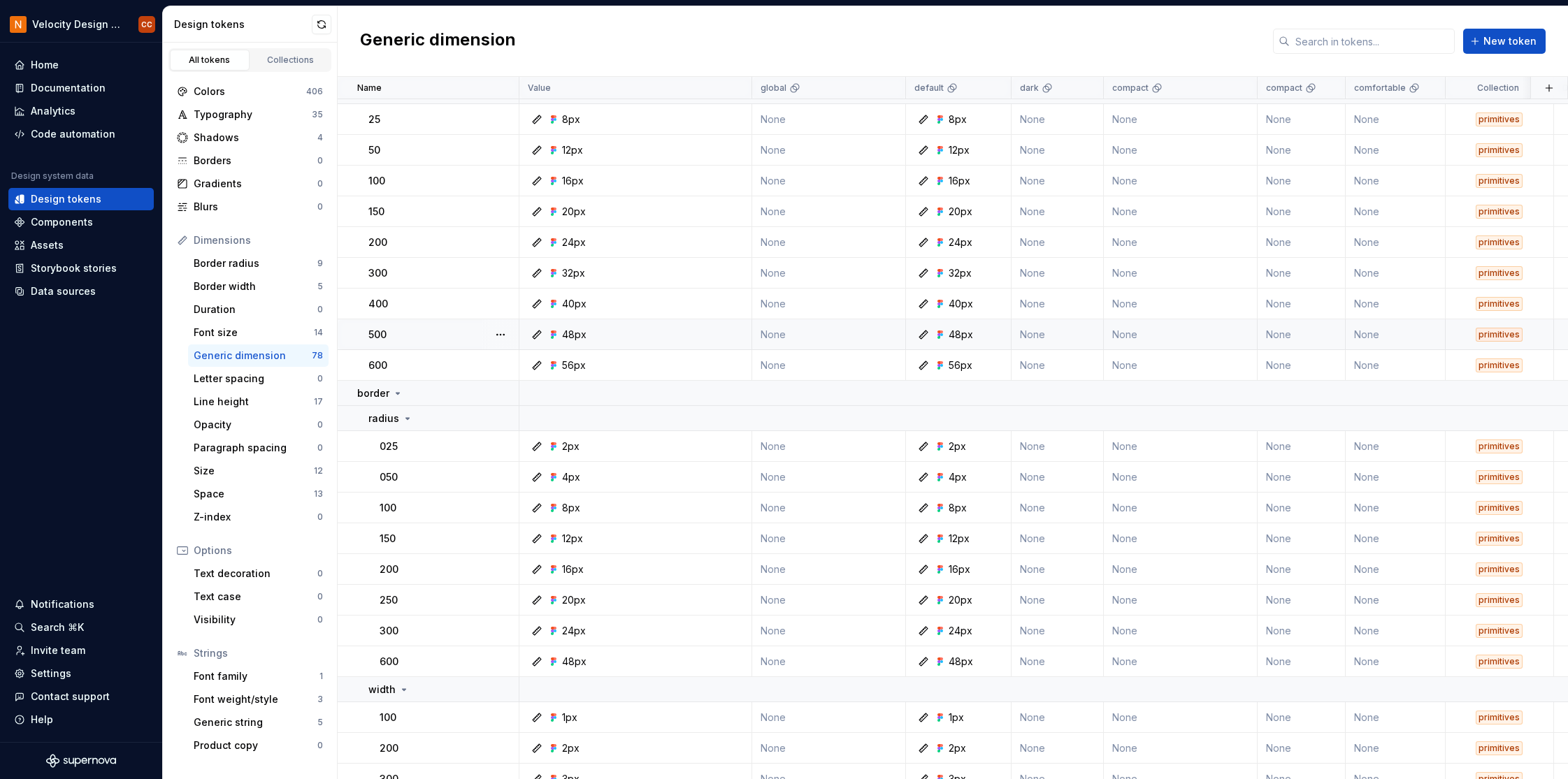
scroll to position [1851, 0]
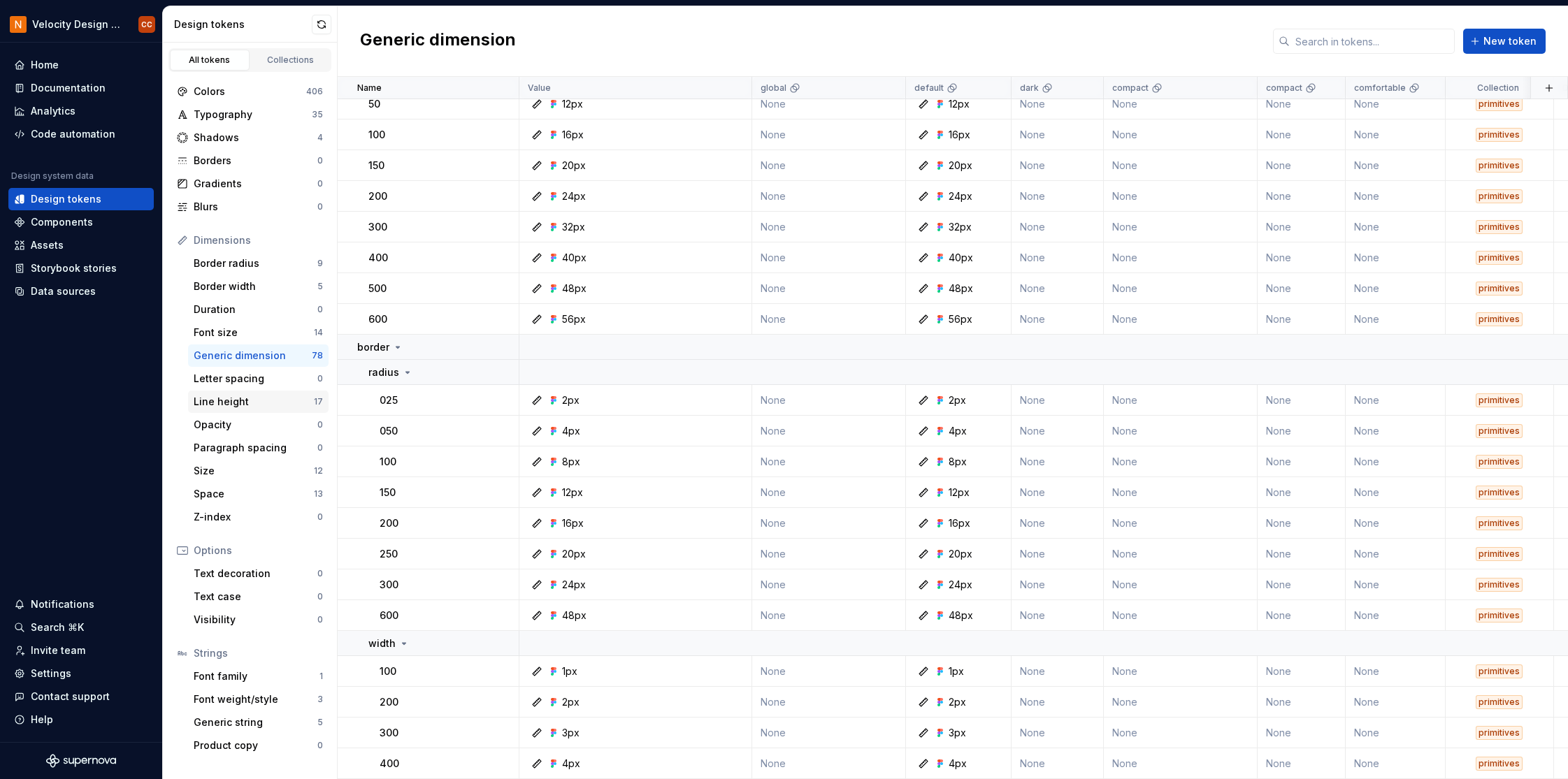
click at [256, 401] on div "Line height" at bounding box center [254, 401] width 120 height 14
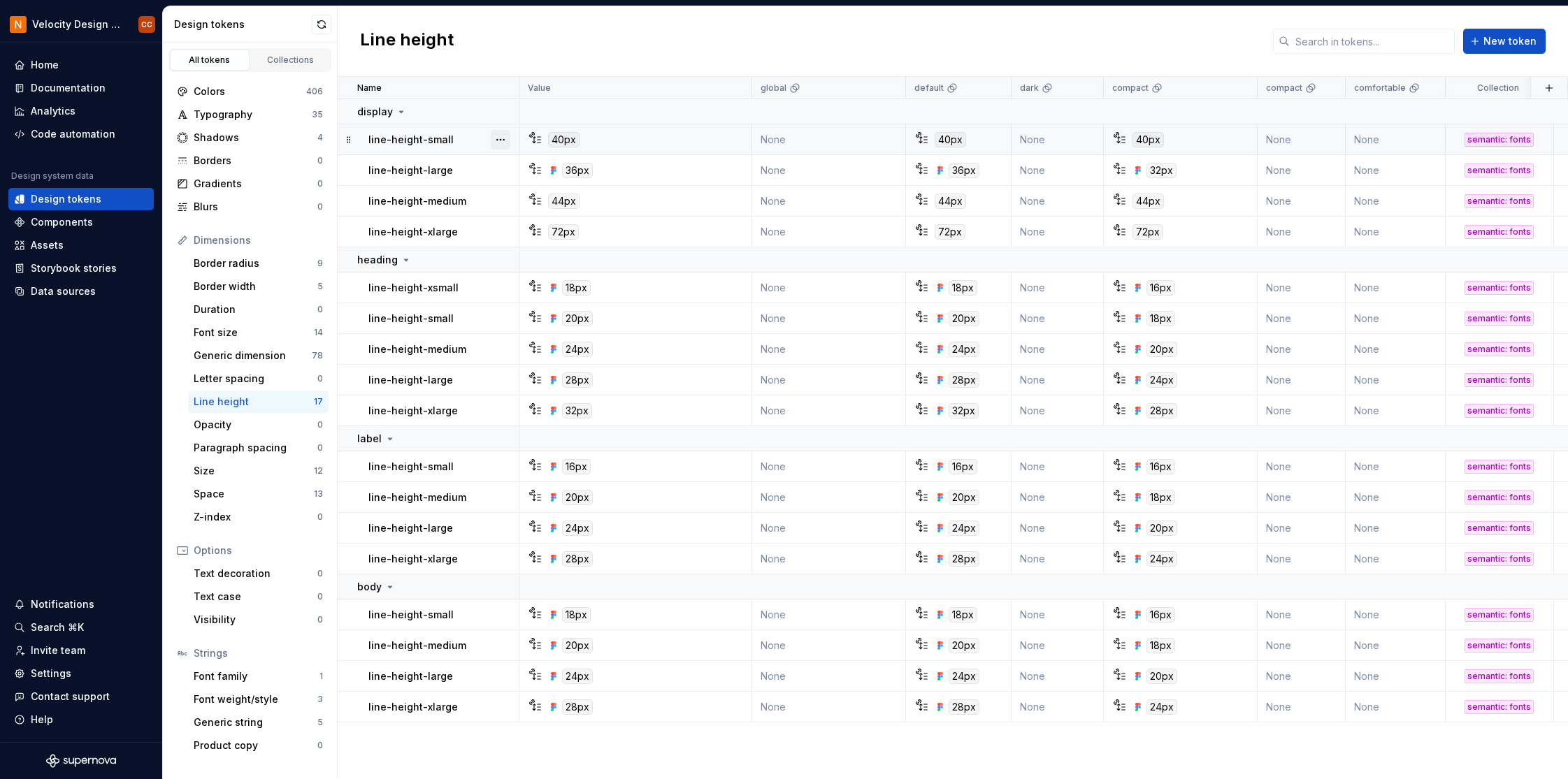
click at [503, 141] on button "button" at bounding box center [500, 140] width 19 height 19
click at [523, 219] on div "Delete token" at bounding box center [562, 218] width 91 height 14
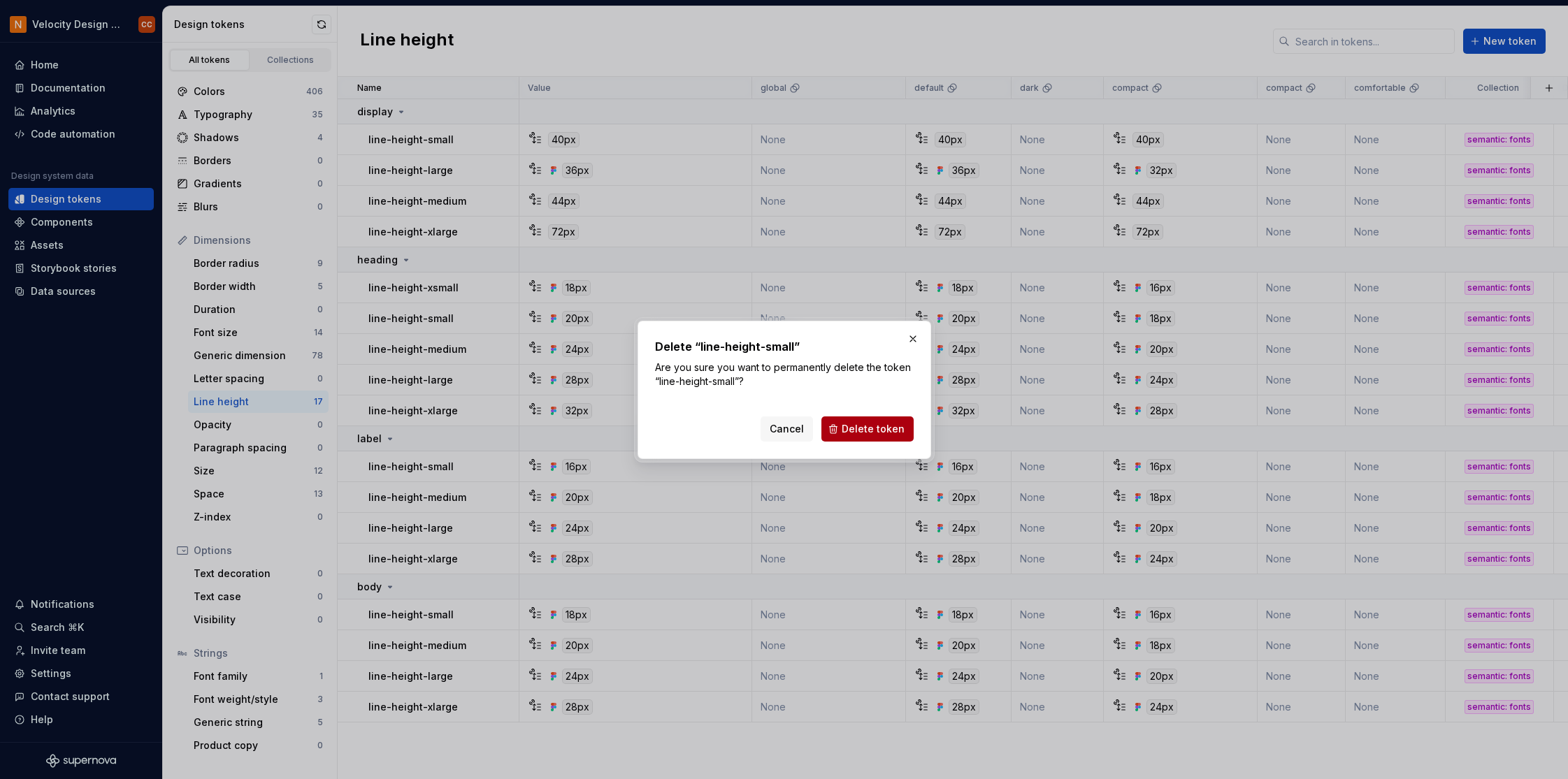
click at [857, 428] on span "Delete token" at bounding box center [872, 429] width 63 height 14
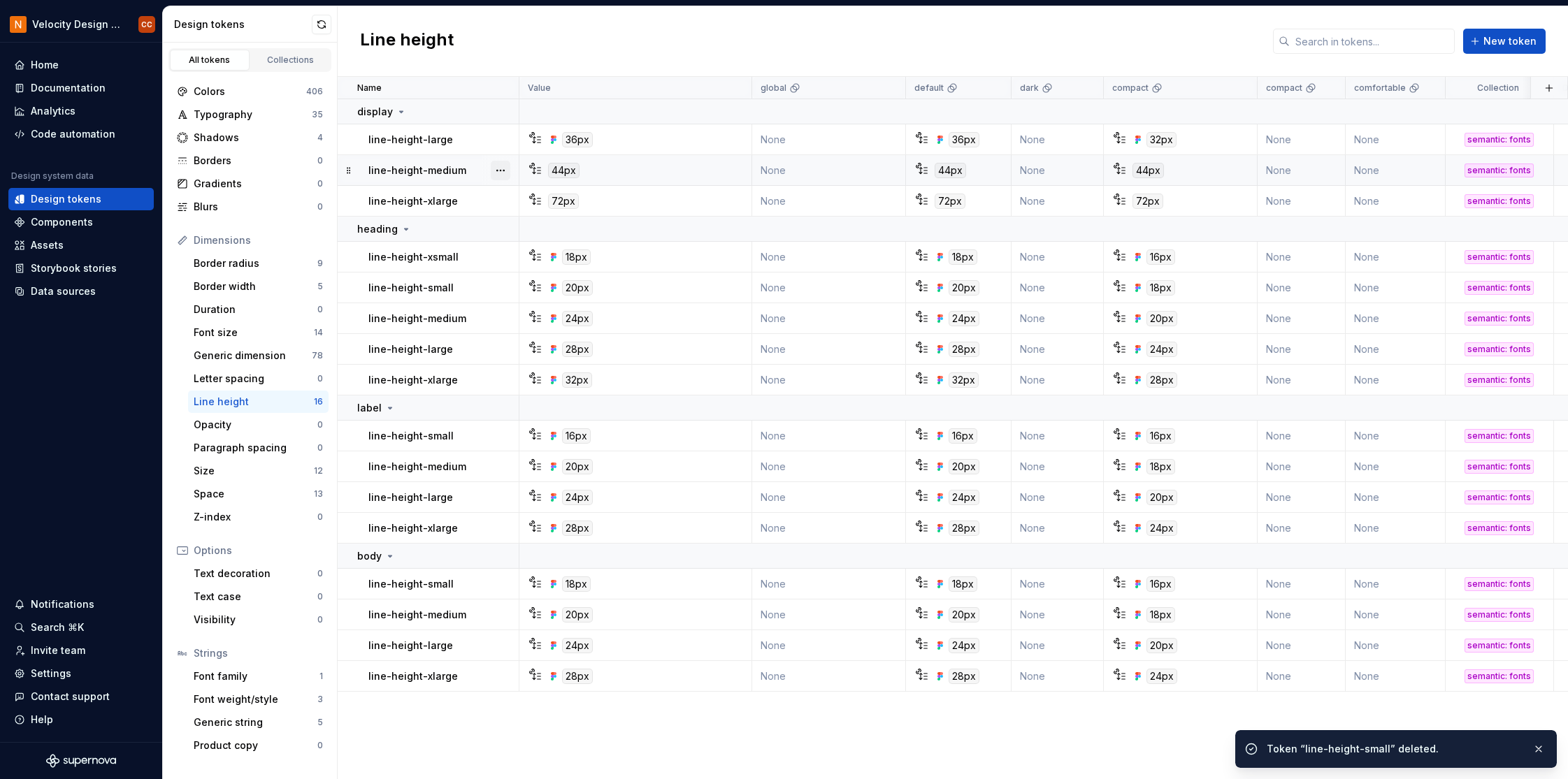
click at [502, 169] on button "button" at bounding box center [500, 171] width 19 height 19
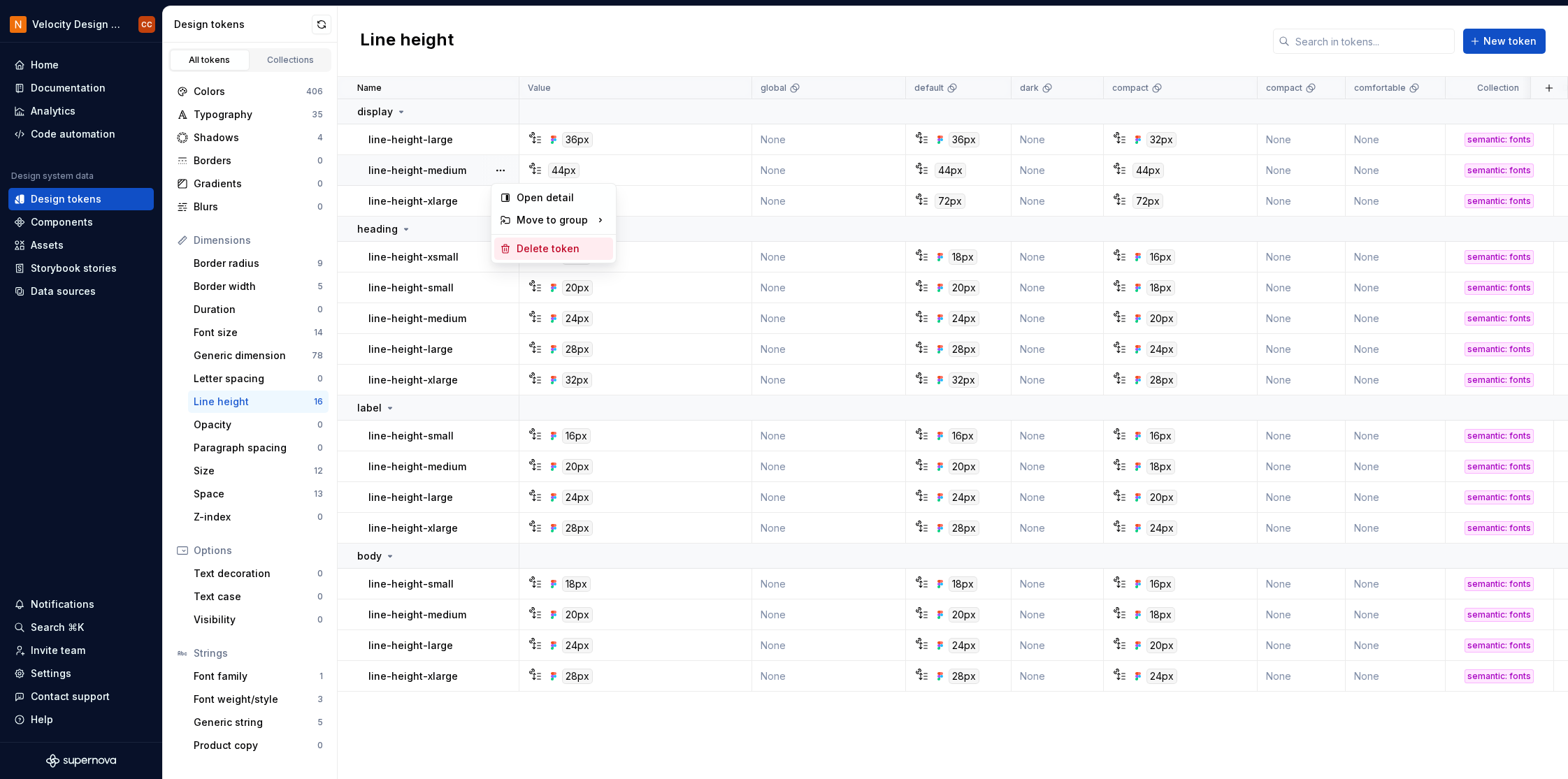
click at [538, 248] on div "Delete token" at bounding box center [562, 249] width 91 height 14
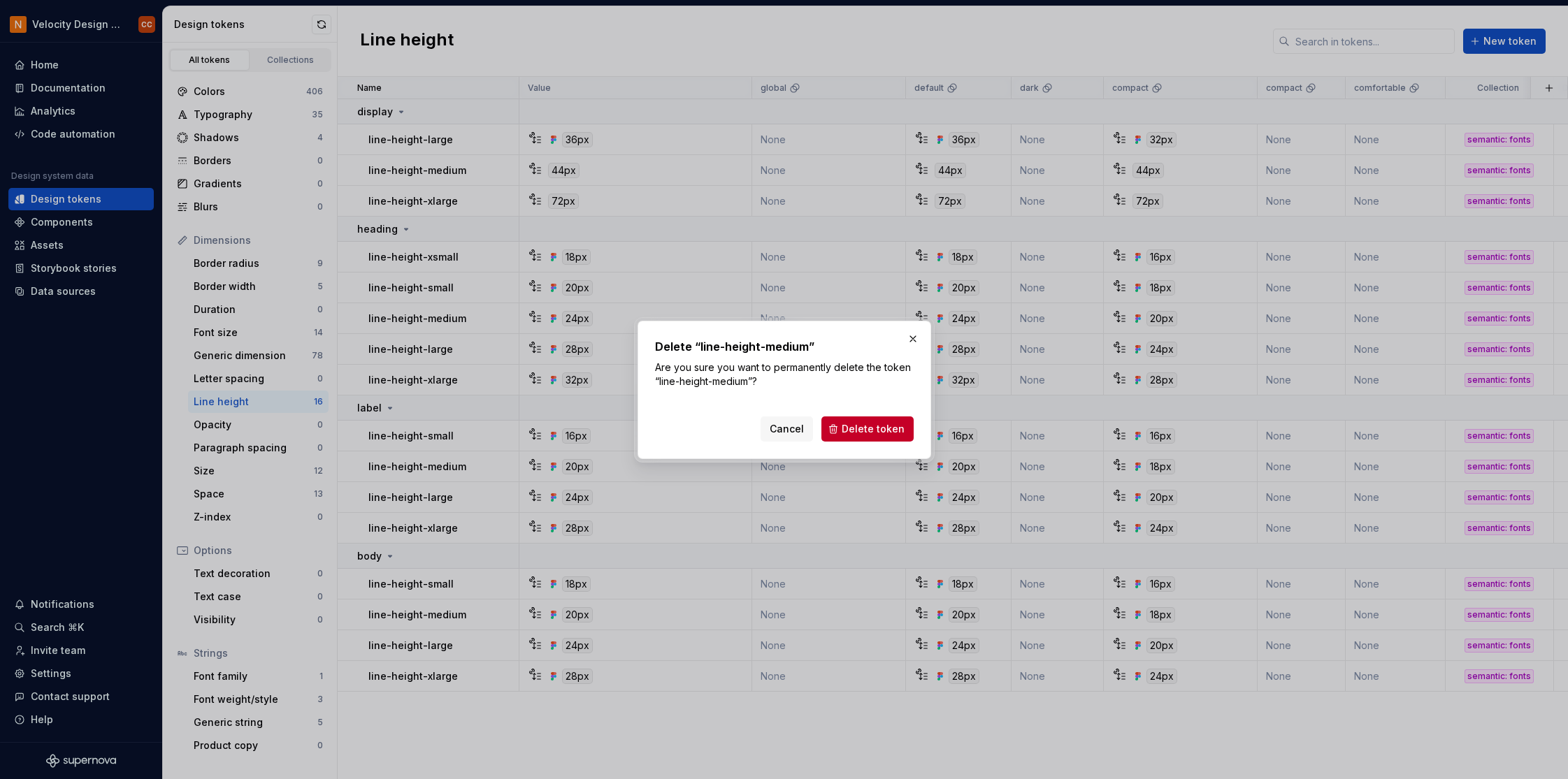
drag, startPoint x: 855, startPoint y: 427, endPoint x: 835, endPoint y: 397, distance: 36.1
click at [856, 427] on span "Delete token" at bounding box center [872, 429] width 63 height 14
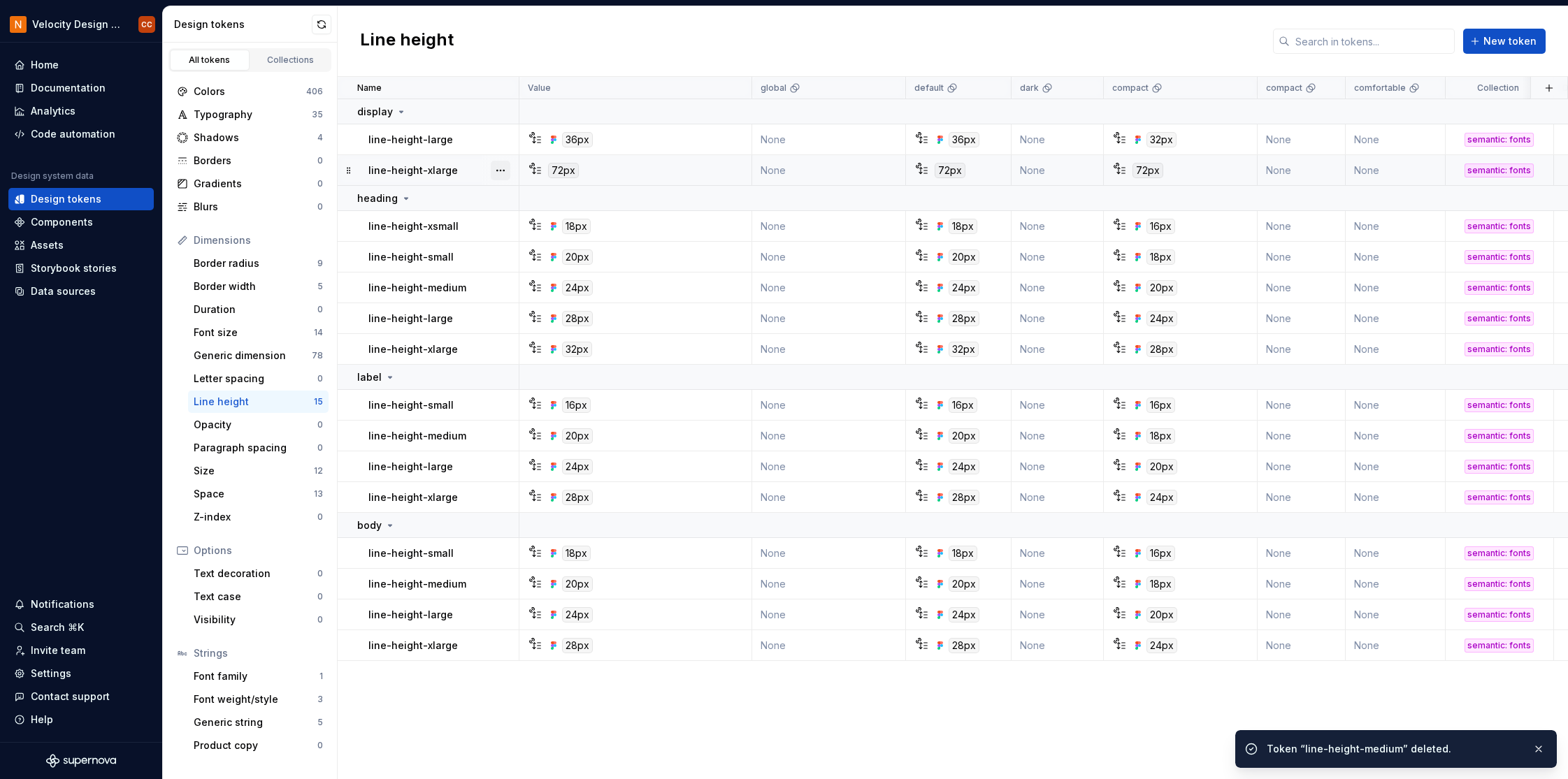
click at [500, 164] on button "button" at bounding box center [500, 171] width 19 height 19
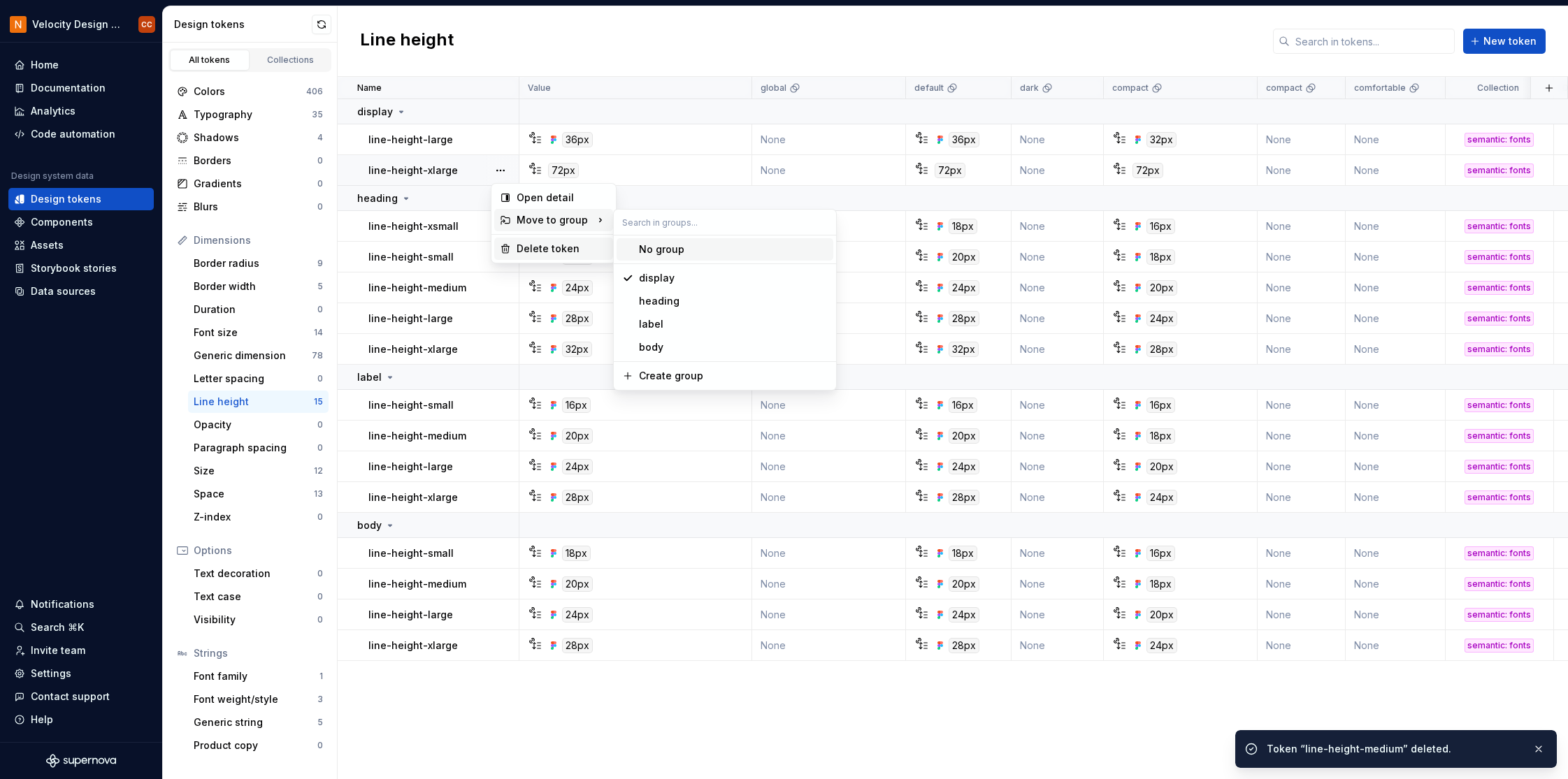
click at [543, 247] on div "Delete token" at bounding box center [562, 249] width 91 height 14
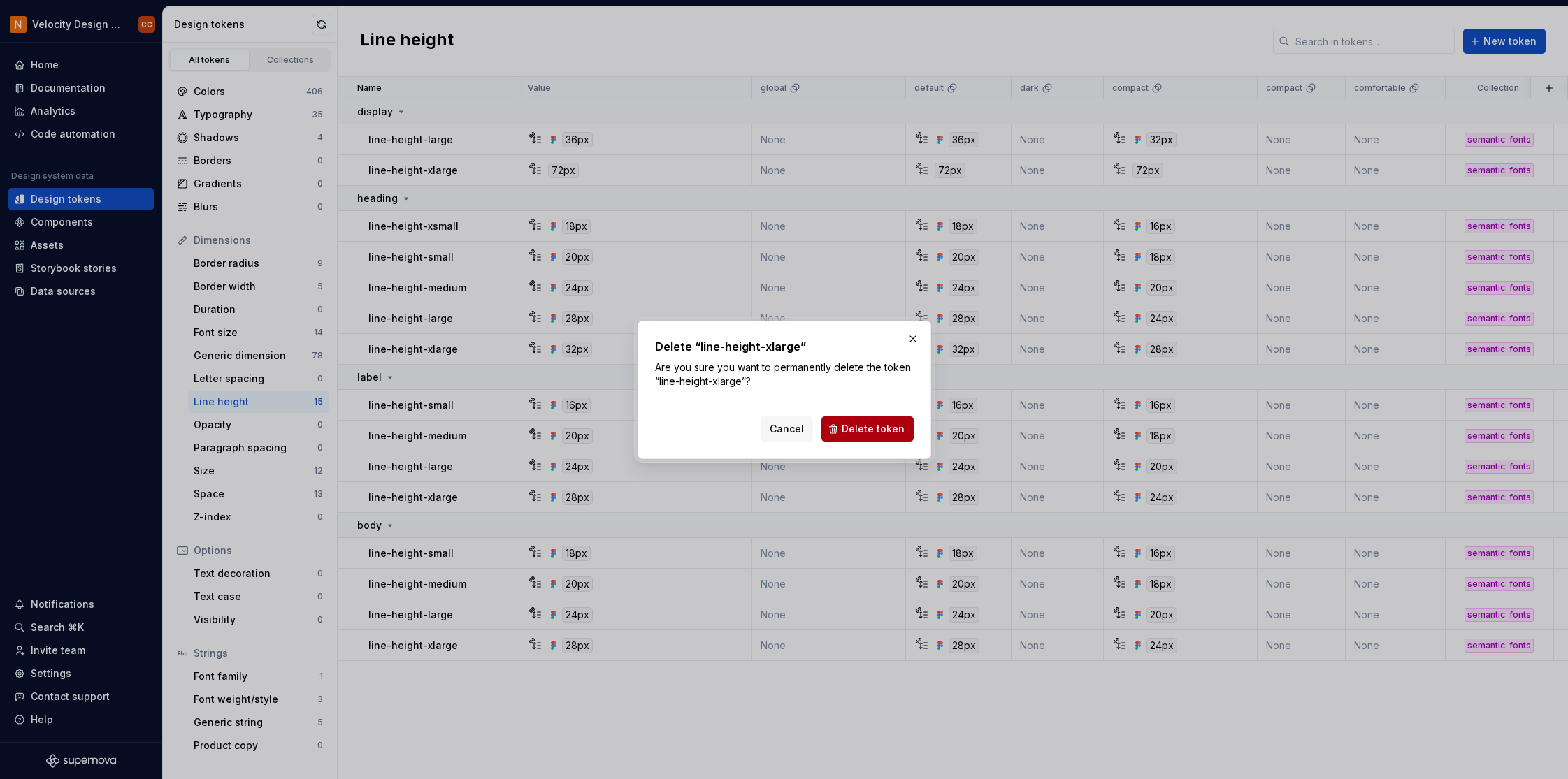
click at [898, 430] on span "Delete token" at bounding box center [872, 429] width 63 height 14
